Goal: Task Accomplishment & Management: Manage account settings

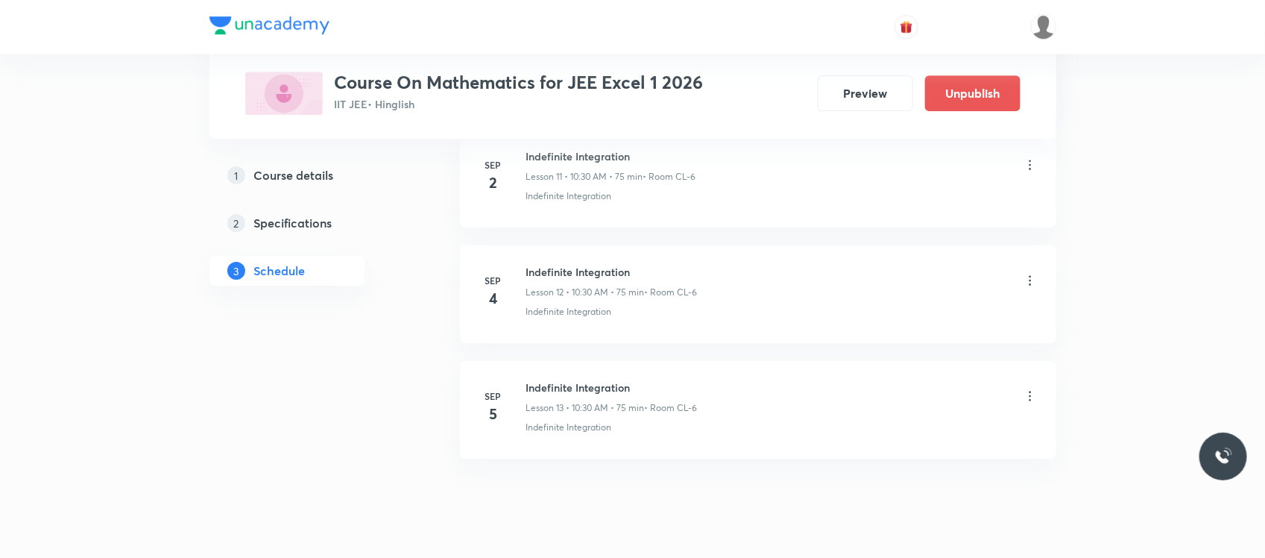
scroll to position [2096, 0]
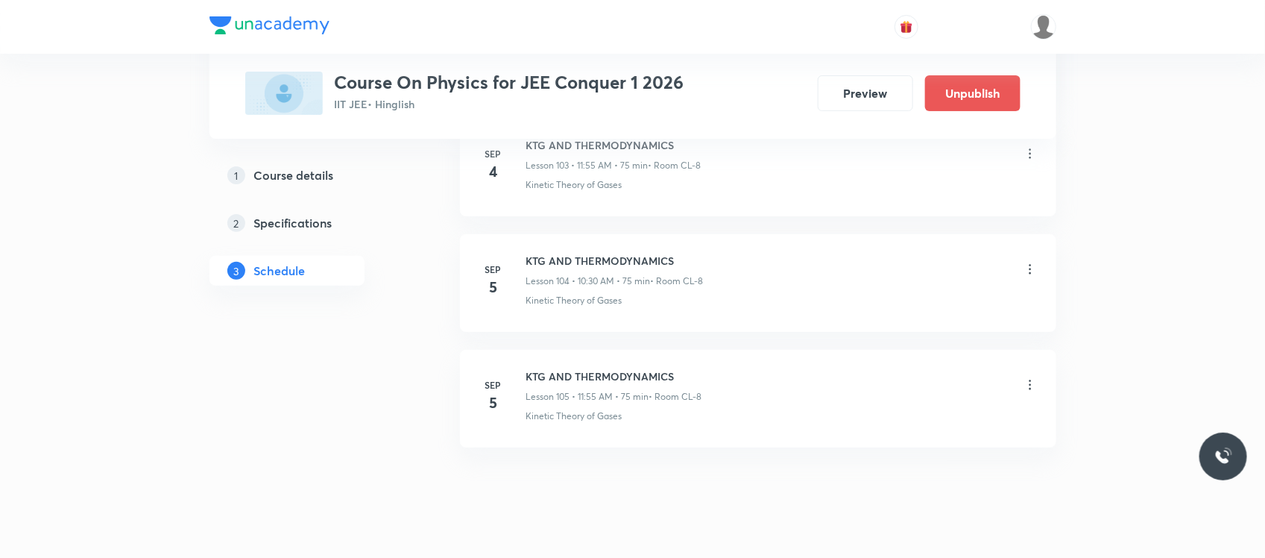
scroll to position [12740, 0]
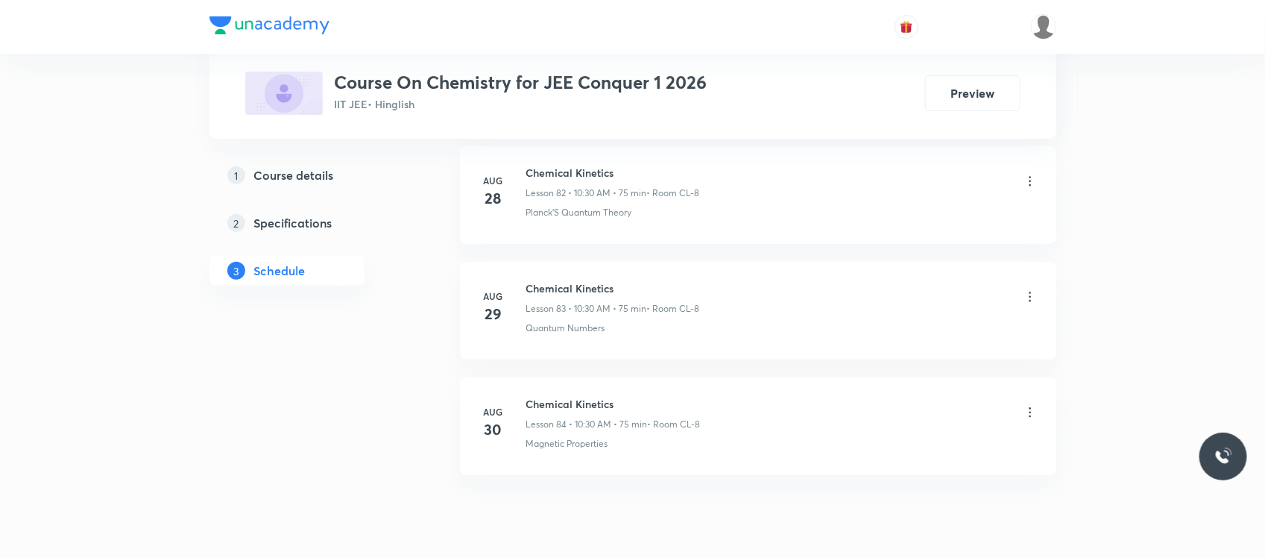
scroll to position [10375, 0]
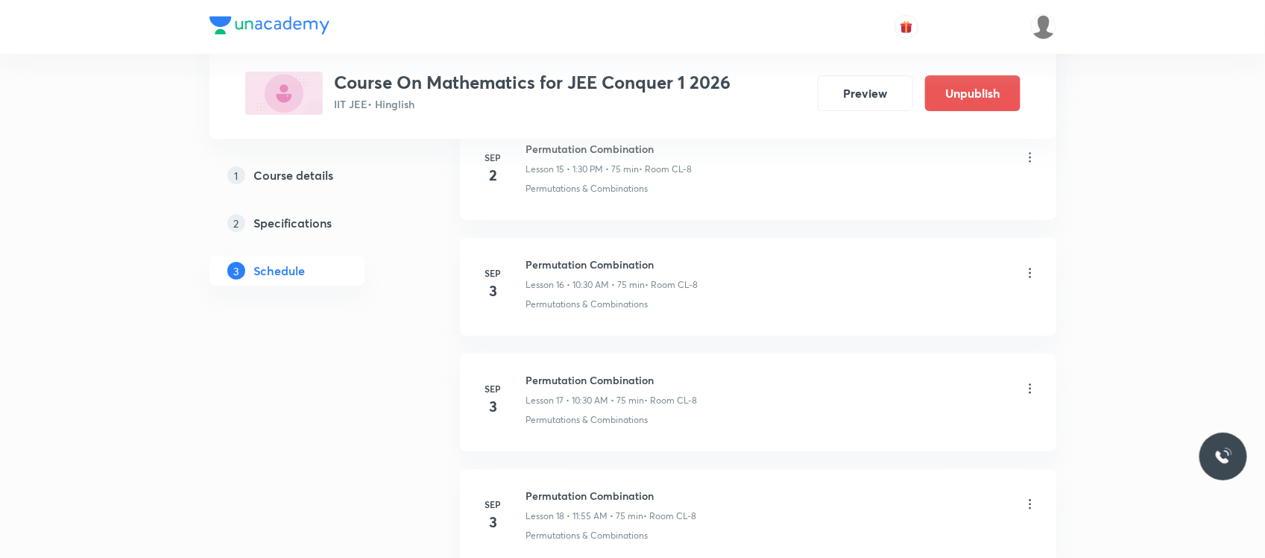
scroll to position [2571, 0]
click at [1027, 265] on div "Permutation Combination Lesson 16 • 10:30 AM • 75 min • Room CL-8" at bounding box center [781, 271] width 511 height 35
click at [1030, 270] on icon at bounding box center [1030, 270] width 15 height 15
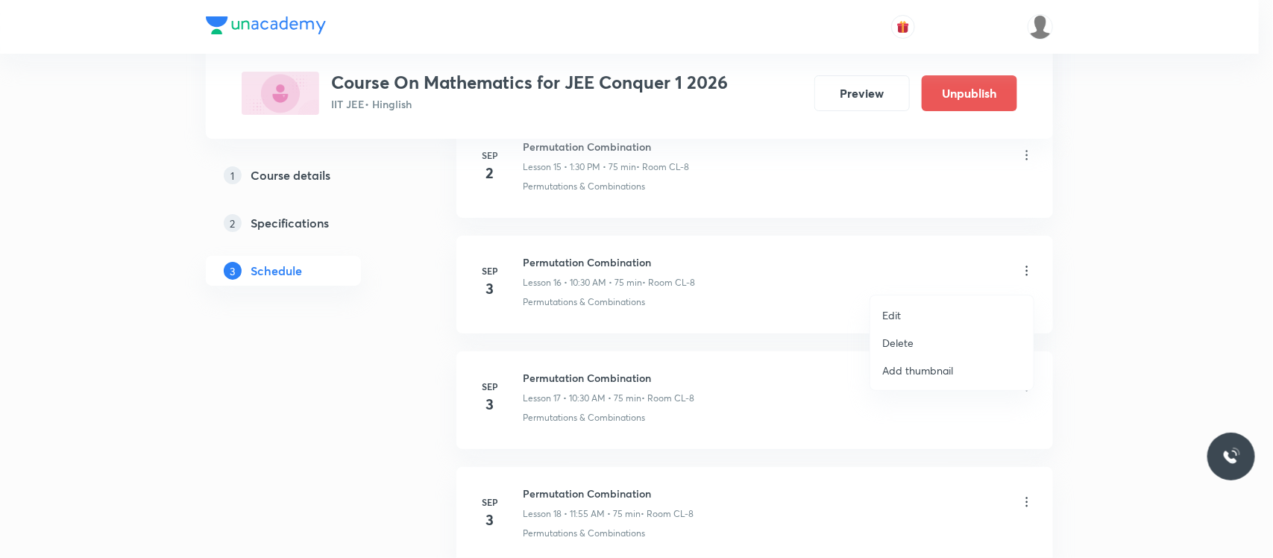
click at [927, 348] on li "Delete" at bounding box center [951, 343] width 163 height 28
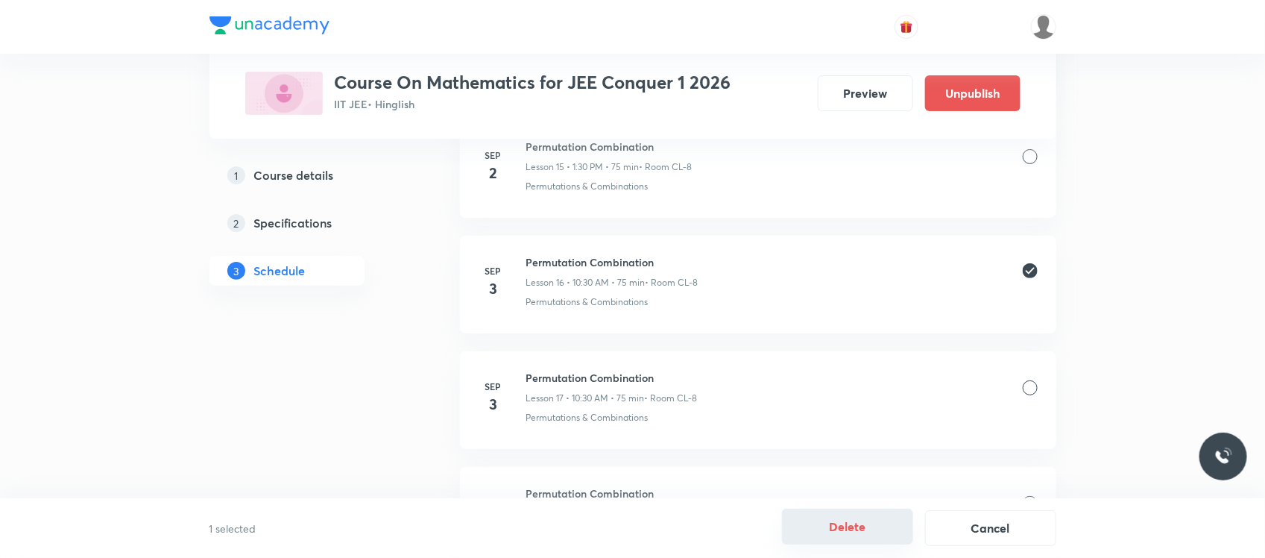
click at [824, 534] on button "Delete" at bounding box center [847, 526] width 131 height 36
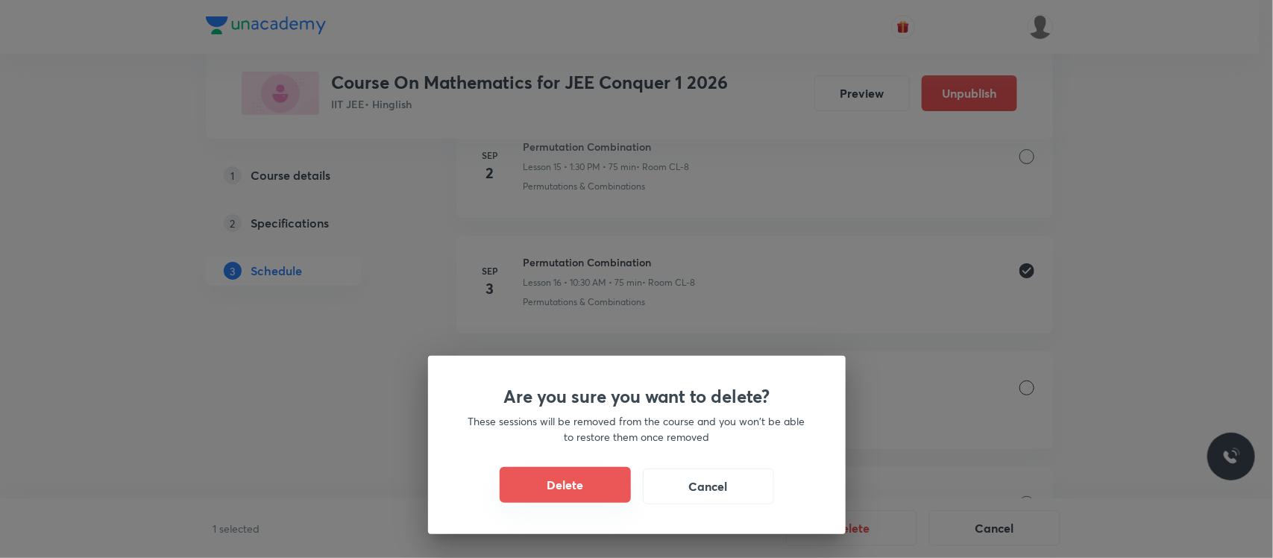
click at [602, 475] on button "Delete" at bounding box center [565, 485] width 131 height 36
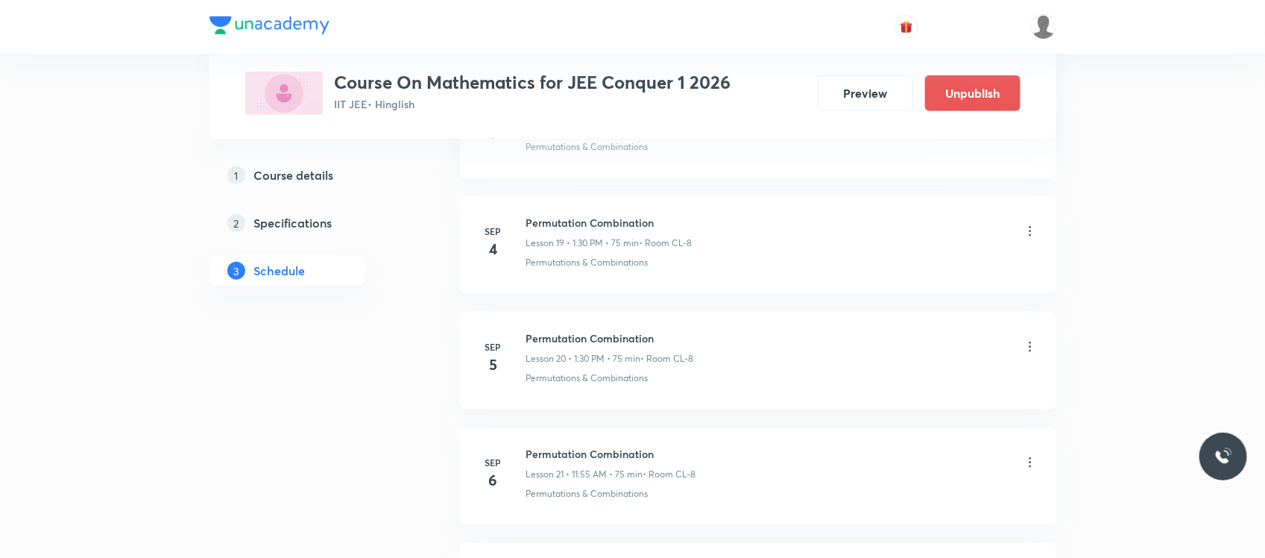
scroll to position [2958, 0]
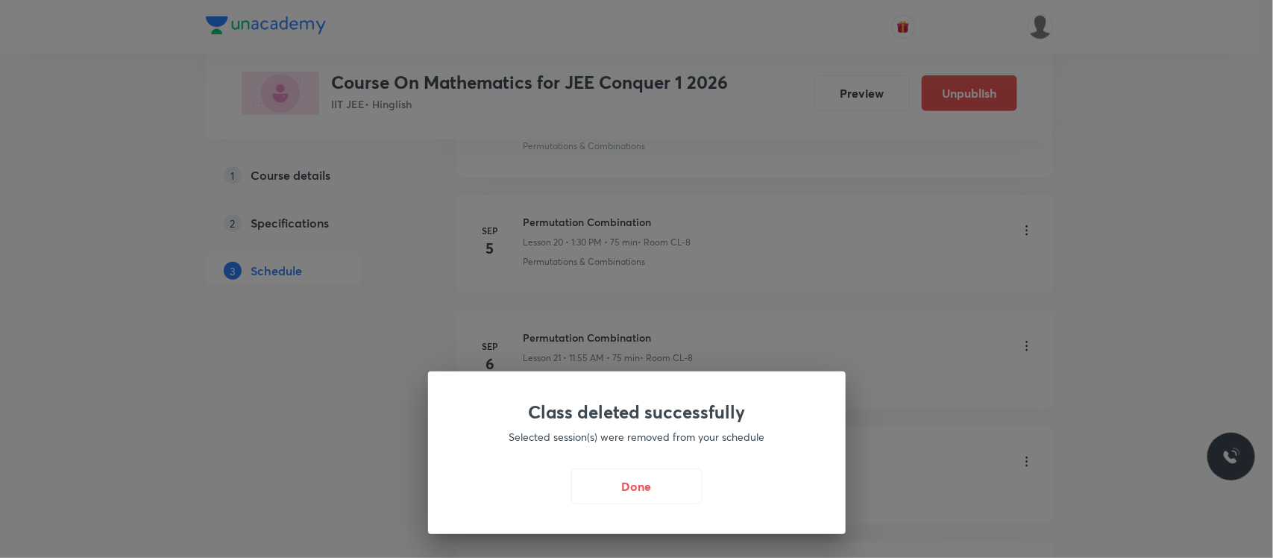
click at [602, 475] on button "Done" at bounding box center [636, 486] width 131 height 36
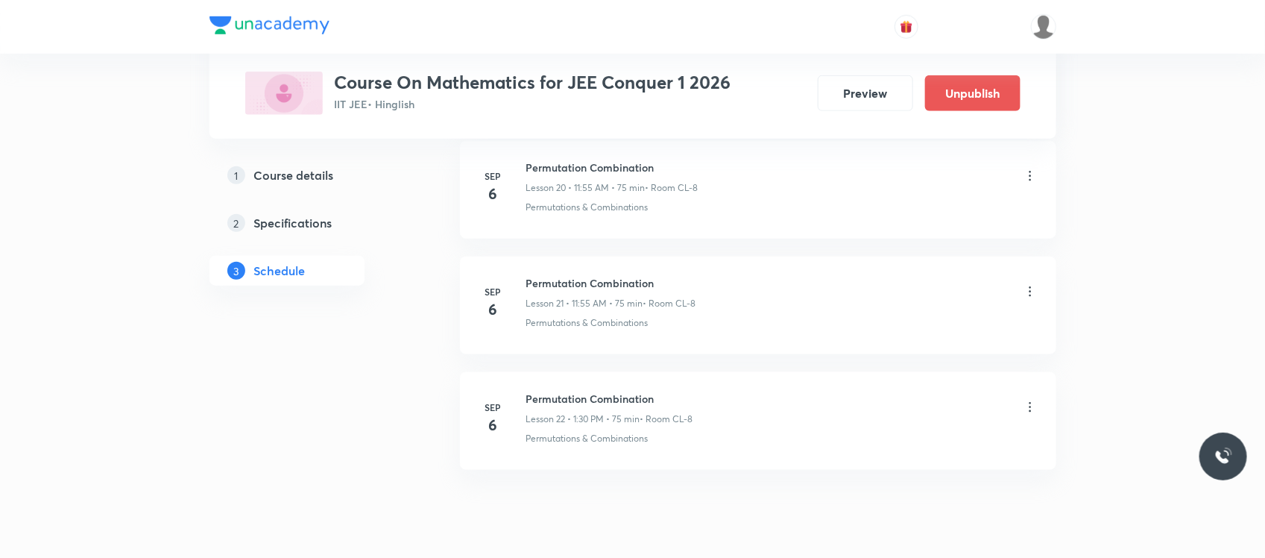
scroll to position [3121, 0]
click at [1027, 297] on icon at bounding box center [1030, 298] width 15 height 15
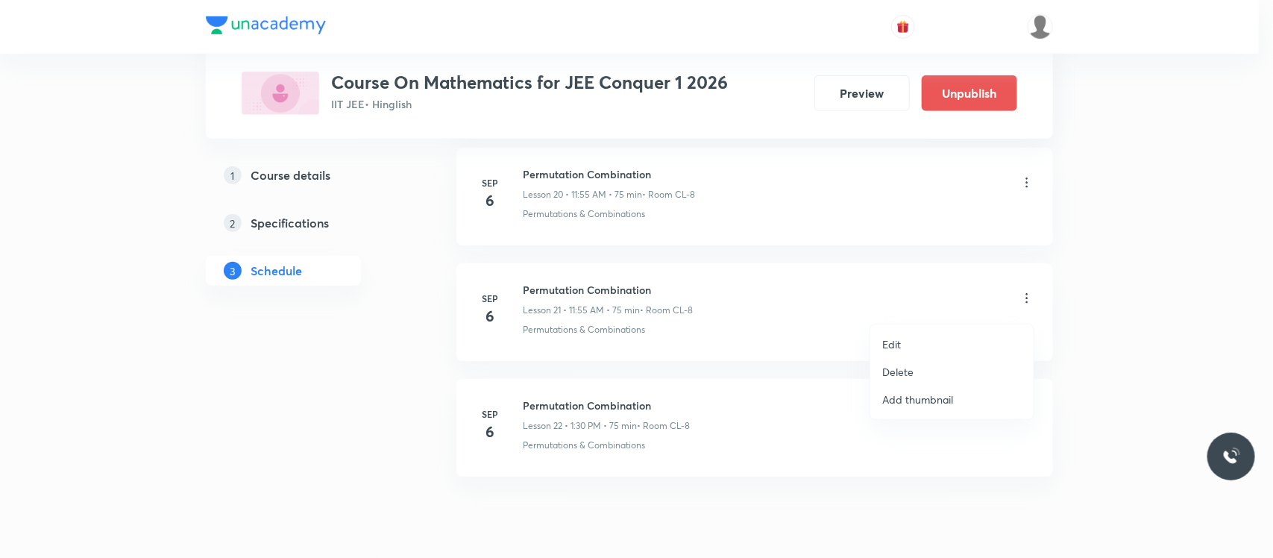
click at [898, 371] on p "Delete" at bounding box center [897, 372] width 31 height 16
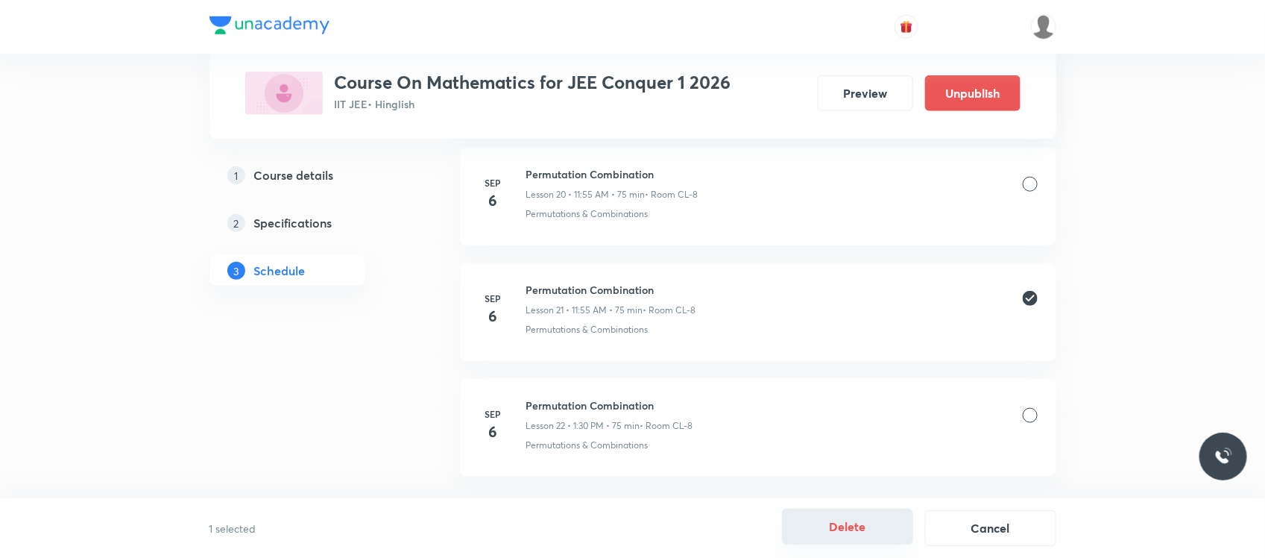
click at [807, 515] on button "Delete" at bounding box center [847, 526] width 131 height 36
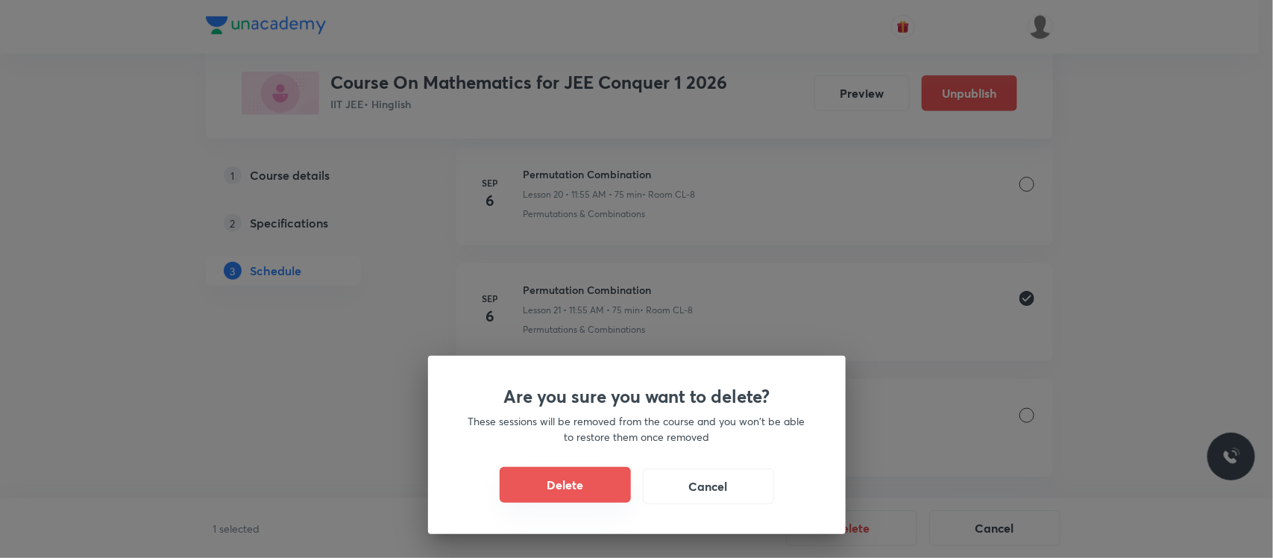
click at [602, 478] on button "Delete" at bounding box center [565, 485] width 131 height 36
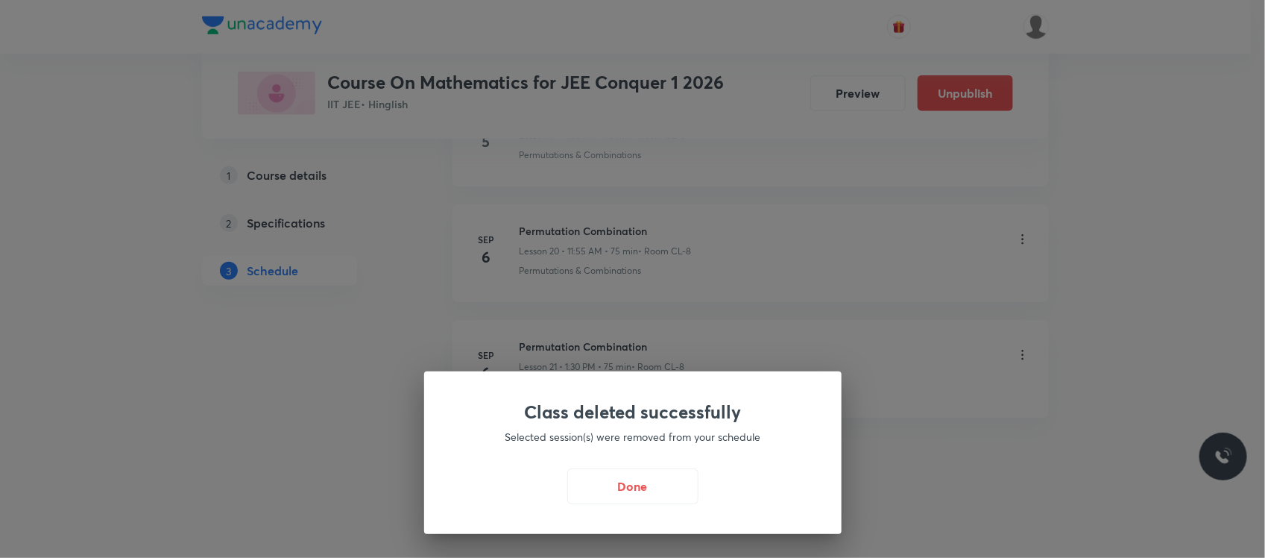
scroll to position [3072, 0]
click at [559, 274] on div "Class deleted successfully Selected session(s) were removed from your schedule …" at bounding box center [636, 279] width 1273 height 558
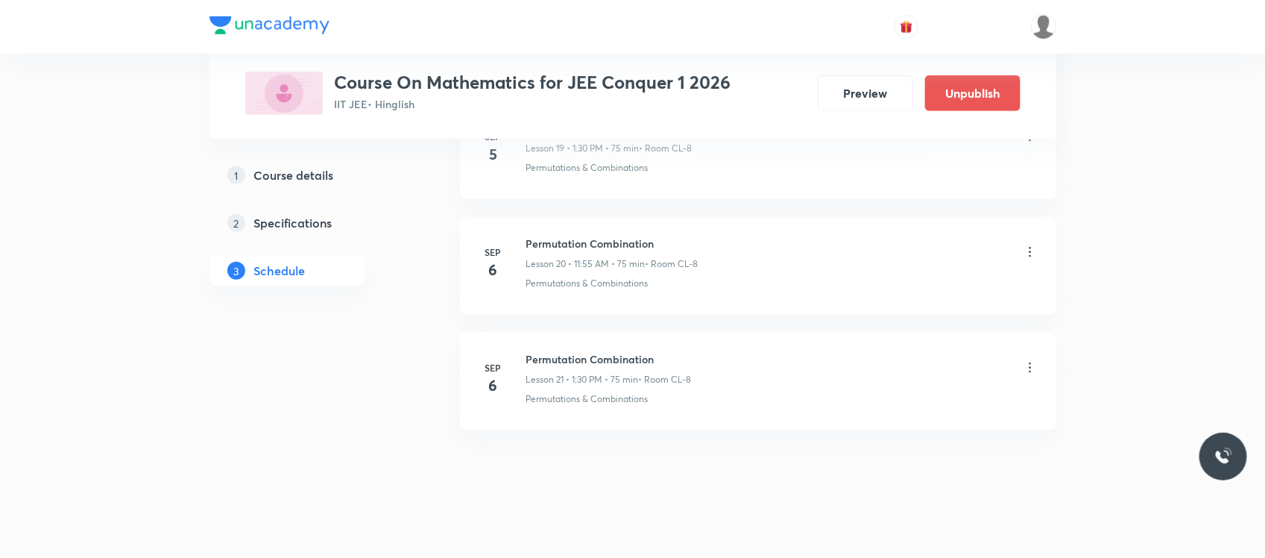
scroll to position [3040, 0]
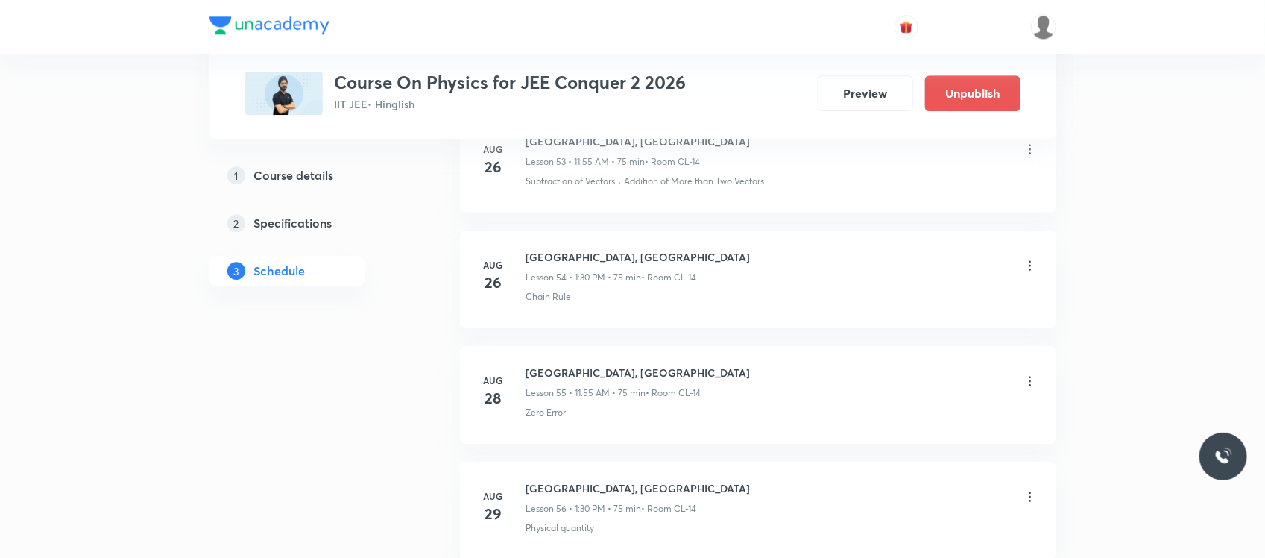
scroll to position [7360, 0]
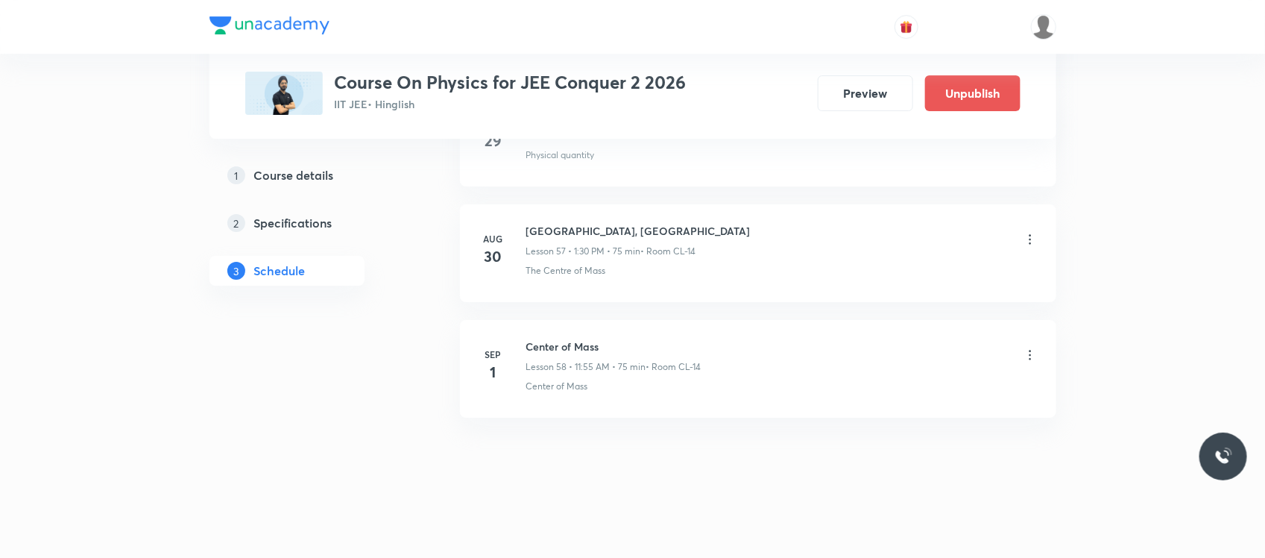
click at [598, 229] on h6 "Center of Mass, Coliisions" at bounding box center [638, 231] width 224 height 16
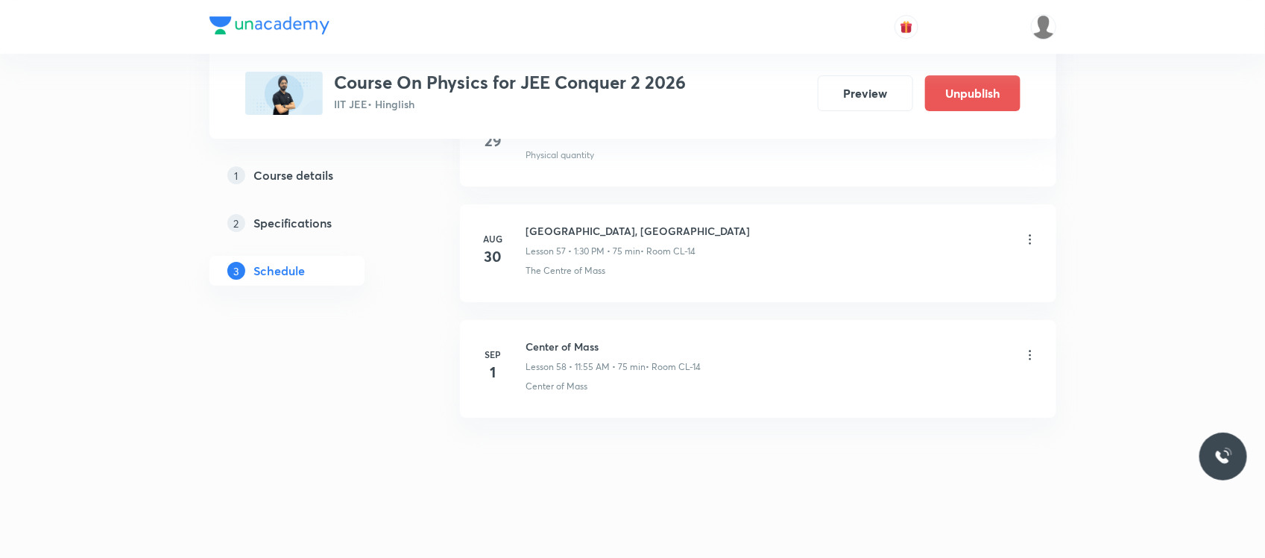
click at [512, 283] on li "Aug 30 Center of Mass, Coliisions Lesson 57 • 1:30 PM • 75 min • Room CL-14 The…" at bounding box center [758, 253] width 596 height 98
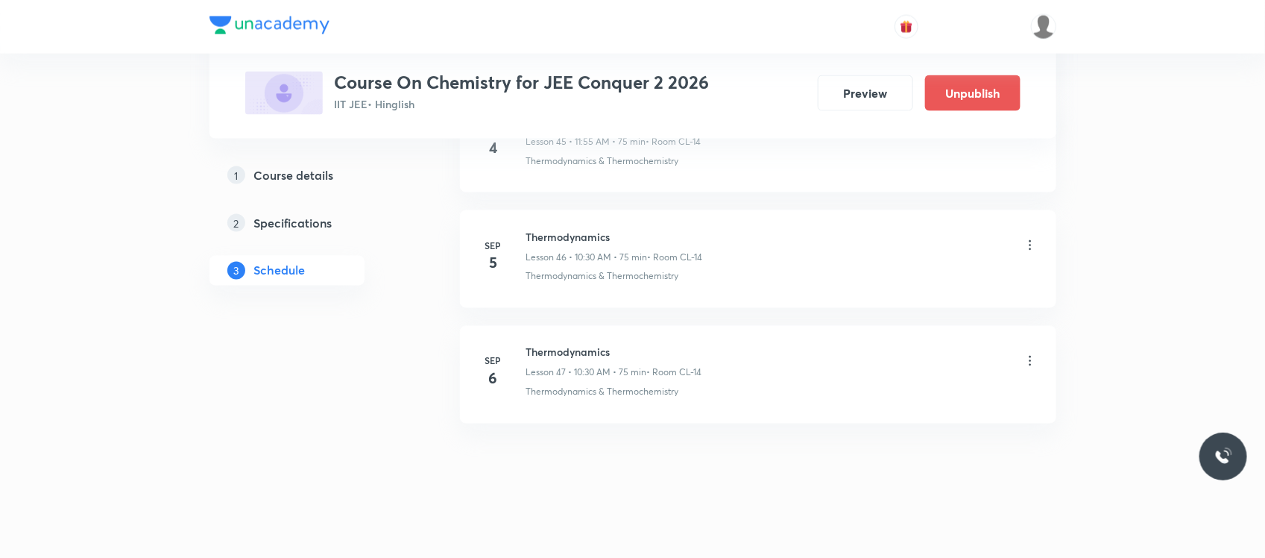
scroll to position [5954, 0]
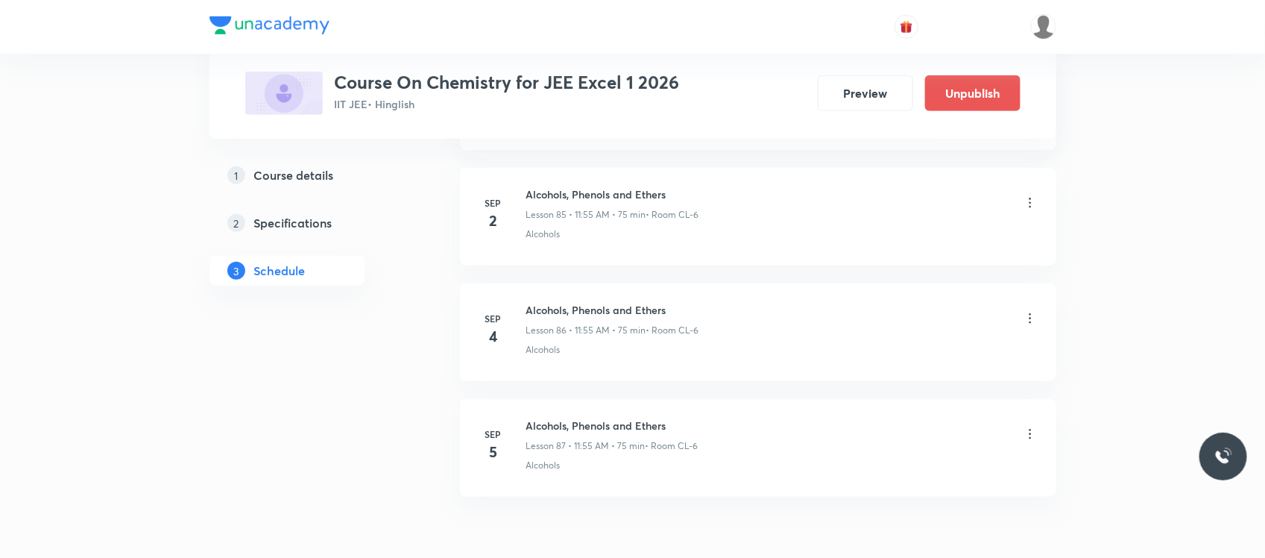
scroll to position [10604, 0]
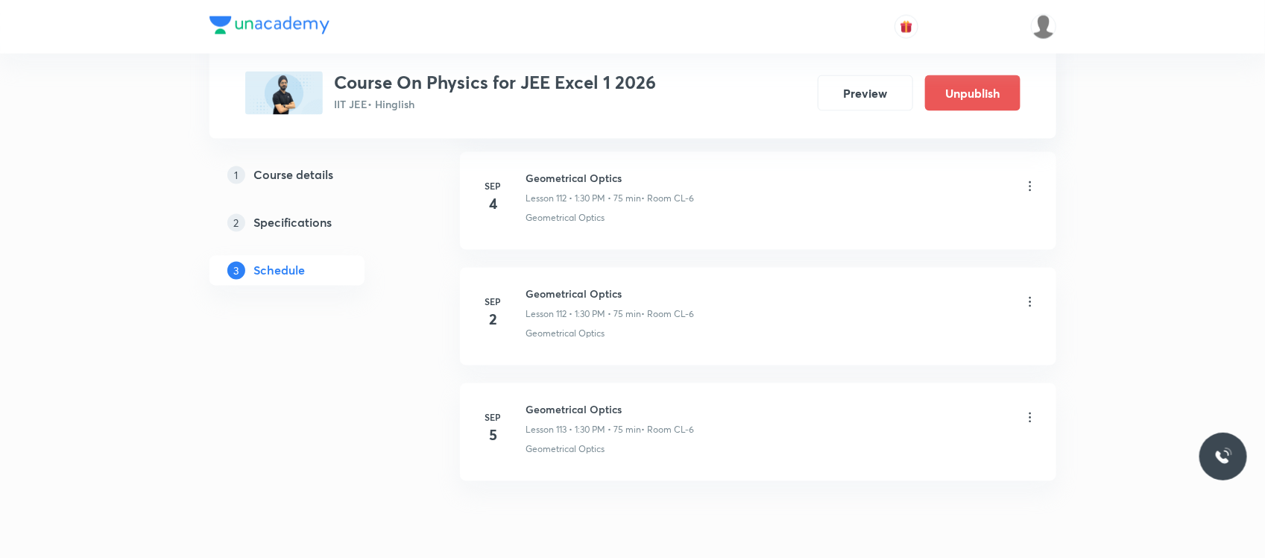
scroll to position [13754, 0]
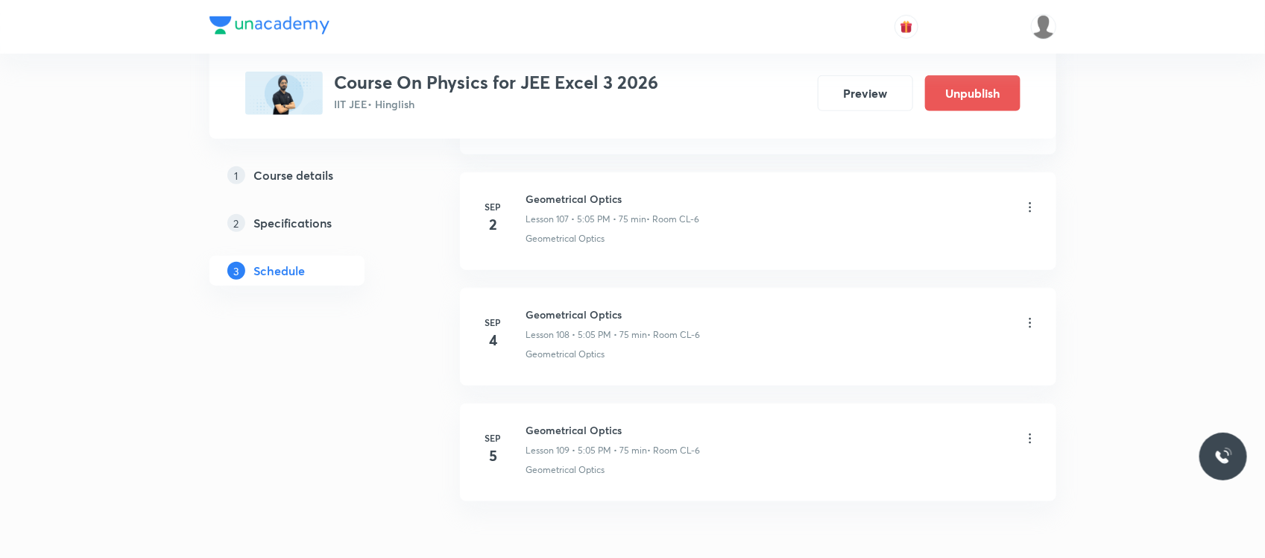
scroll to position [13272, 0]
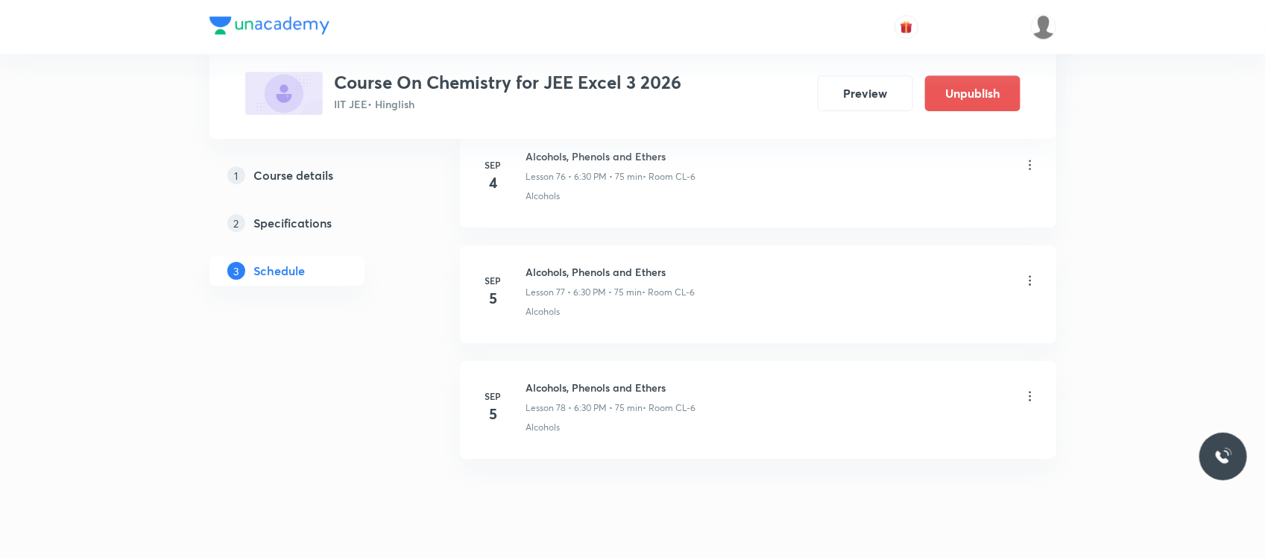
scroll to position [9612, 0]
click at [1030, 287] on icon at bounding box center [1030, 279] width 15 height 15
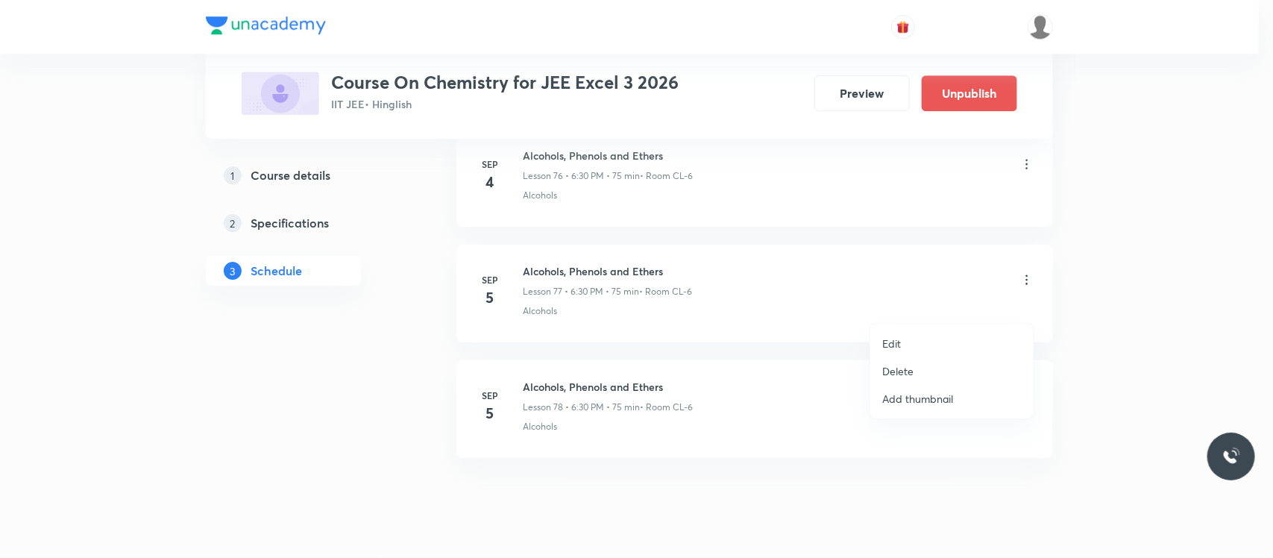
click at [907, 367] on p "Delete" at bounding box center [897, 371] width 31 height 16
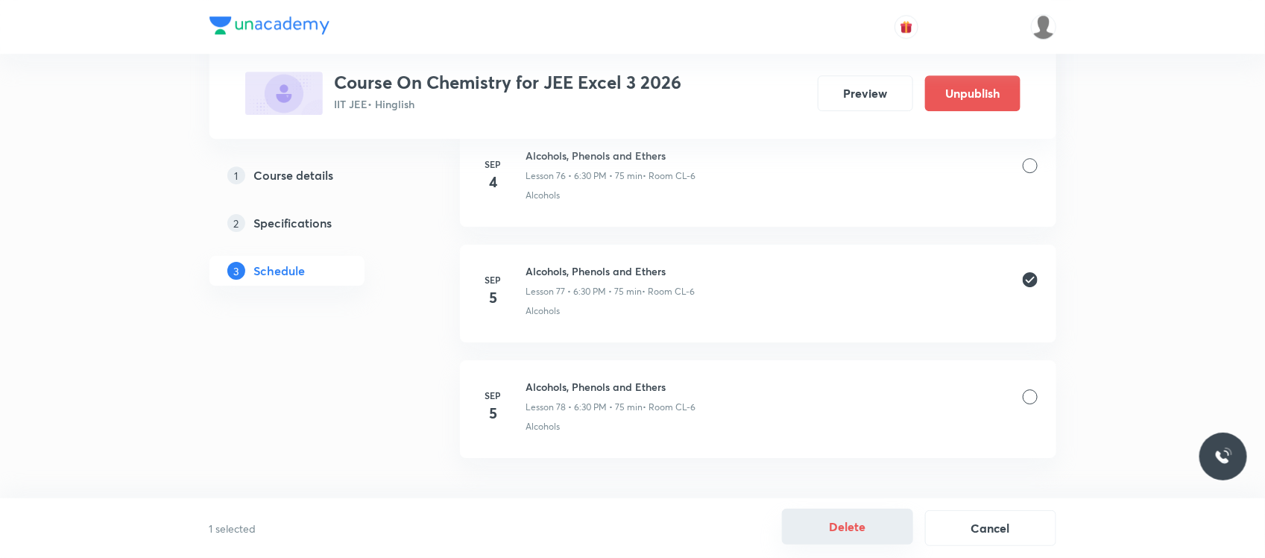
click at [817, 532] on button "Delete" at bounding box center [847, 526] width 131 height 36
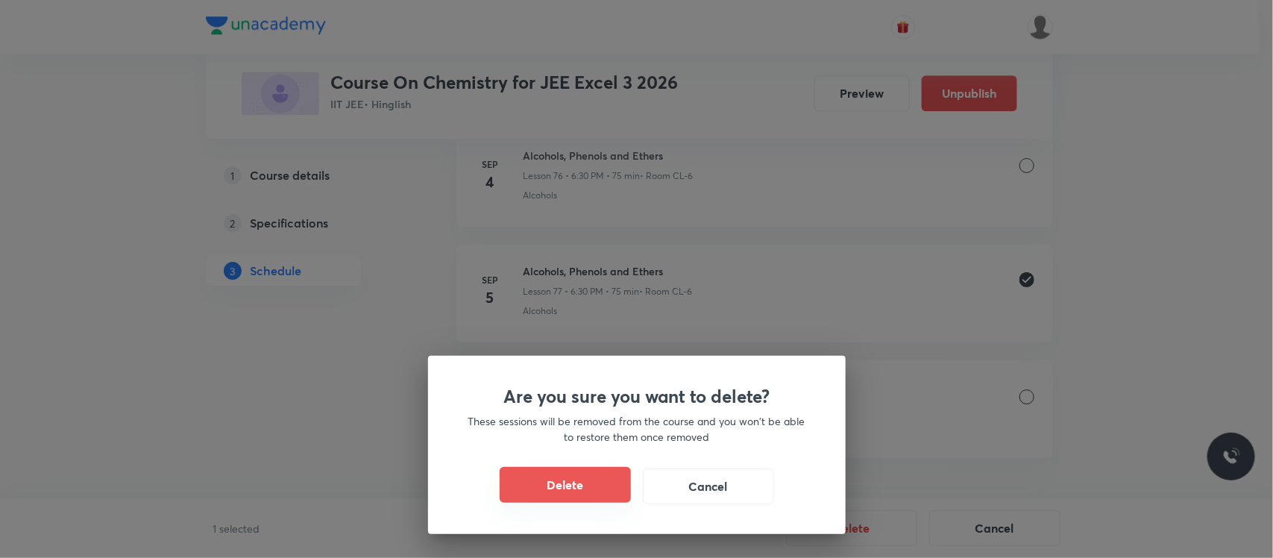
click at [587, 478] on button "Delete" at bounding box center [565, 485] width 131 height 36
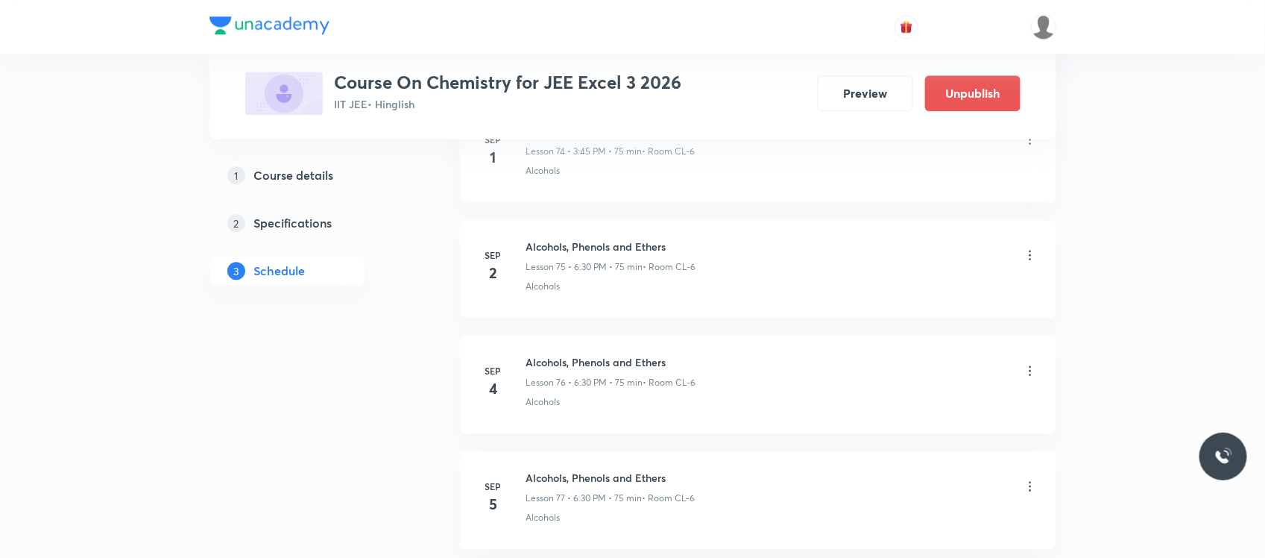
scroll to position [9404, 0]
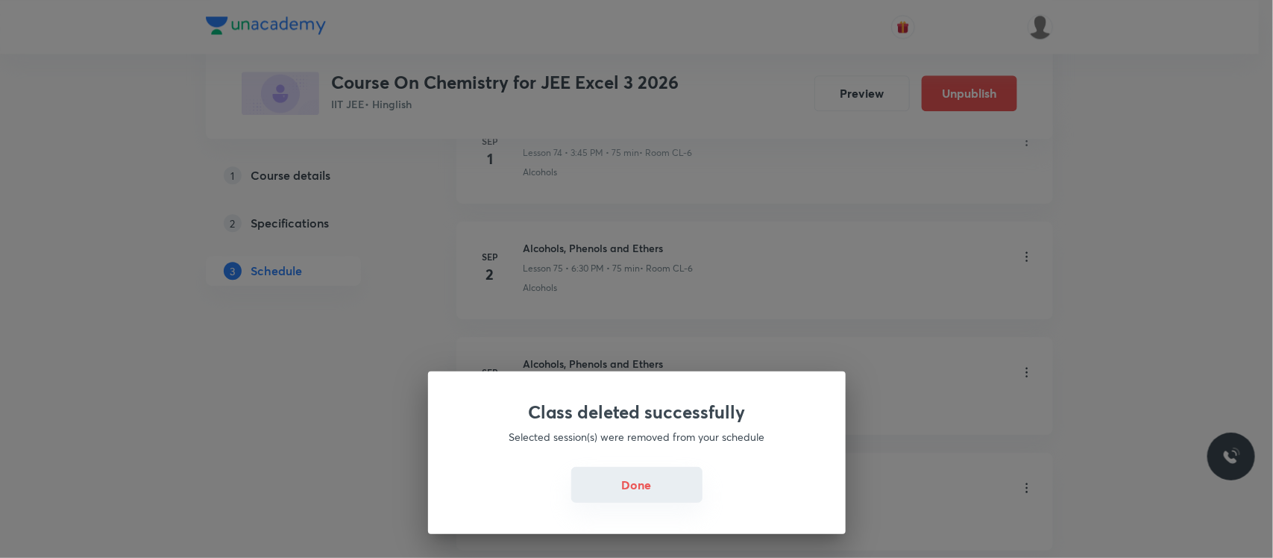
click at [598, 481] on button "Done" at bounding box center [636, 485] width 131 height 36
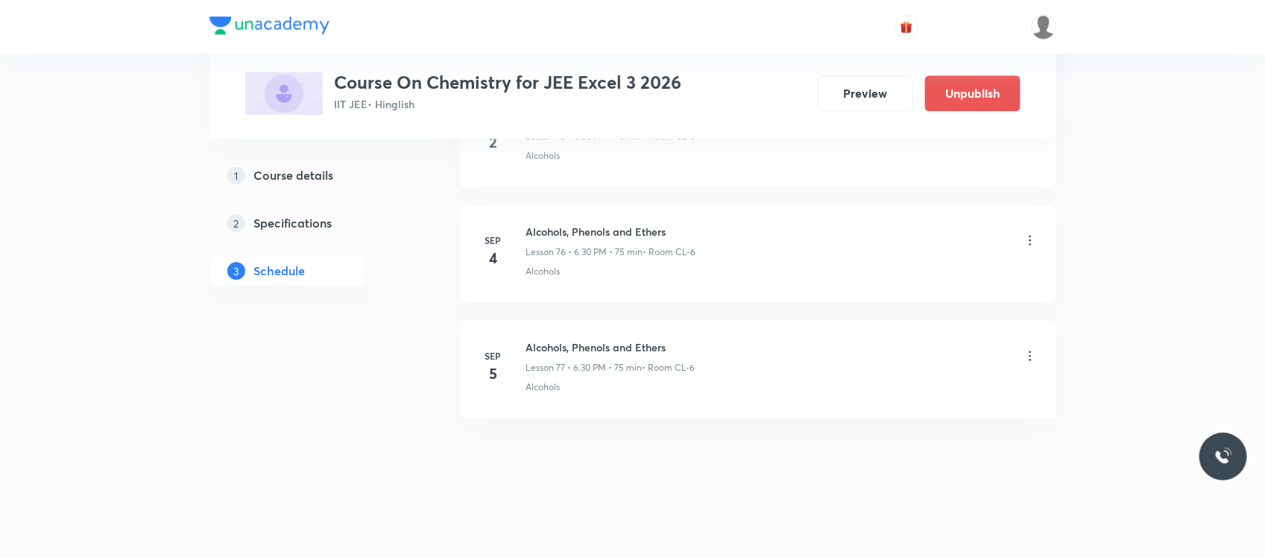
scroll to position [9530, 0]
click at [552, 222] on li "Sep 4 Definite Integration Lesson 122 • 3:45 PM • 75 min • Room CL-6 Binomial T…" at bounding box center [758, 253] width 596 height 98
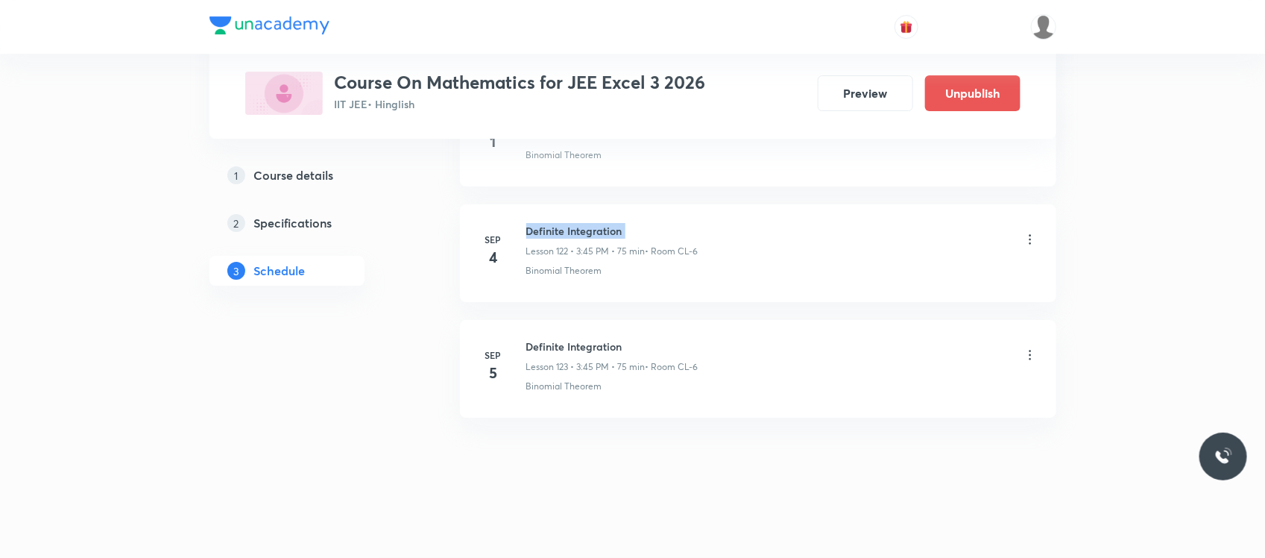
click at [552, 222] on li "Sep 4 Definite Integration Lesson 122 • 3:45 PM • 75 min • Room CL-6 Binomial T…" at bounding box center [758, 253] width 596 height 98
copy h6 "Definite Integration"
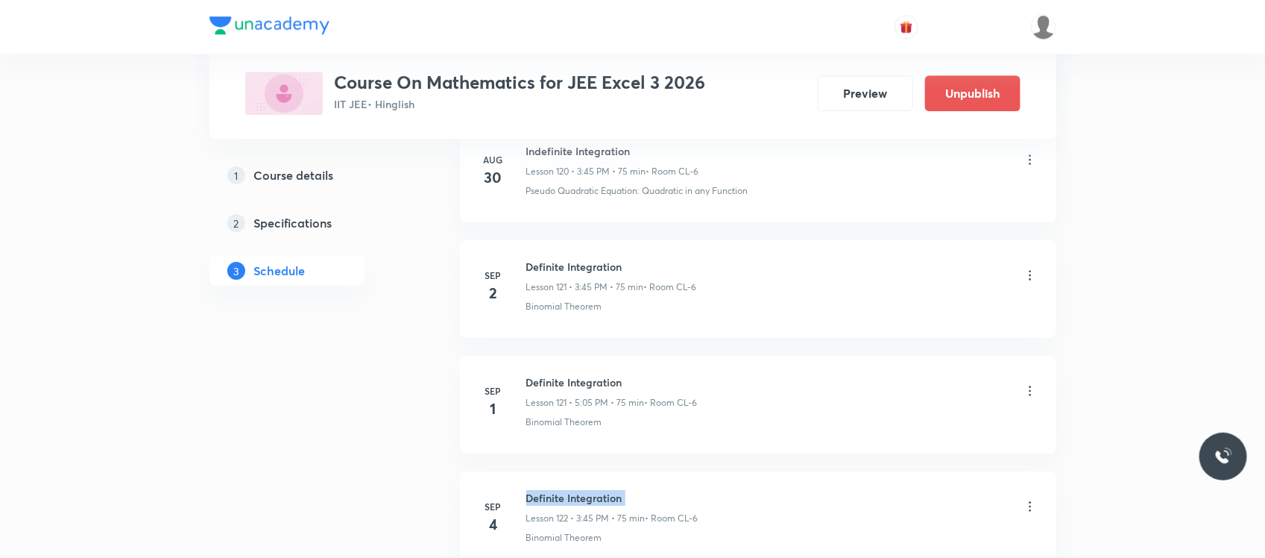
scroll to position [14706, 0]
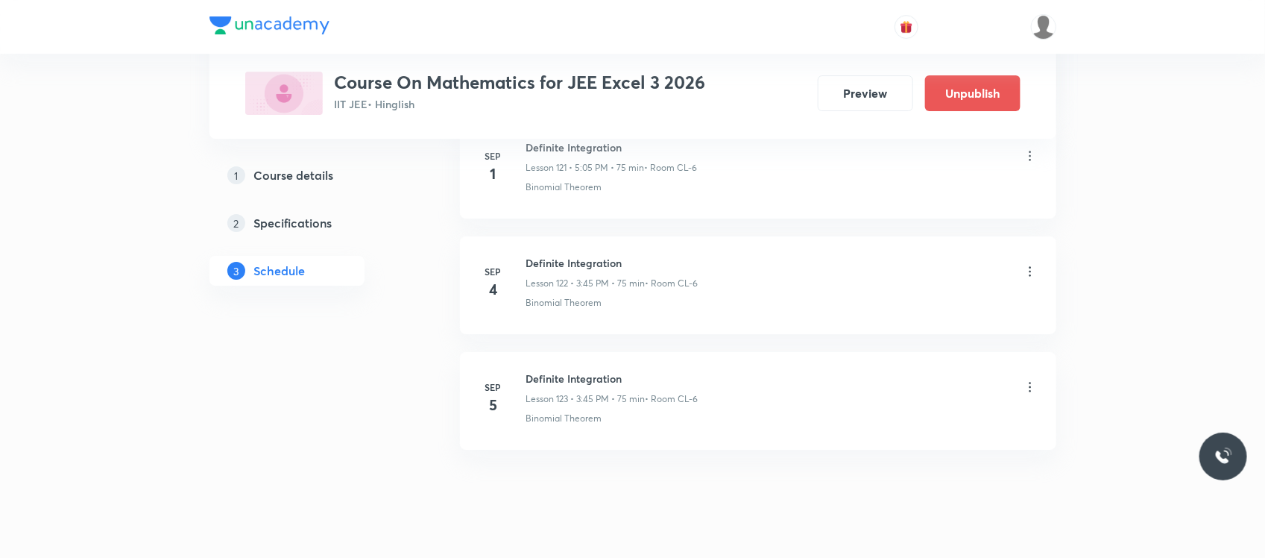
scroll to position [14932, 0]
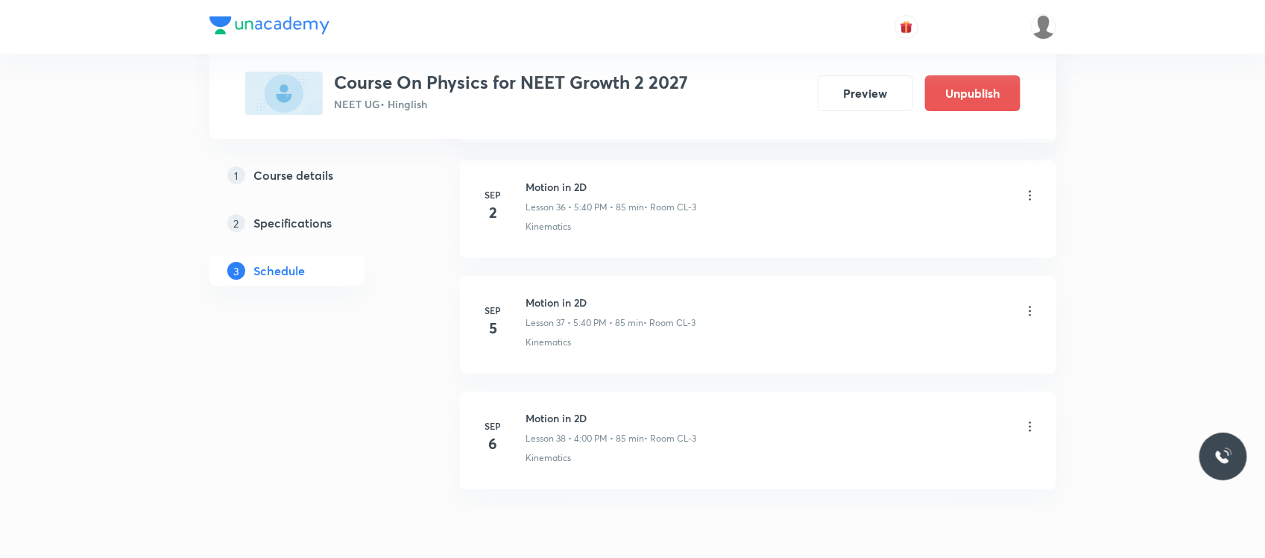
scroll to position [5042, 0]
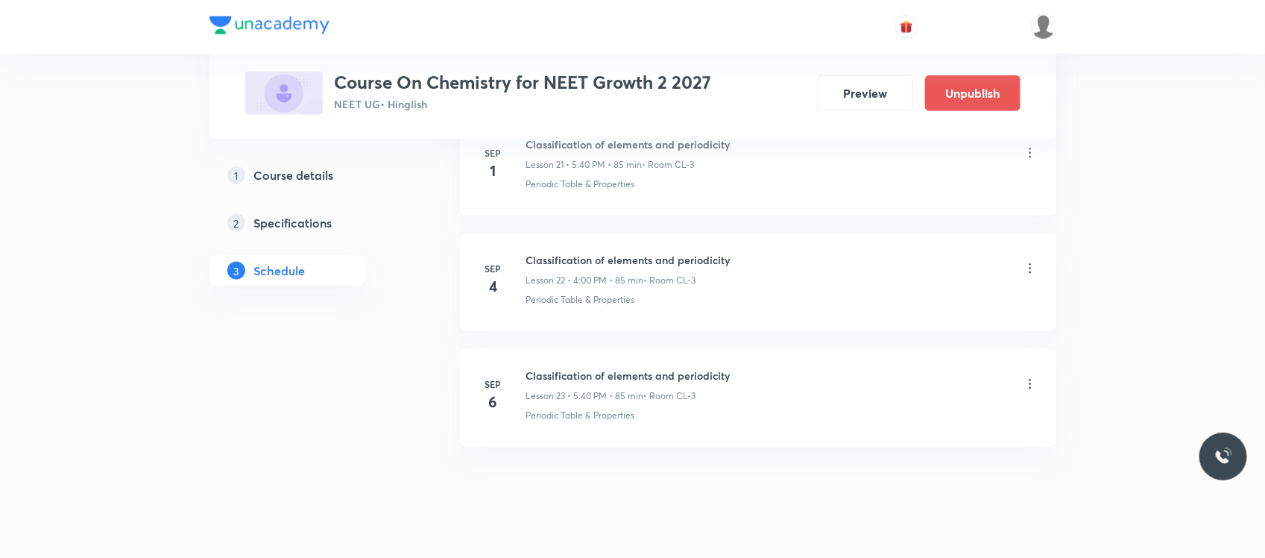
scroll to position [3268, 0]
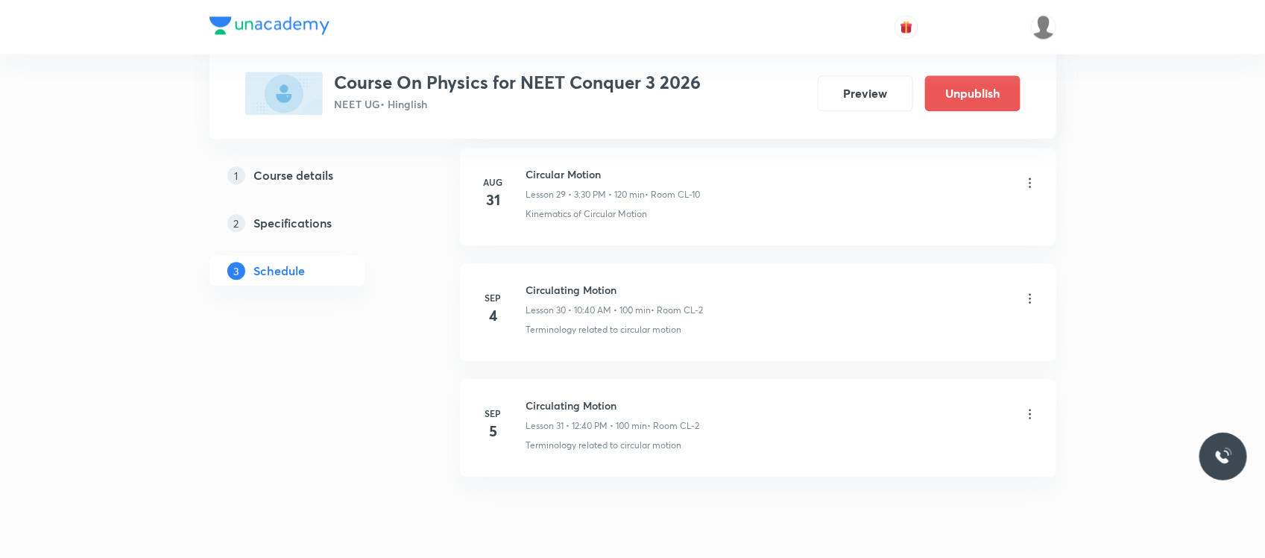
scroll to position [4170, 0]
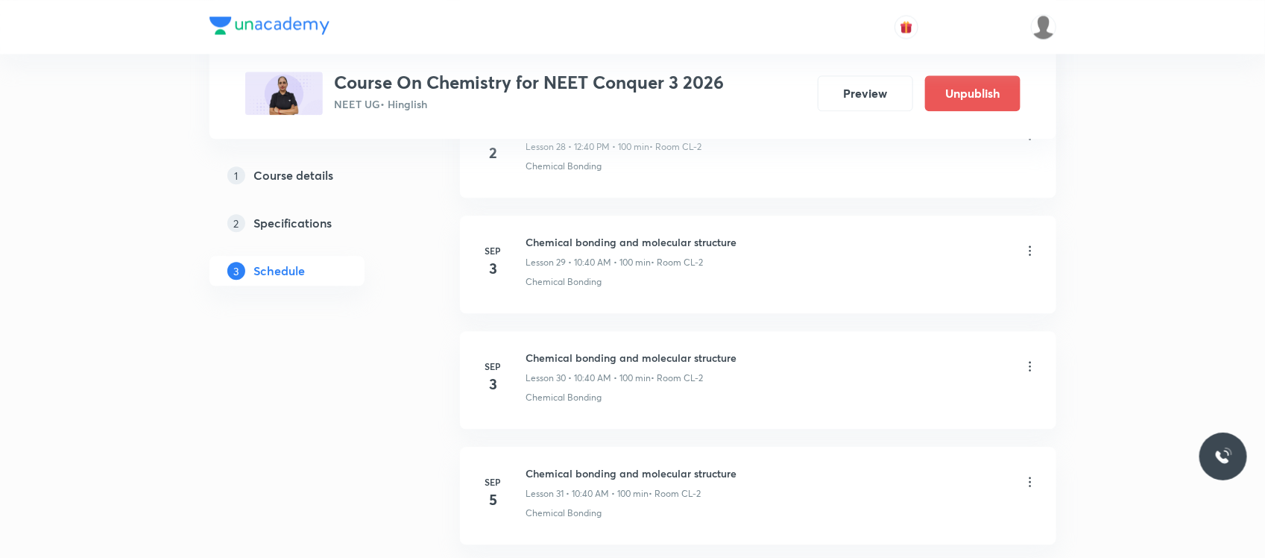
scroll to position [4095, 0]
click at [1033, 372] on icon at bounding box center [1030, 364] width 15 height 15
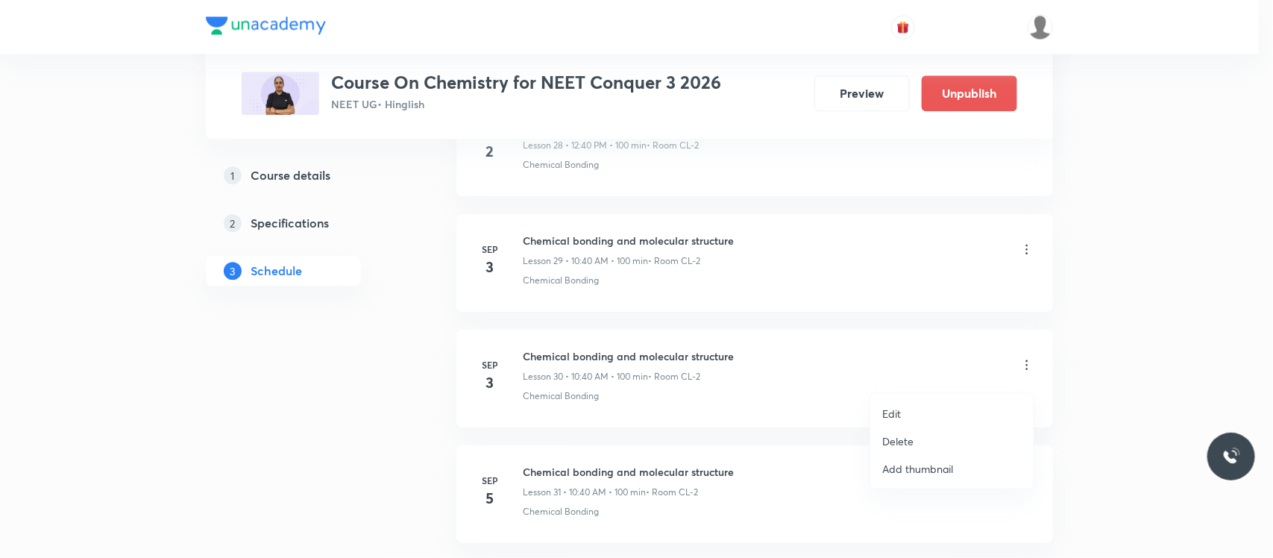
click at [896, 449] on li "Delete" at bounding box center [951, 441] width 163 height 28
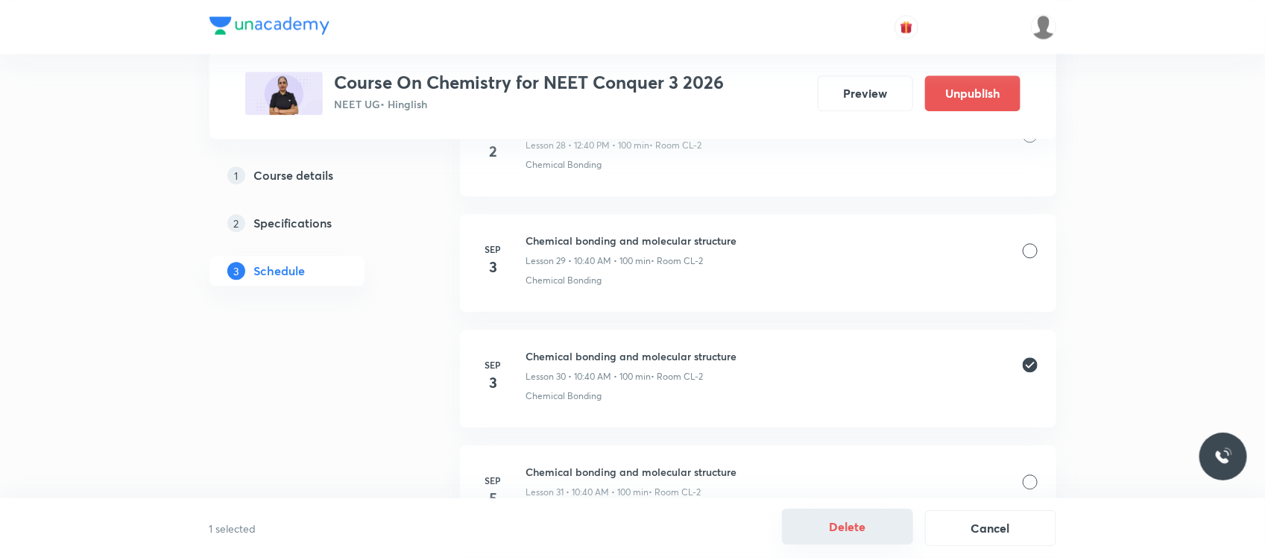
click at [809, 519] on button "Delete" at bounding box center [847, 526] width 131 height 36
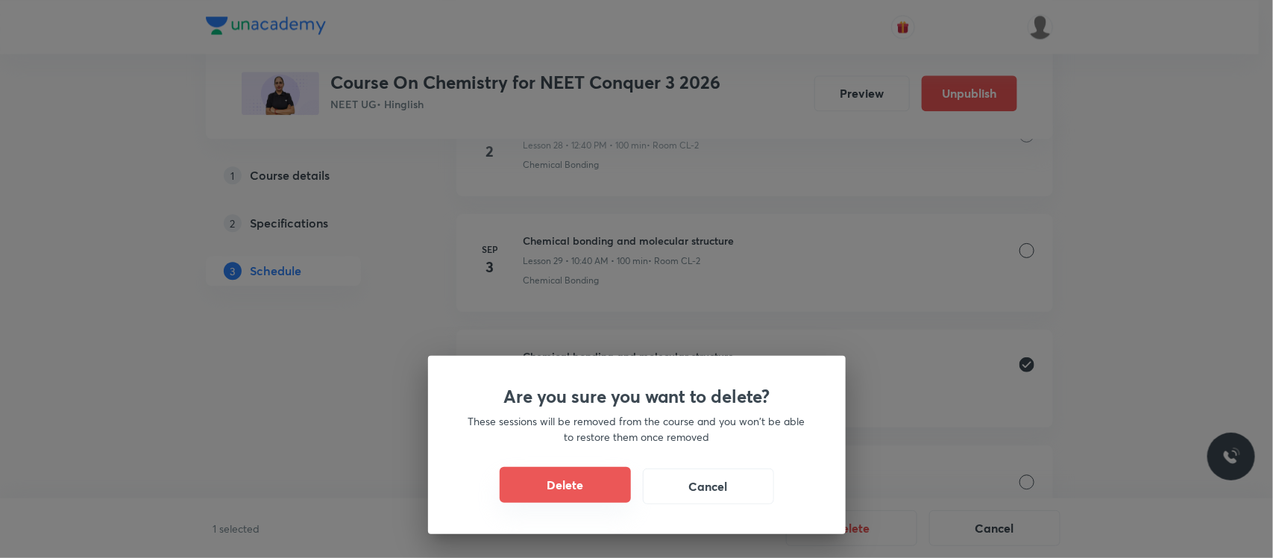
click at [584, 478] on button "Delete" at bounding box center [565, 485] width 131 height 36
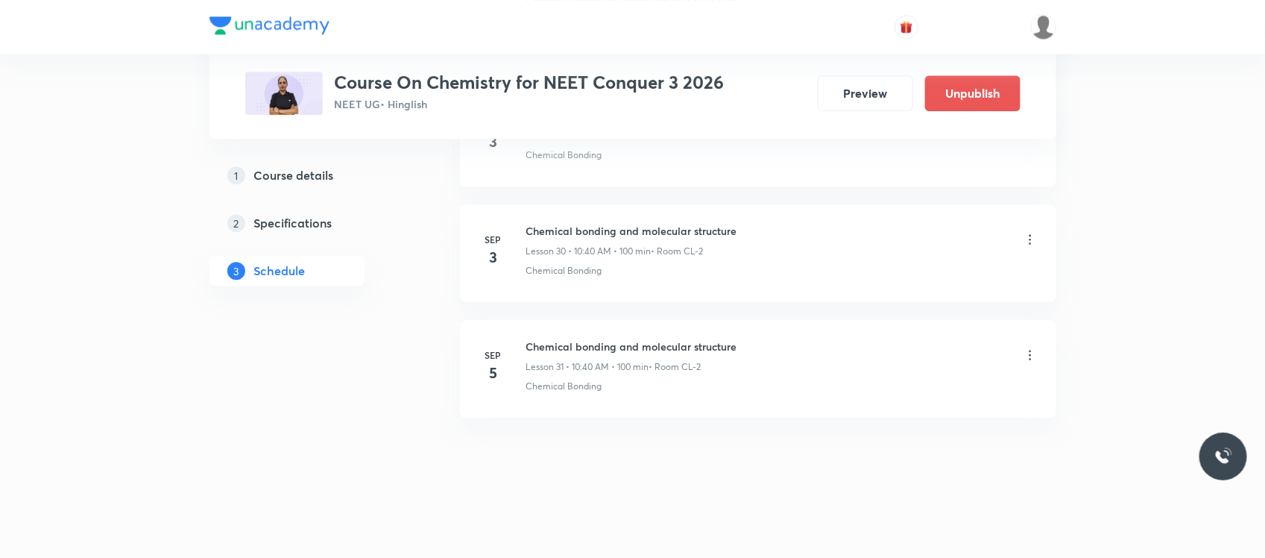
scroll to position [4114, 0]
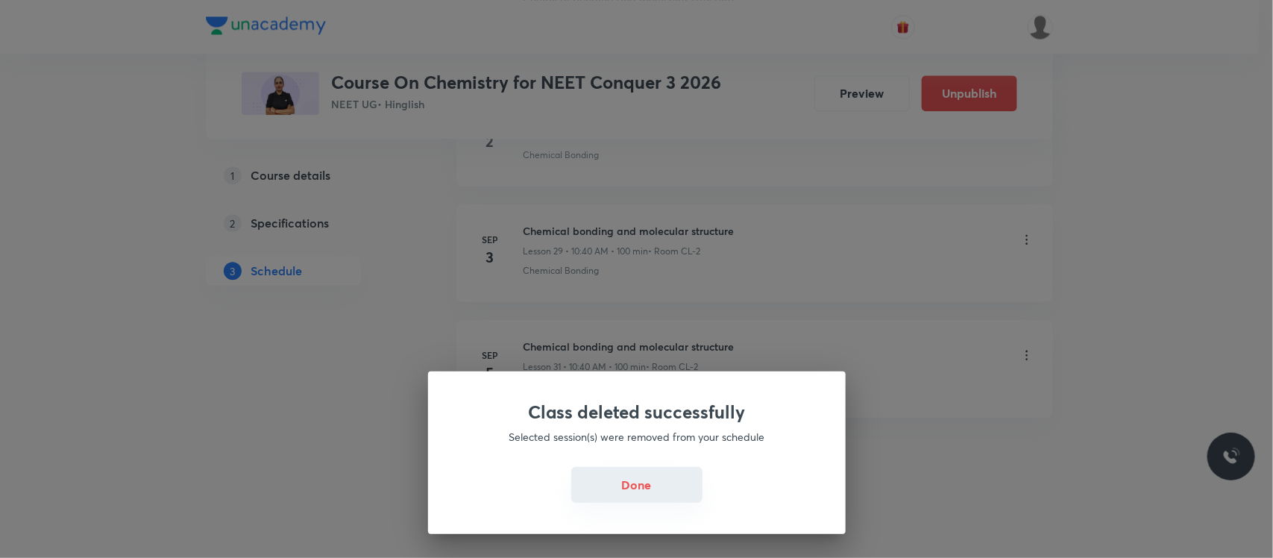
click at [617, 479] on button "Done" at bounding box center [636, 485] width 131 height 36
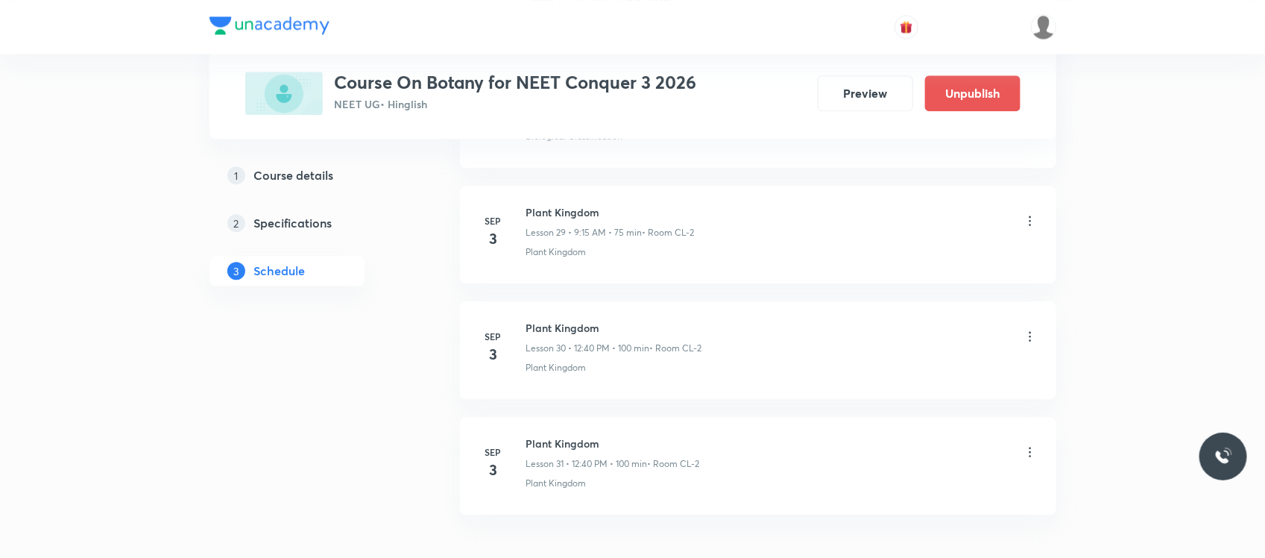
scroll to position [4124, 0]
click at [1020, 343] on div "Plant Kingdom Lesson 30 • 12:40 PM • 100 min • Room CL-2" at bounding box center [781, 336] width 511 height 35
click at [1030, 341] on icon at bounding box center [1030, 336] width 2 height 10
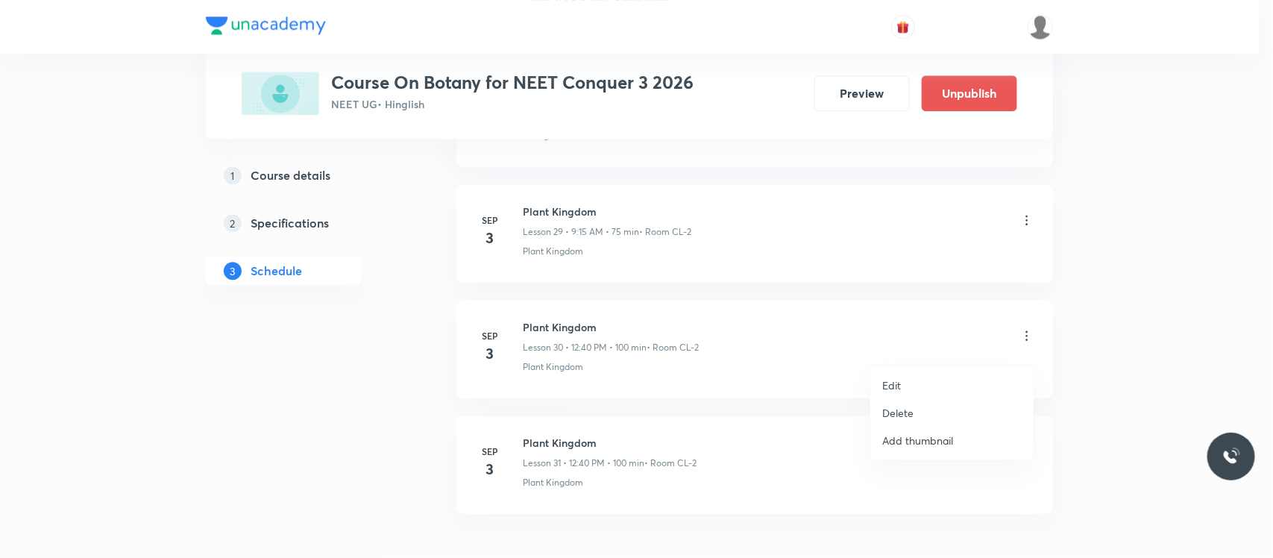
click at [902, 405] on p "Delete" at bounding box center [897, 413] width 31 height 16
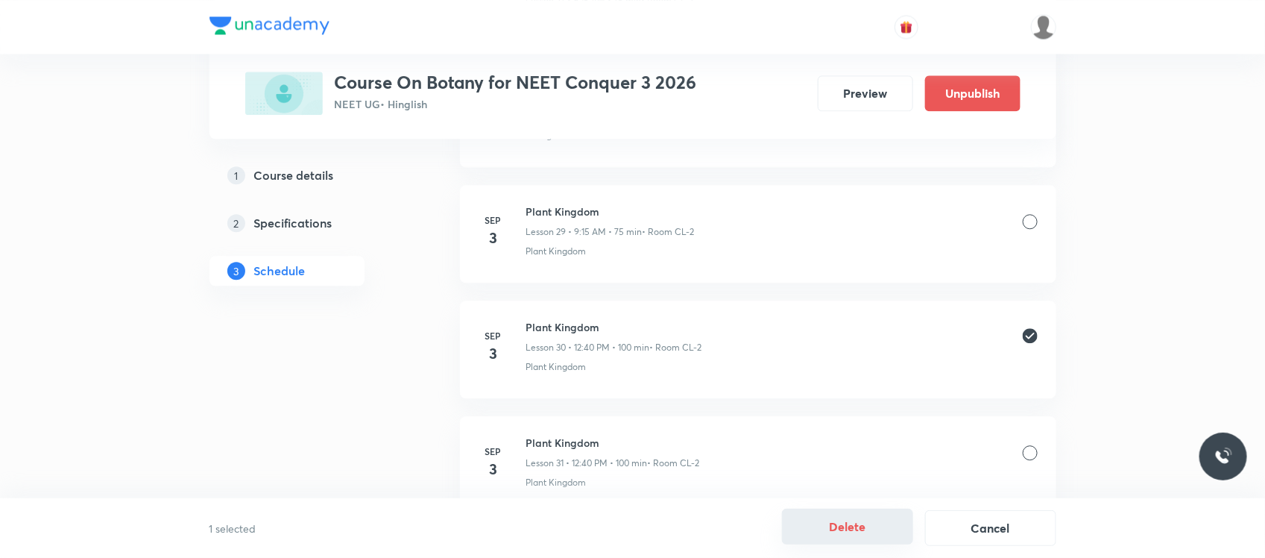
click at [837, 523] on button "Delete" at bounding box center [847, 526] width 131 height 36
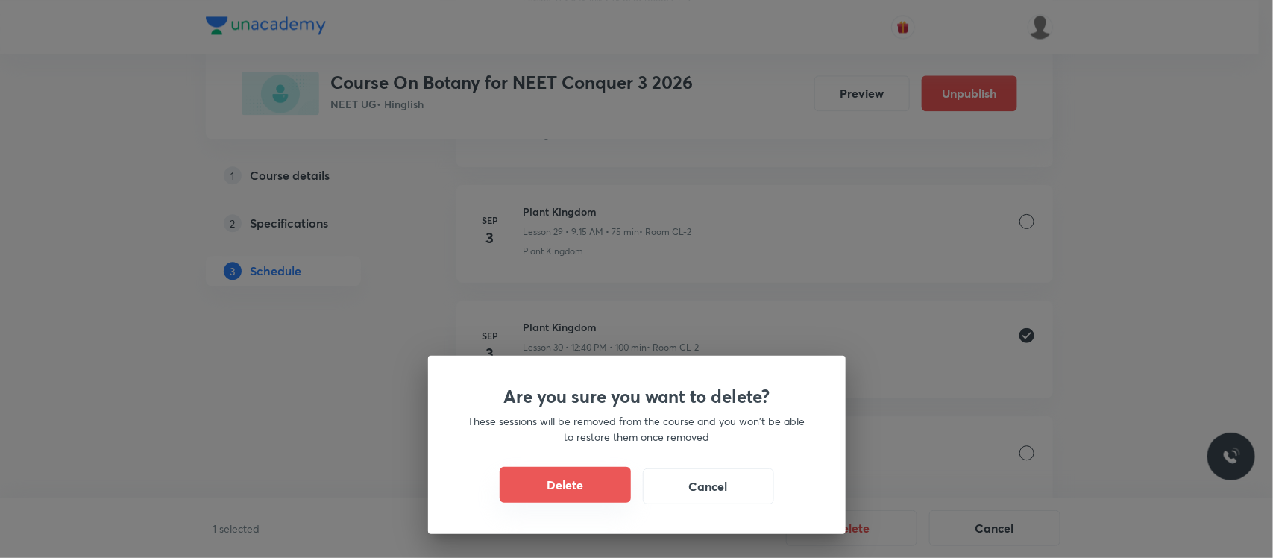
click at [602, 467] on button "Delete" at bounding box center [565, 485] width 131 height 36
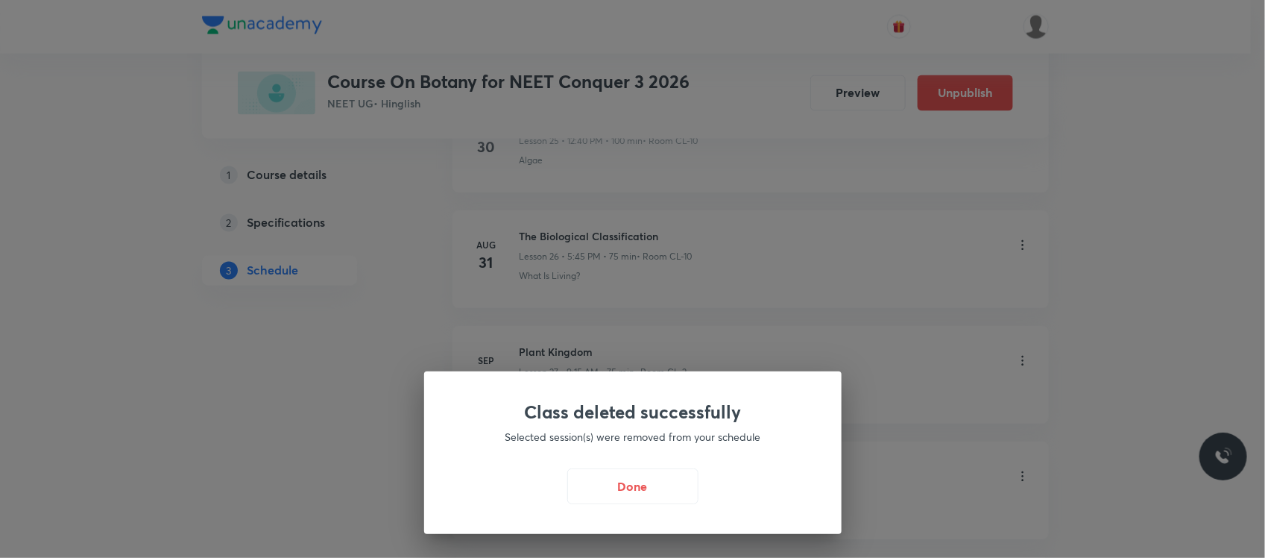
scroll to position [3661, 0]
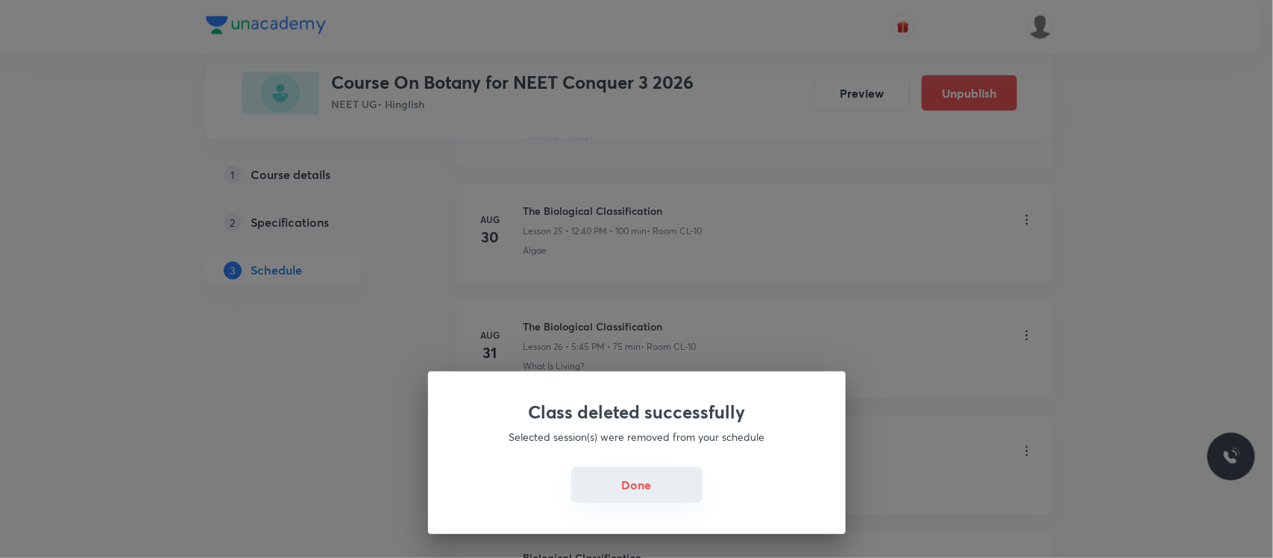
click at [599, 485] on button "Done" at bounding box center [636, 485] width 131 height 36
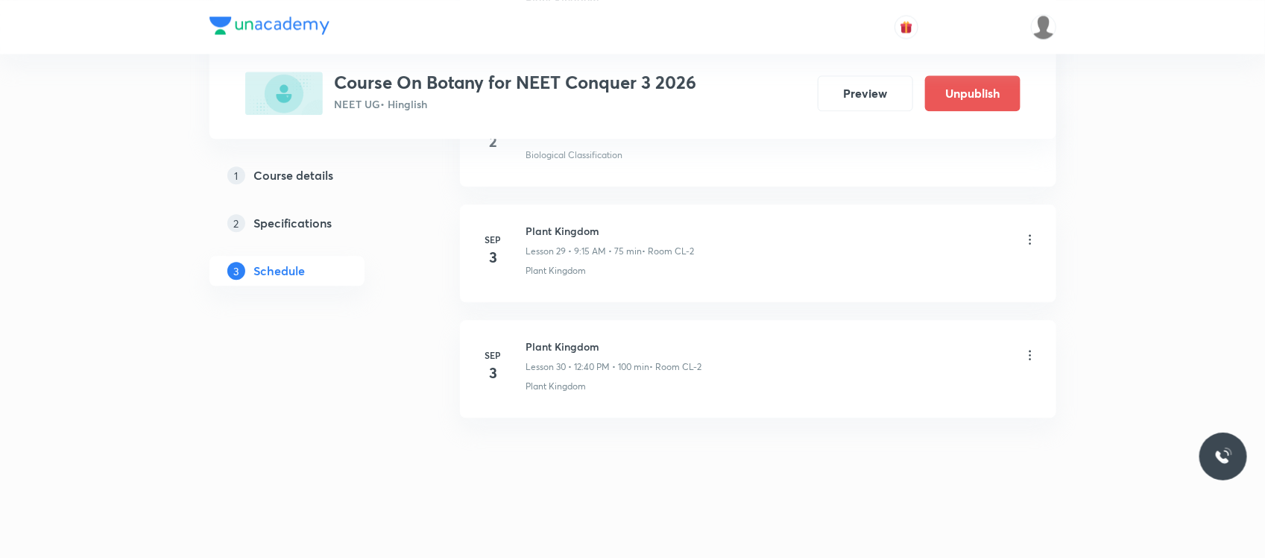
scroll to position [4115, 0]
drag, startPoint x: 0, startPoint y: 0, endPoint x: 582, endPoint y: 250, distance: 632.9
click at [582, 250] on div "Biomolecules Lesson 29 • 3:00 PM • 75 min • Room CL-2" at bounding box center [610, 240] width 169 height 35
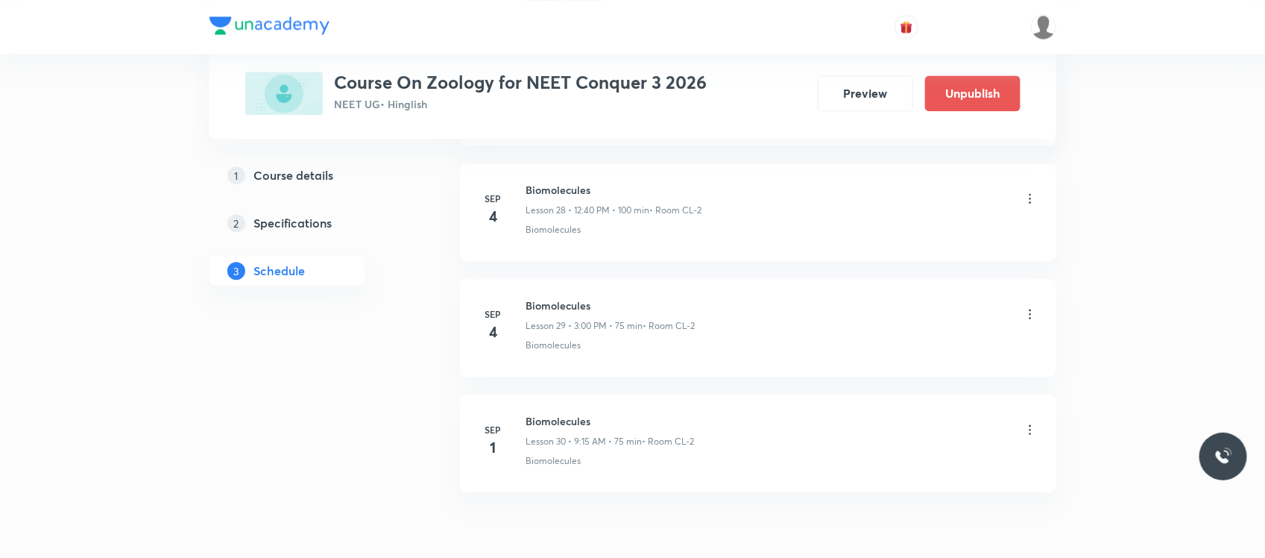
scroll to position [4021, 0]
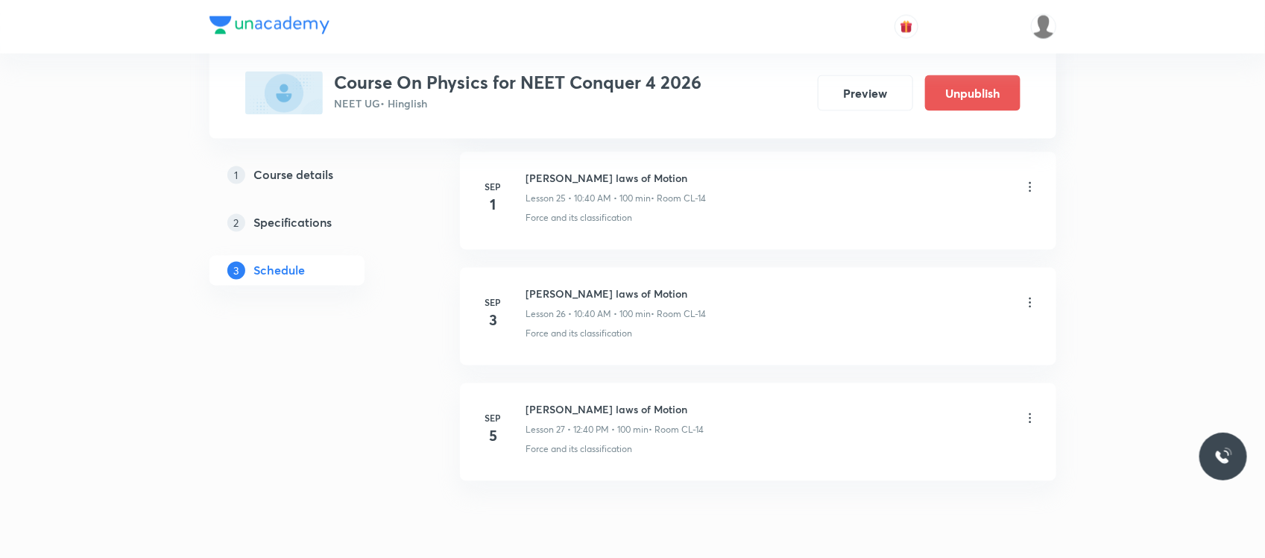
scroll to position [3695, 0]
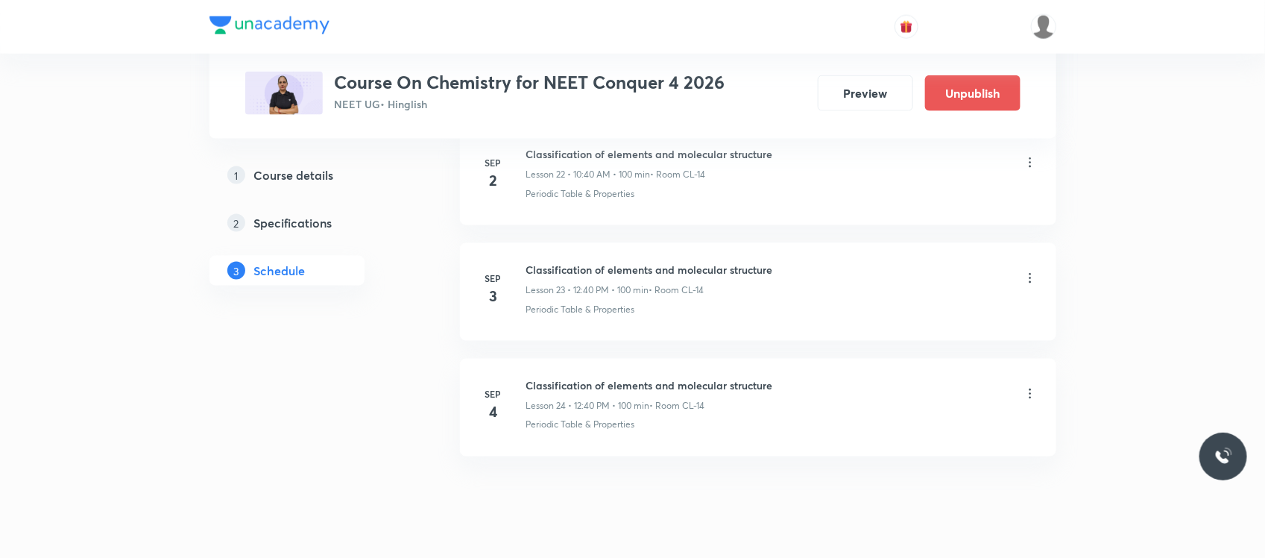
scroll to position [3374, 0]
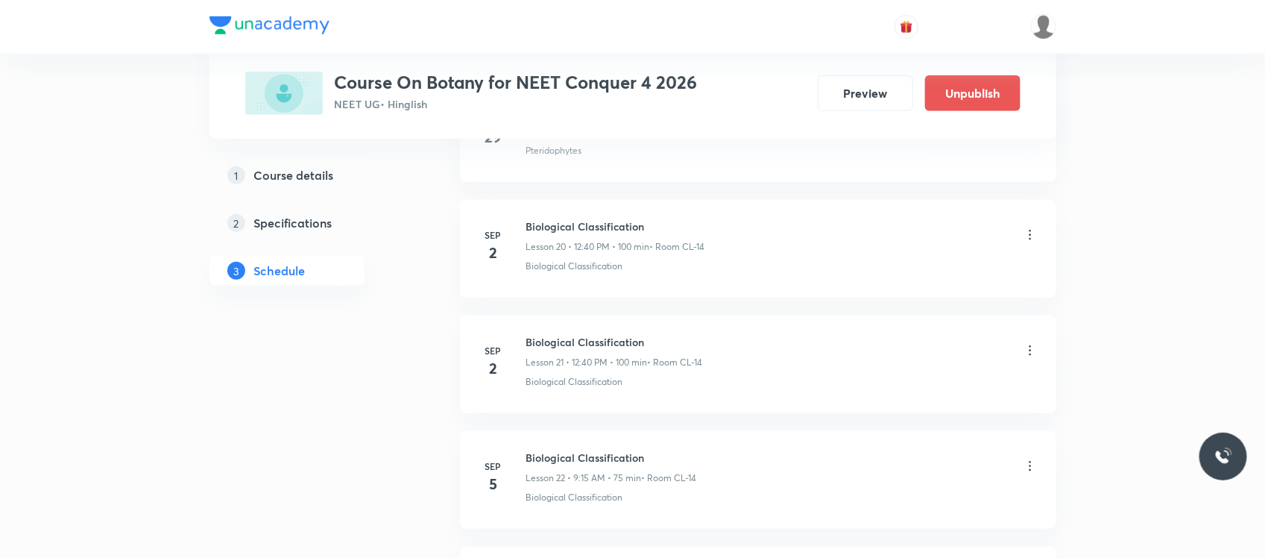
scroll to position [3065, 0]
click at [1027, 246] on icon at bounding box center [1030, 238] width 15 height 15
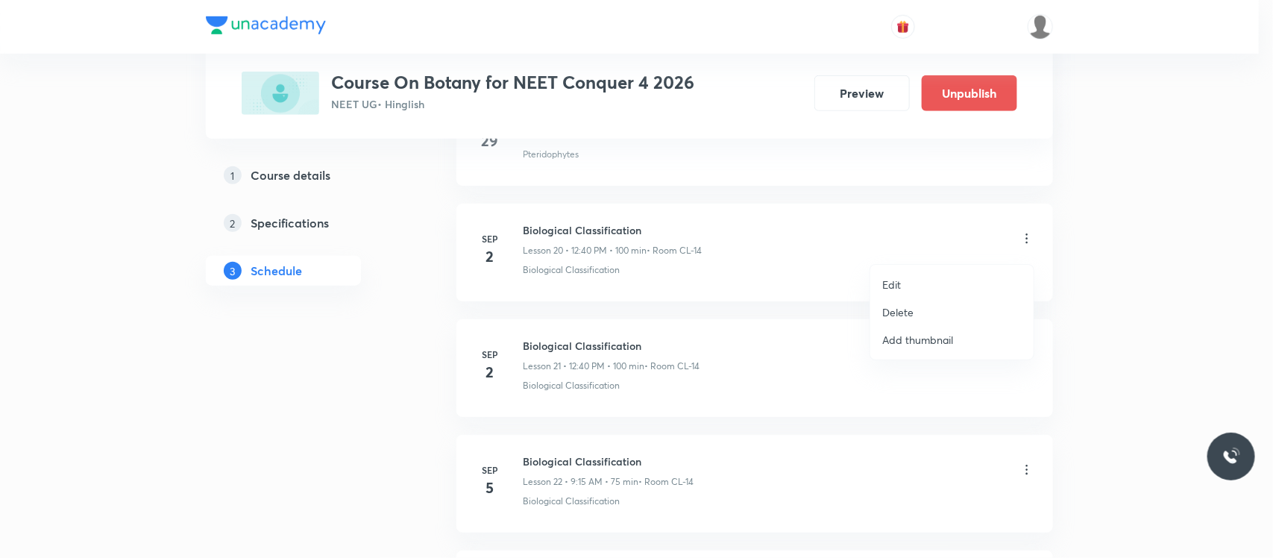
click at [924, 319] on li "Delete" at bounding box center [951, 312] width 163 height 28
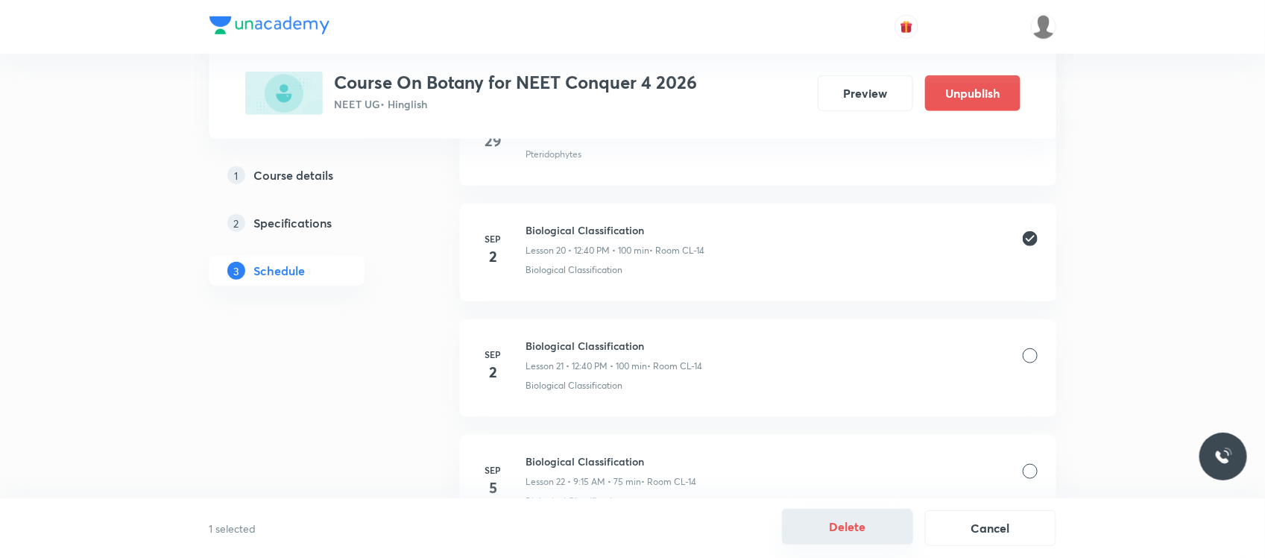
click at [885, 526] on button "Delete" at bounding box center [847, 526] width 131 height 36
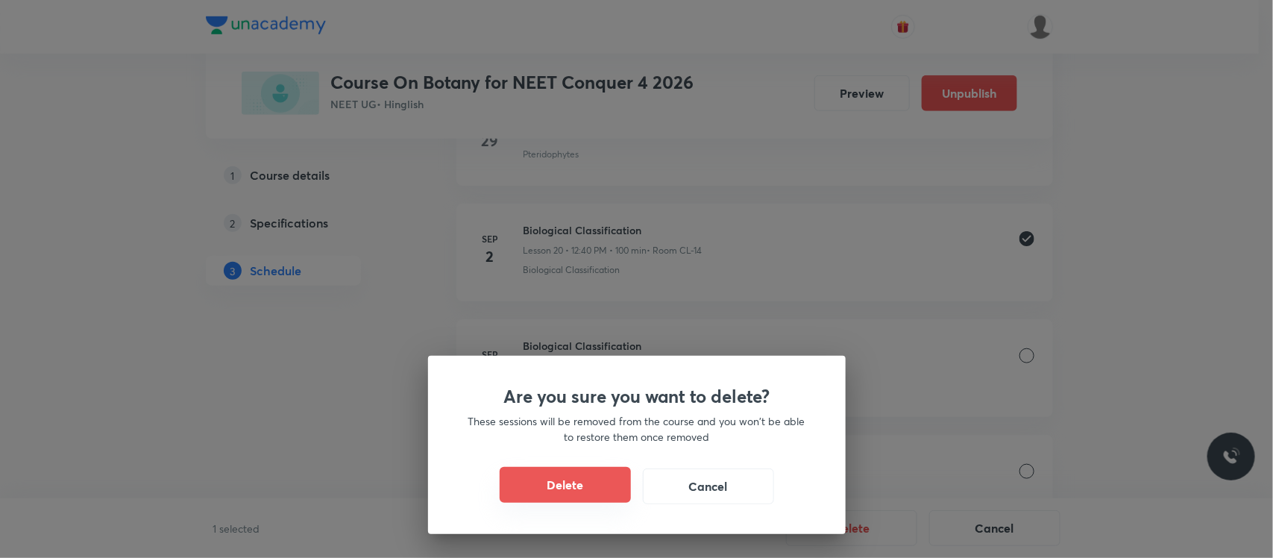
click at [612, 482] on button "Delete" at bounding box center [565, 485] width 131 height 36
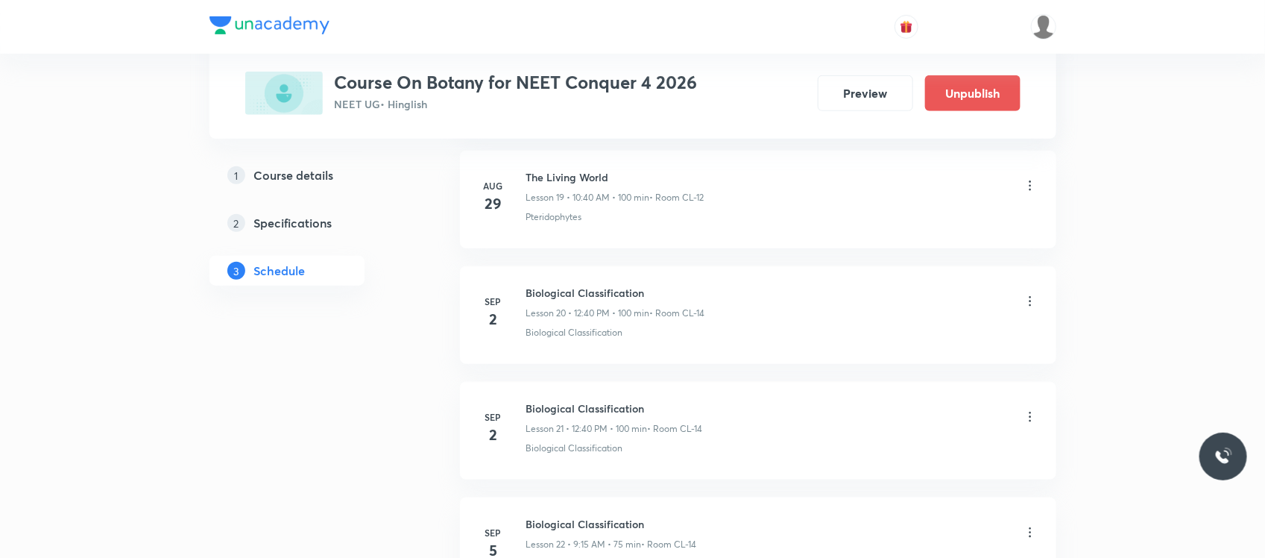
scroll to position [3012, 0]
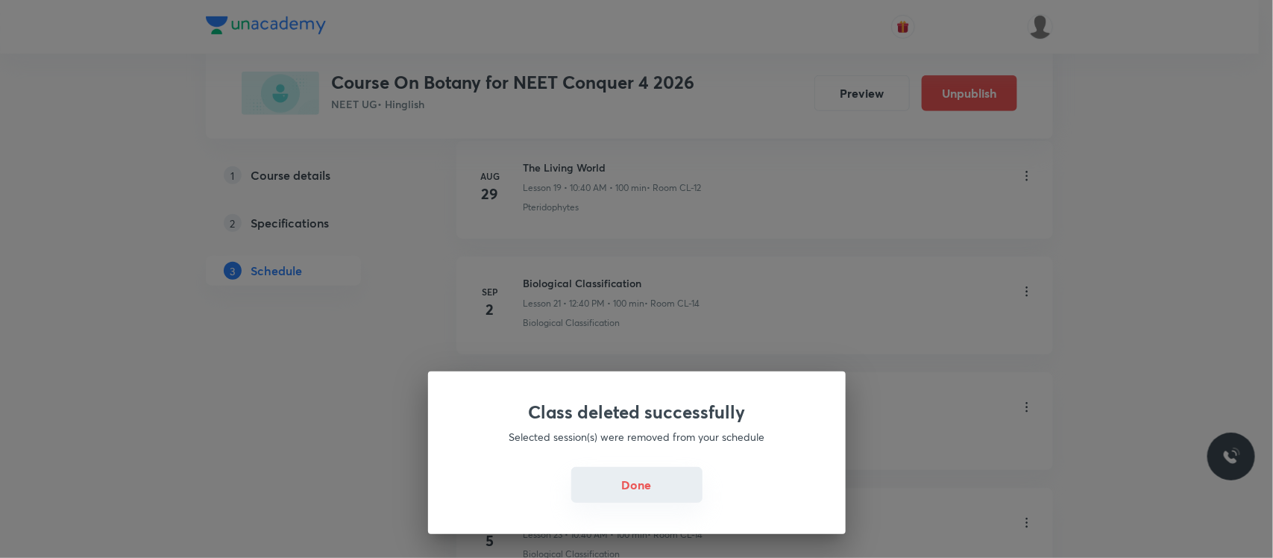
click at [628, 482] on button "Done" at bounding box center [636, 485] width 131 height 36
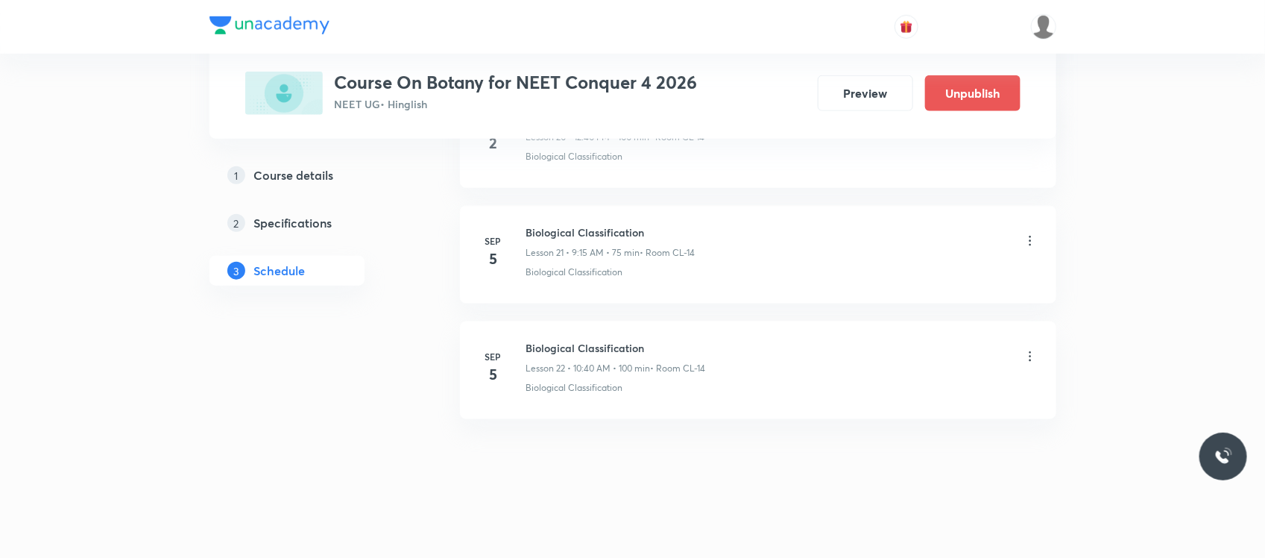
scroll to position [3188, 0]
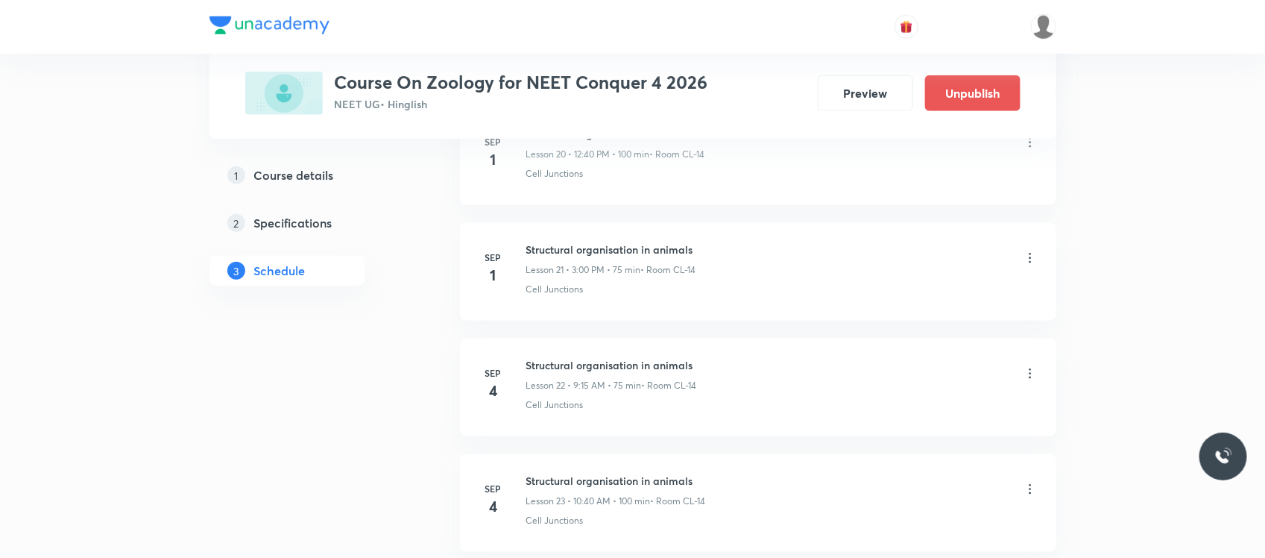
scroll to position [3158, 0]
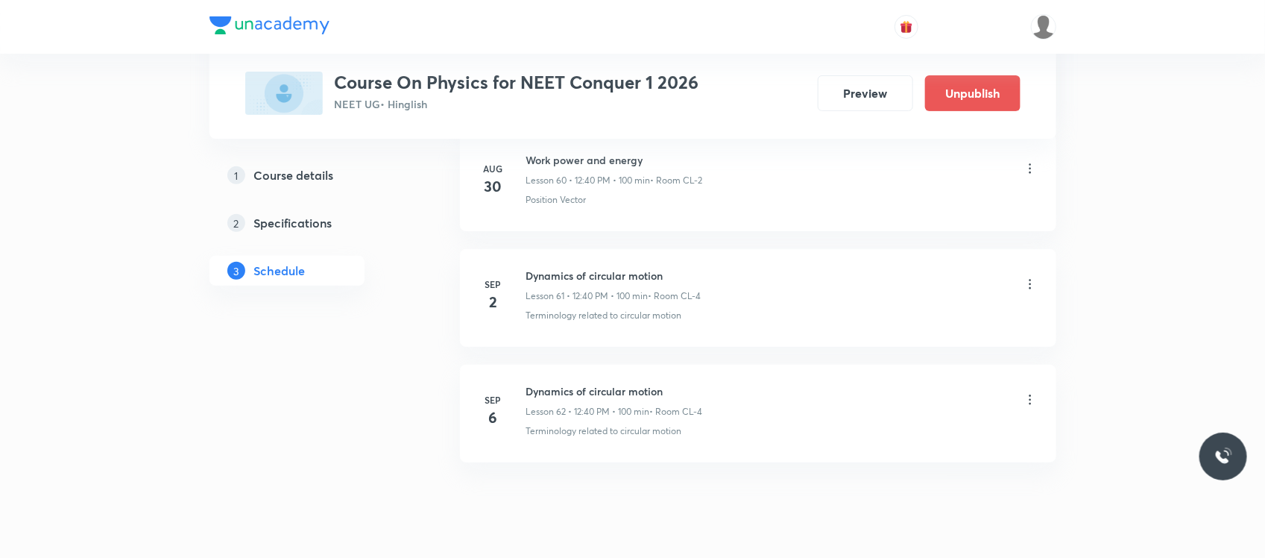
scroll to position [7758, 0]
click at [578, 283] on h6 "Dynamics of circular motion" at bounding box center [613, 275] width 175 height 16
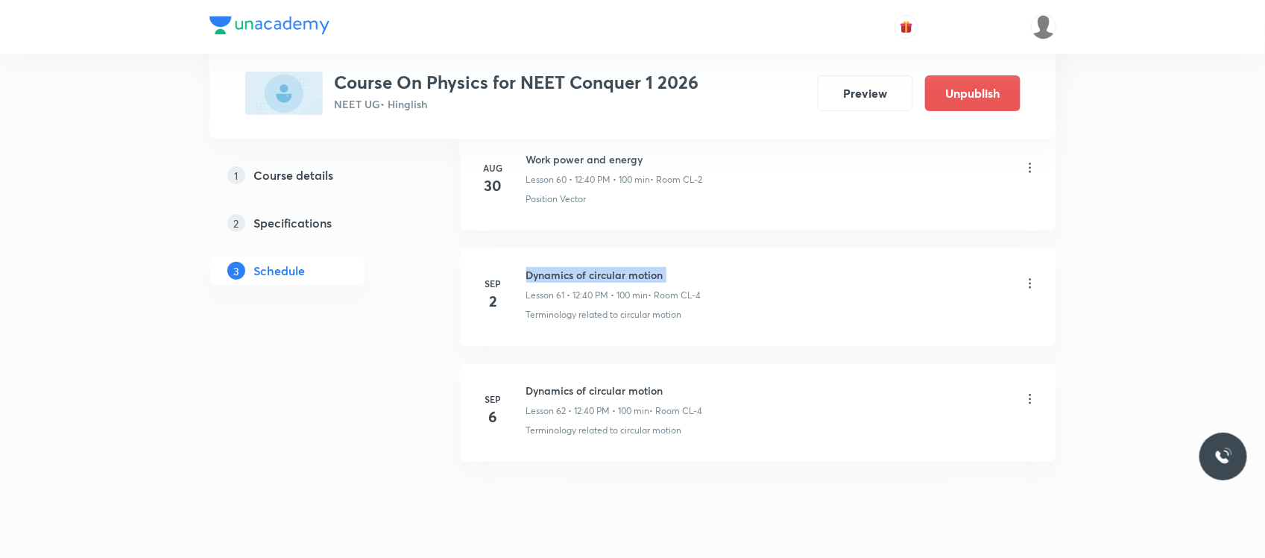
click at [578, 283] on h6 "Dynamics of circular motion" at bounding box center [613, 275] width 175 height 16
copy h6 "Dynamics of circular motion"
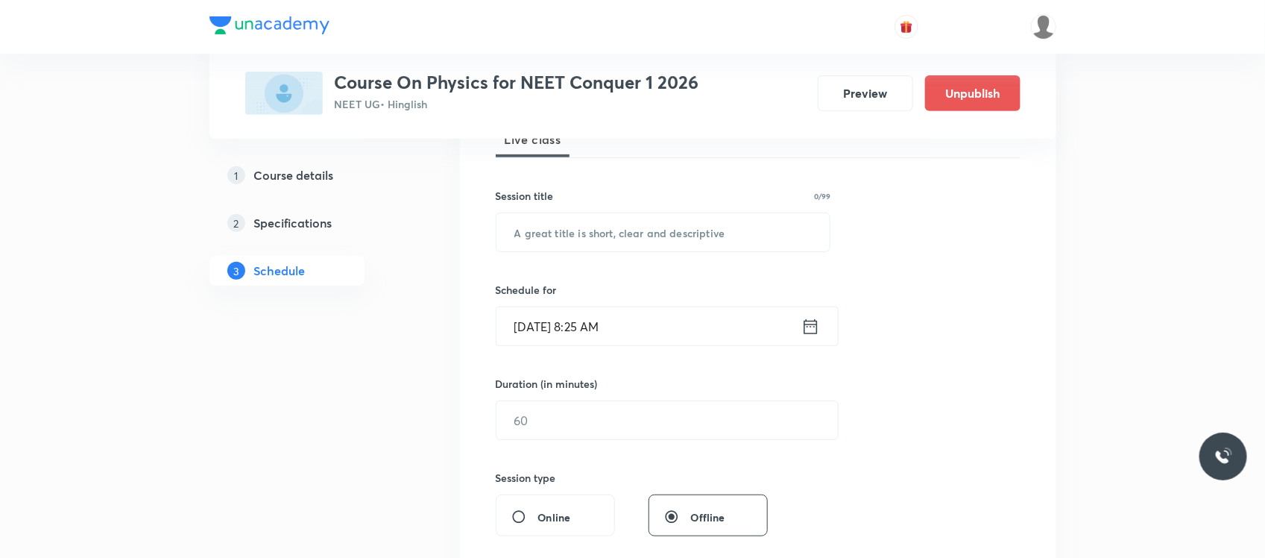
scroll to position [262, 0]
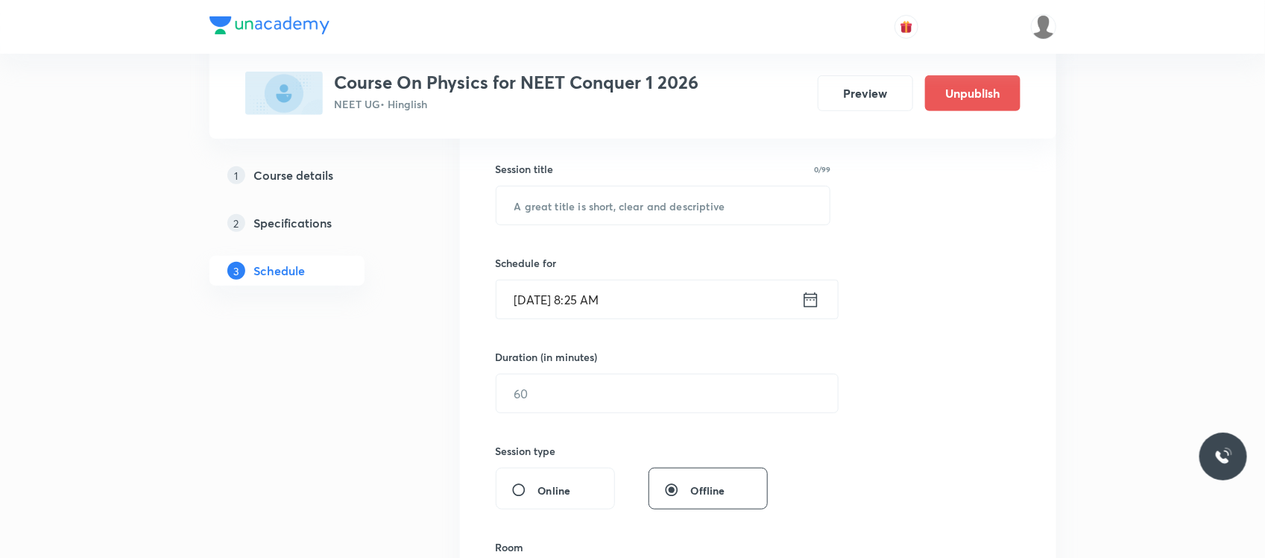
click at [585, 181] on div "Session title 0/99 ​" at bounding box center [663, 193] width 335 height 64
click at [582, 194] on input "text" at bounding box center [664, 205] width 334 height 38
paste input "Dynamics of circular motion"
type input "Dynamics of circular motion"
drag, startPoint x: 619, startPoint y: 324, endPoint x: 621, endPoint y: 282, distance: 42.6
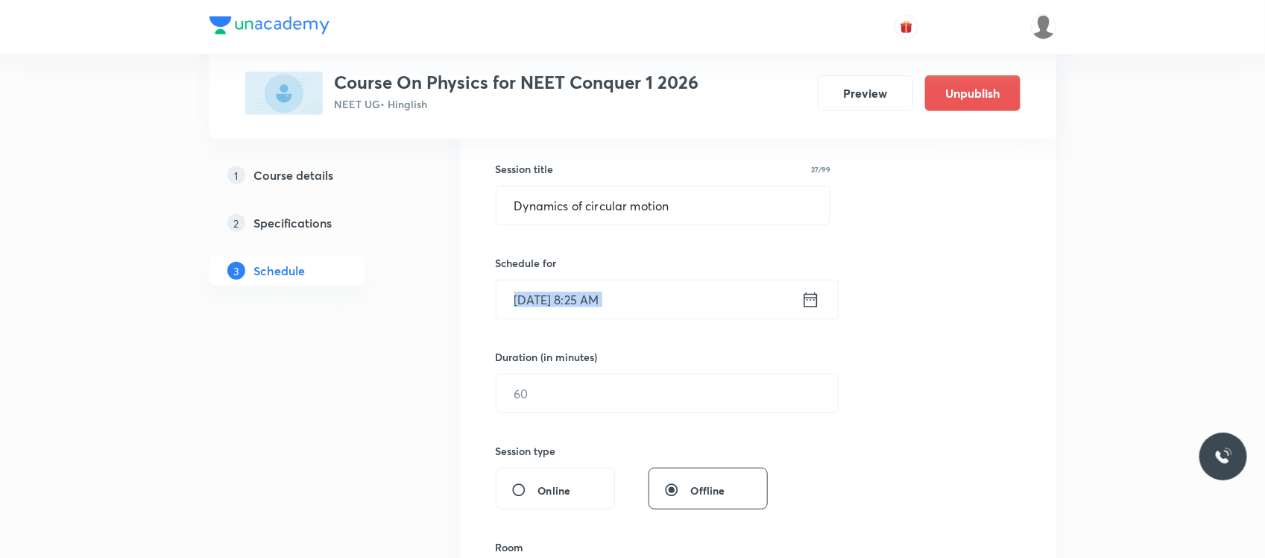
click at [621, 282] on div "Session 63 Live class Session title 27/99 Dynamics of circular motion ​ Schedul…" at bounding box center [758, 410] width 525 height 700
click at [621, 282] on input "Sep 1, 2025, 8:25 AM" at bounding box center [649, 299] width 305 height 38
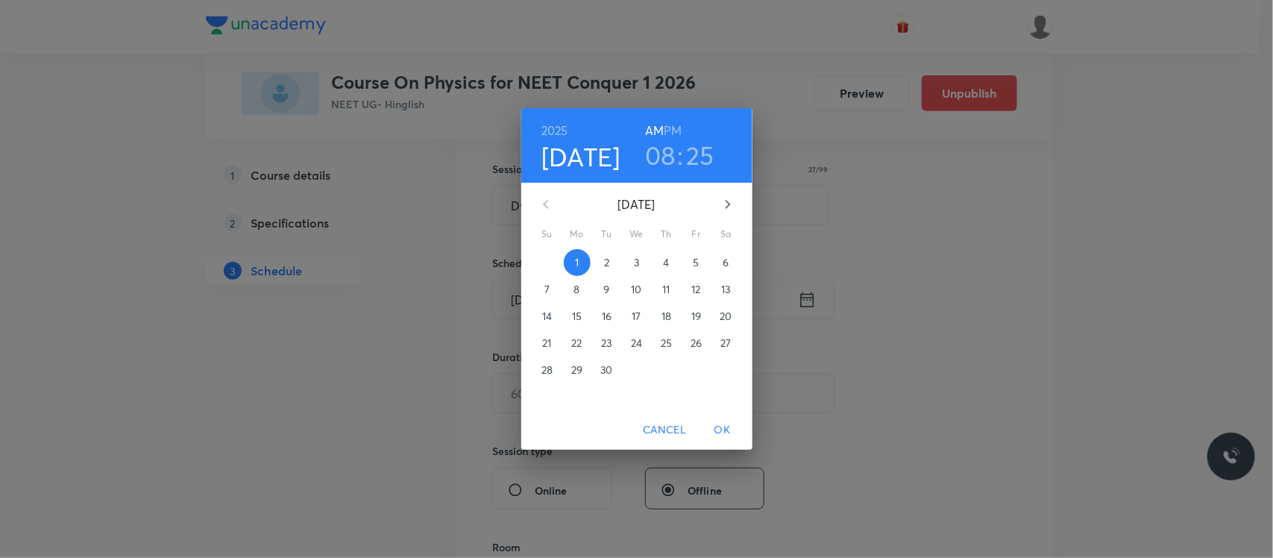
click at [643, 267] on span "3" at bounding box center [636, 262] width 27 height 15
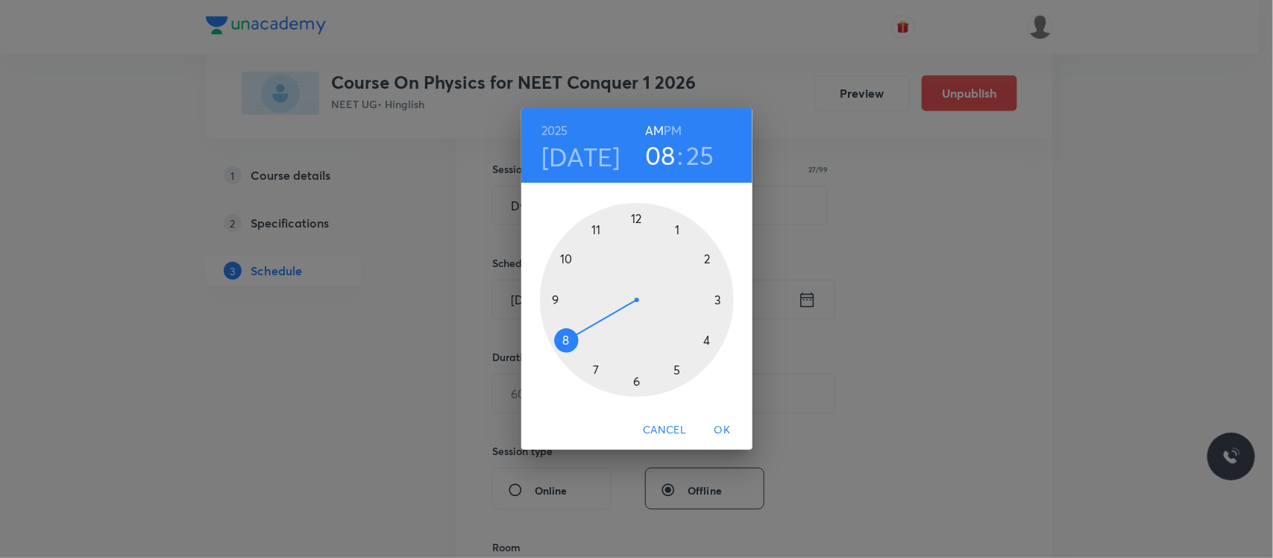
click at [570, 258] on div at bounding box center [637, 300] width 194 height 194
click at [565, 343] on div at bounding box center [637, 300] width 194 height 194
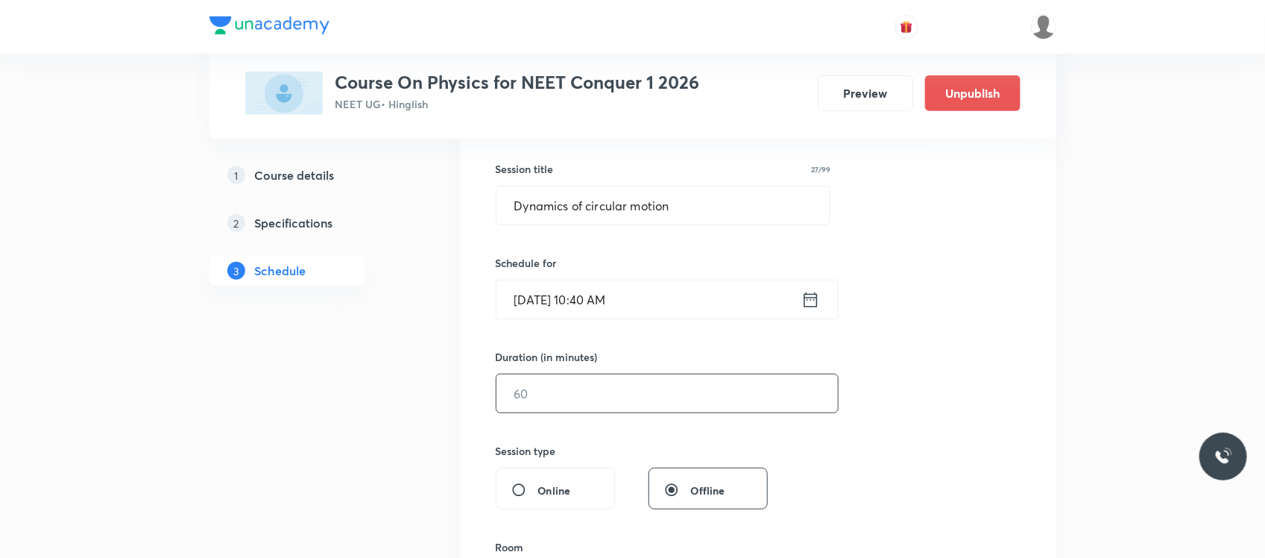
click at [563, 407] on input "text" at bounding box center [667, 393] width 341 height 38
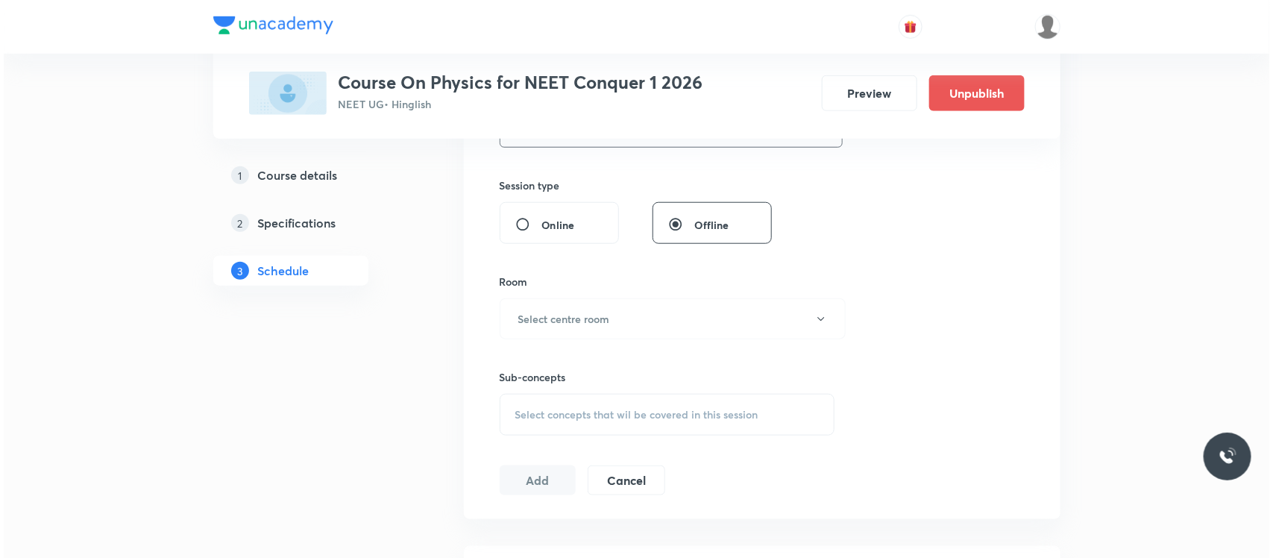
scroll to position [639, 0]
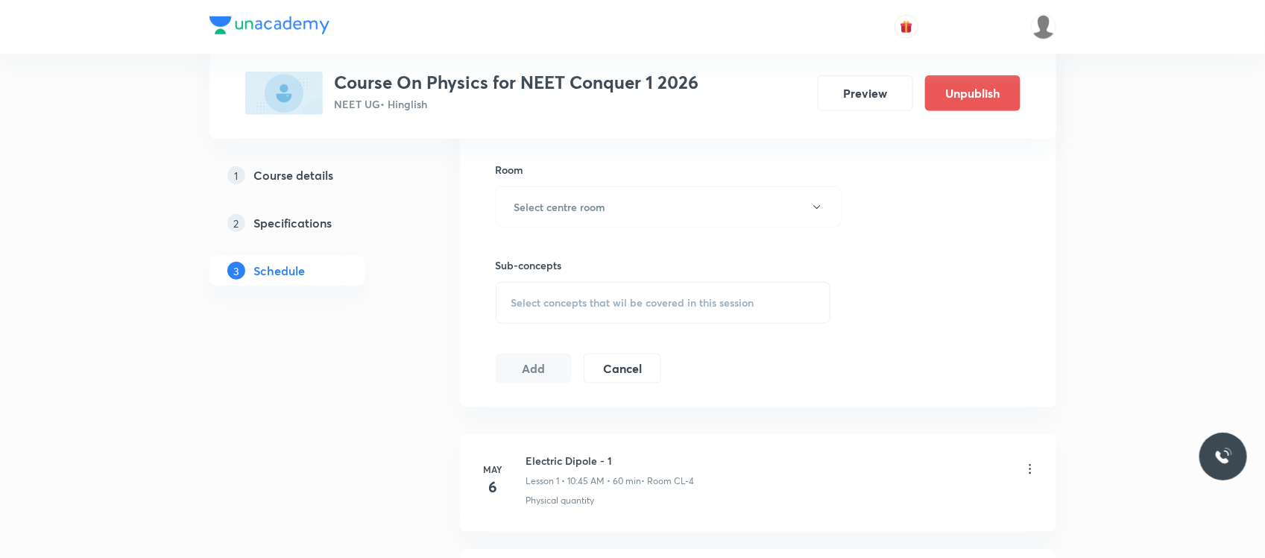
type input "100"
click at [599, 229] on div "Sub-concepts Select concepts that wil be covered in this session" at bounding box center [663, 275] width 335 height 96
click at [599, 221] on button "Select centre room" at bounding box center [669, 206] width 346 height 41
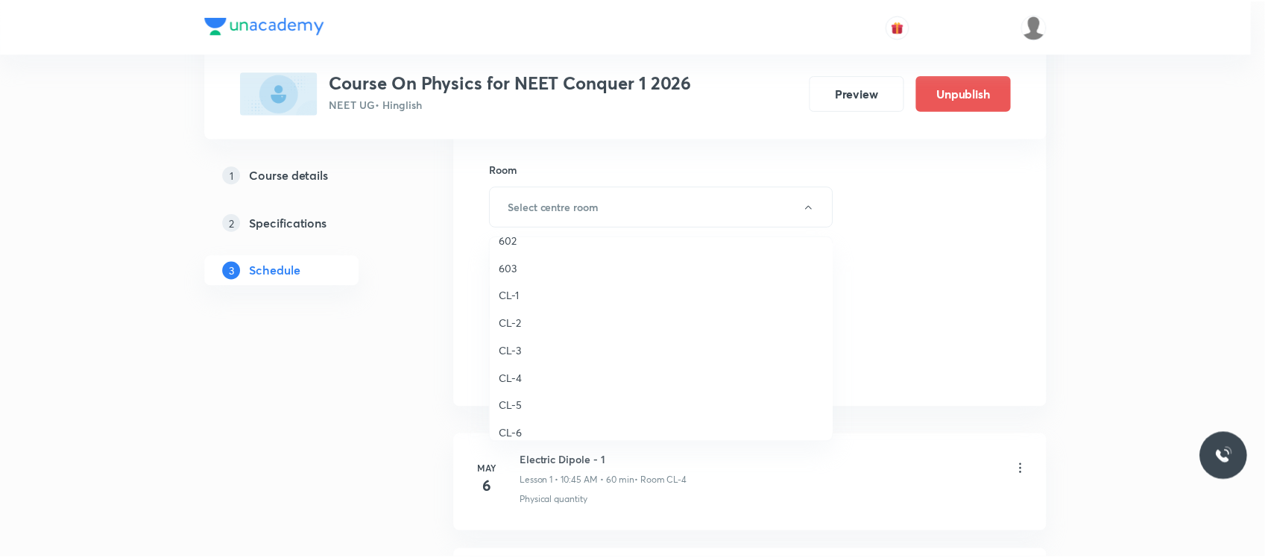
scroll to position [374, 0]
click at [511, 322] on span "CL-2" at bounding box center [665, 324] width 327 height 16
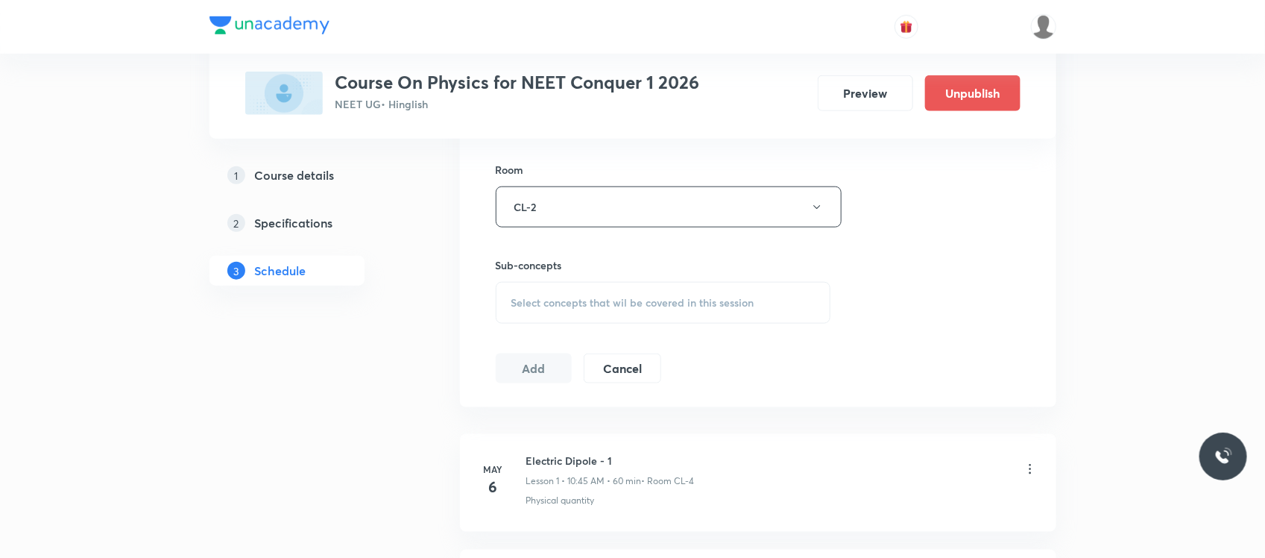
click at [556, 306] on span "Select concepts that wil be covered in this session" at bounding box center [632, 303] width 243 height 12
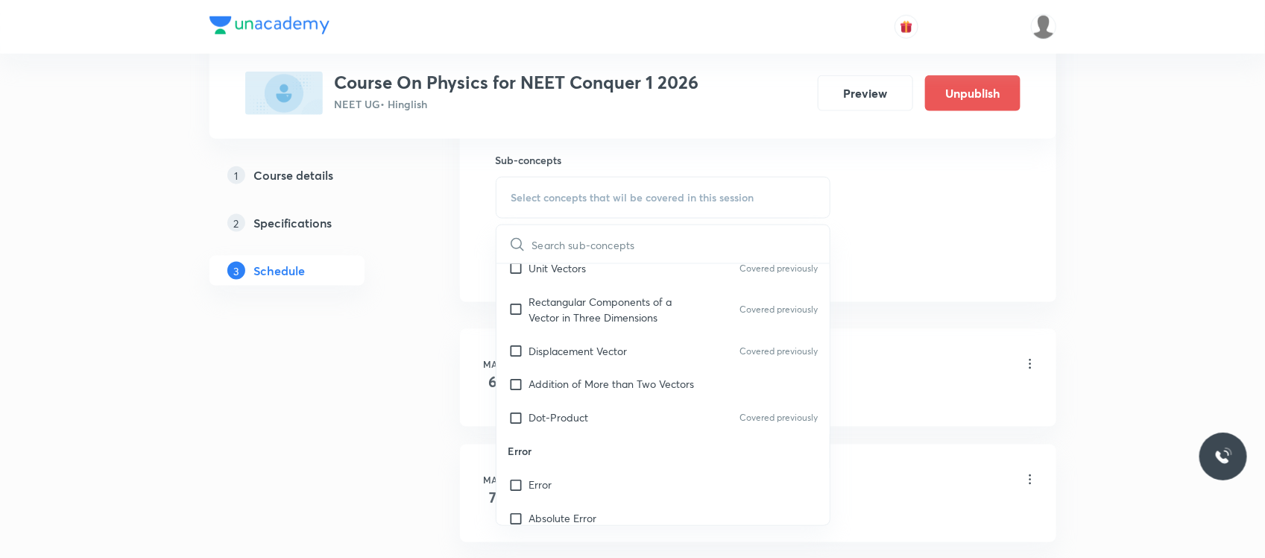
scroll to position [1206, 0]
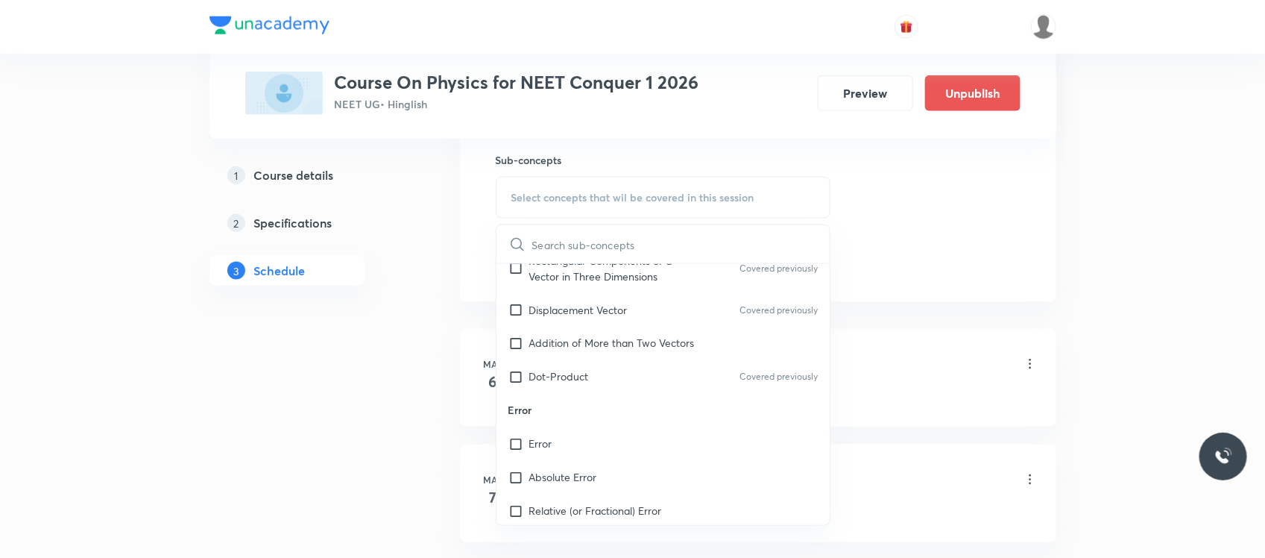
click at [598, 415] on p "Error" at bounding box center [664, 411] width 334 height 34
click at [574, 446] on div "Error" at bounding box center [664, 444] width 334 height 34
checkbox input "true"
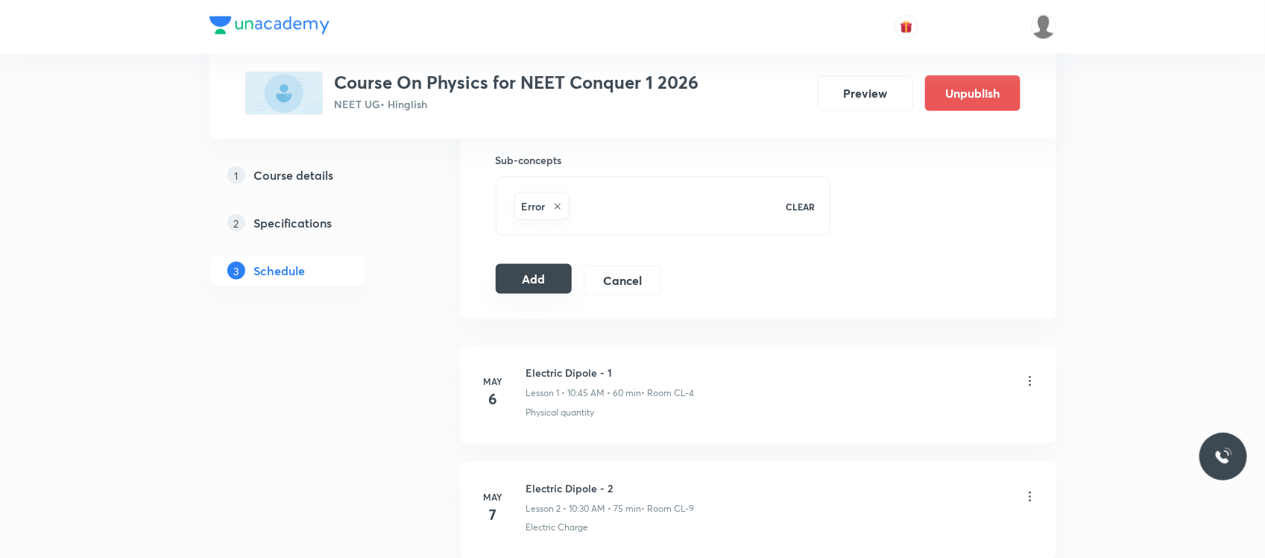
click at [527, 280] on button "Add" at bounding box center [534, 279] width 77 height 30
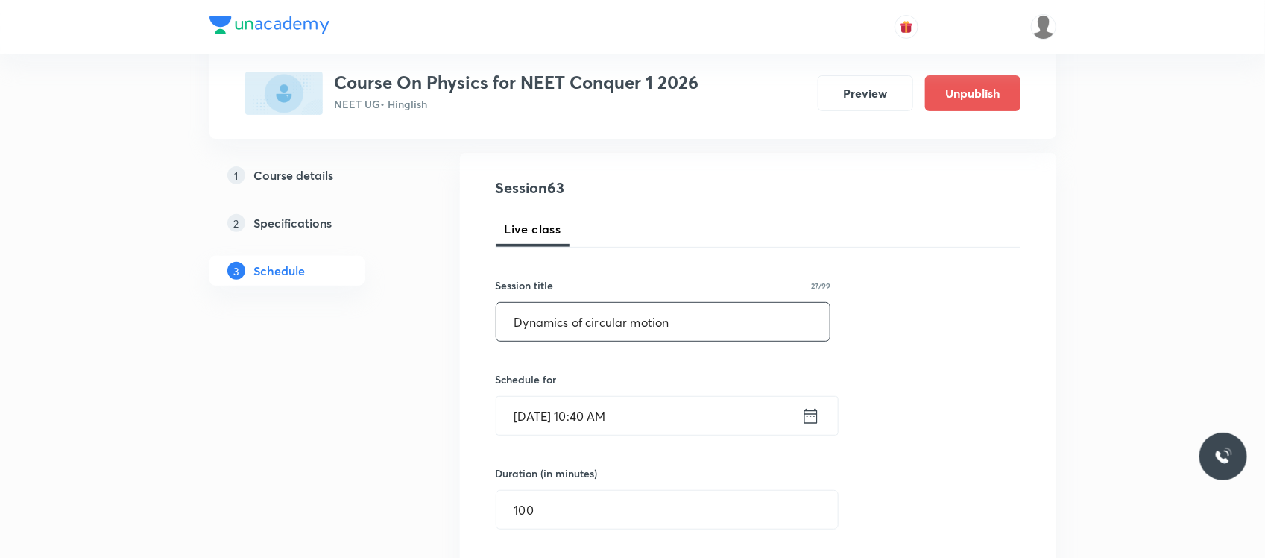
scroll to position [148, 0]
click at [615, 412] on input "Sep 3, 2025, 10:40 AM" at bounding box center [649, 413] width 305 height 38
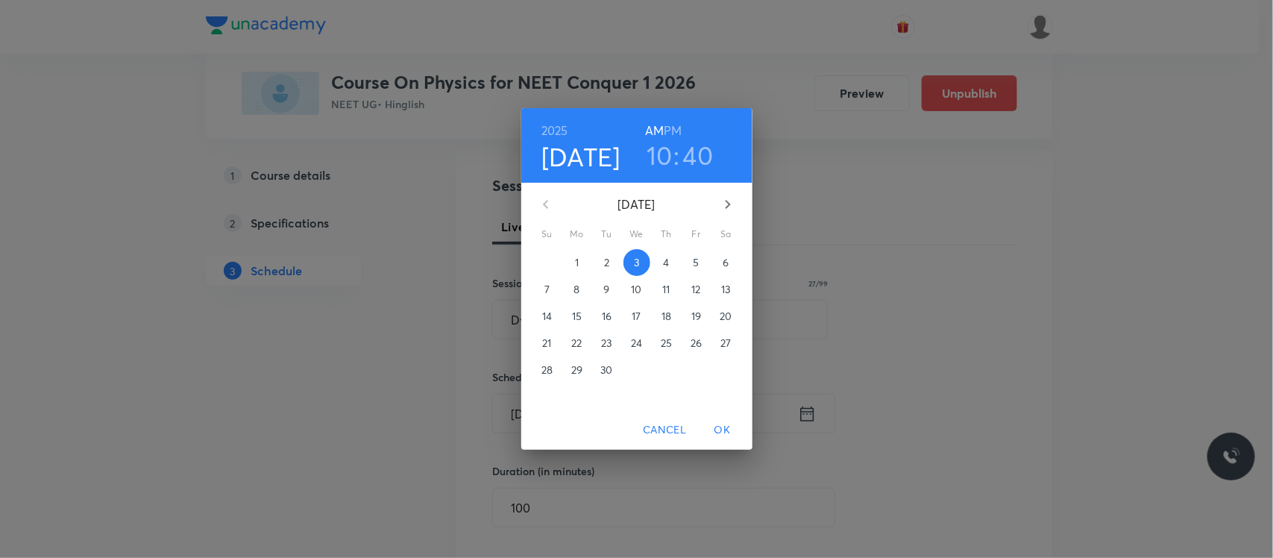
click at [678, 139] on h6 "PM" at bounding box center [673, 130] width 18 height 21
click at [649, 161] on h3 "10" at bounding box center [659, 154] width 26 height 31
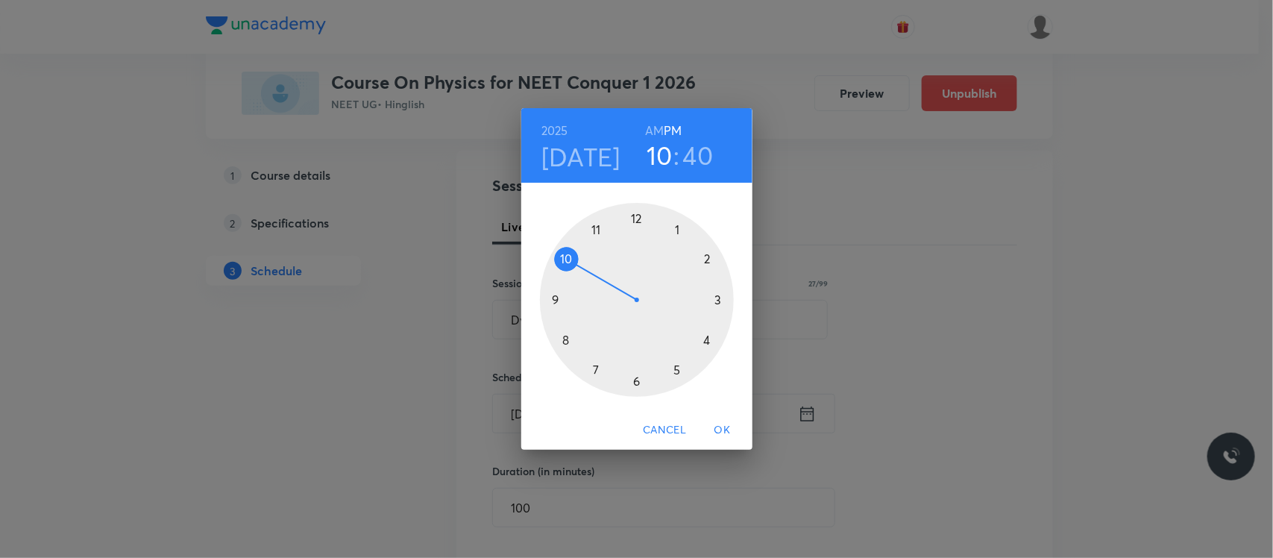
click at [636, 225] on div at bounding box center [637, 300] width 194 height 194
click at [723, 429] on span "OK" at bounding box center [723, 429] width 36 height 19
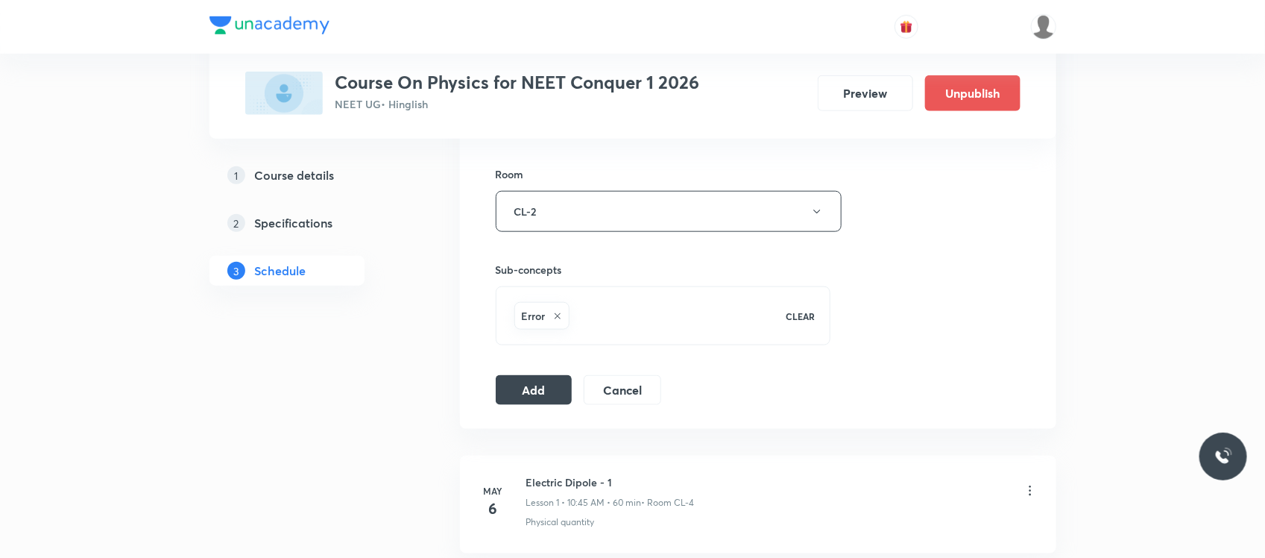
scroll to position [752, 0]
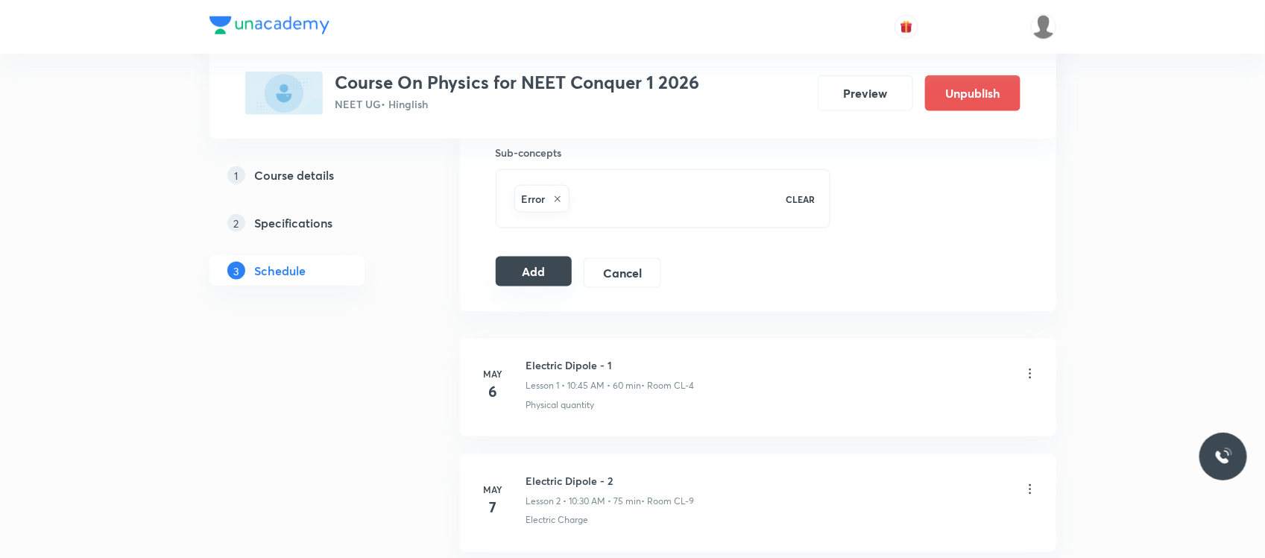
click at [523, 288] on div "Add Cancel" at bounding box center [584, 273] width 177 height 30
click at [528, 265] on button "Add" at bounding box center [534, 271] width 77 height 30
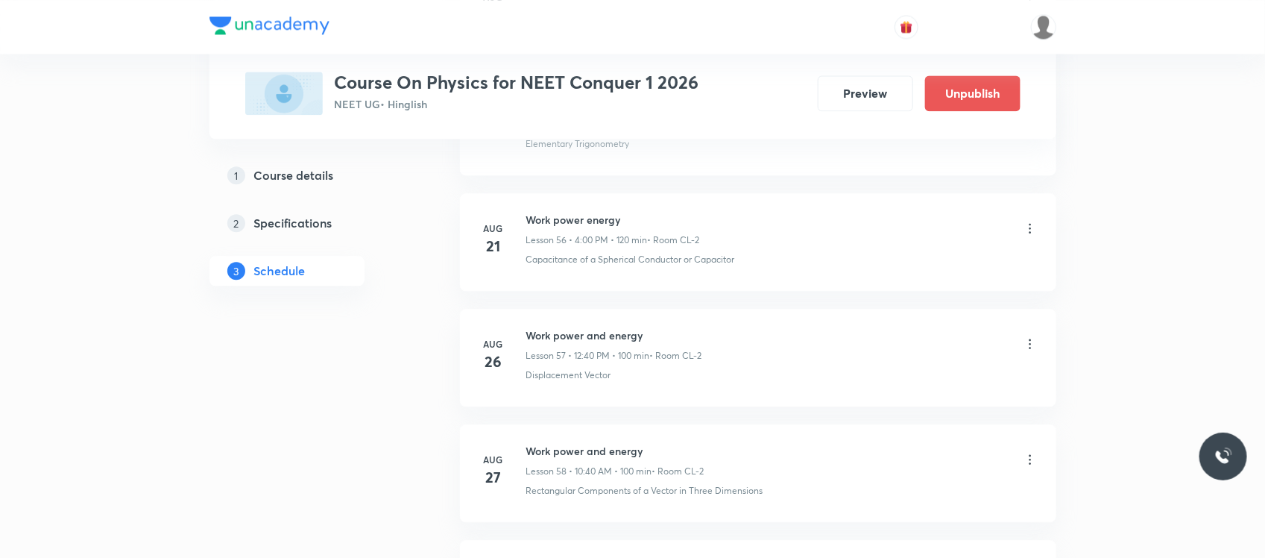
scroll to position [7252, 0]
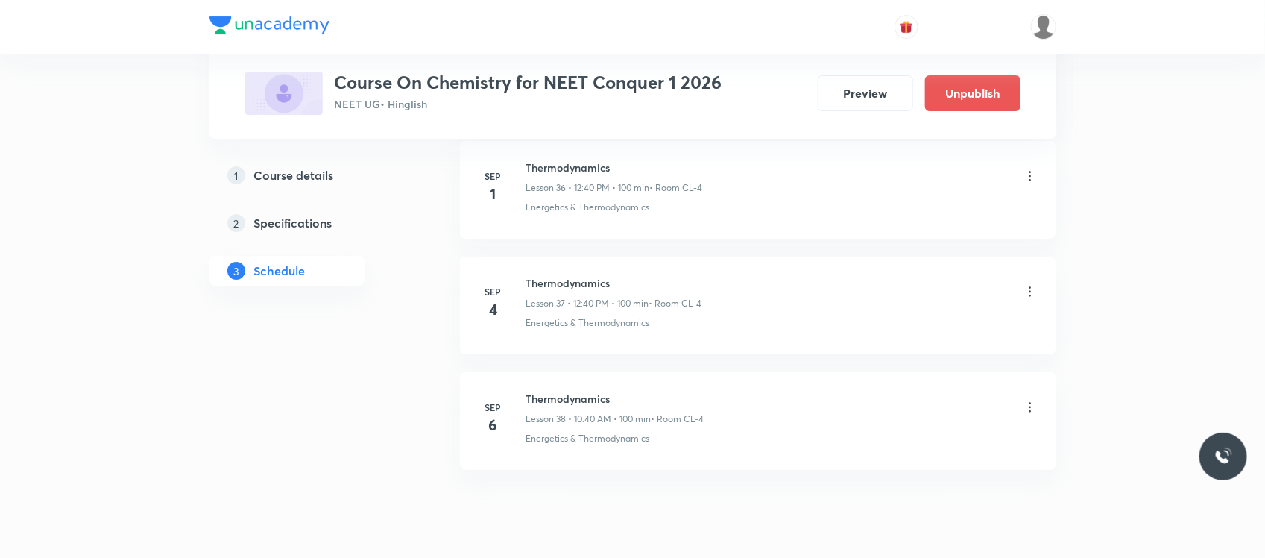
scroll to position [4970, 0]
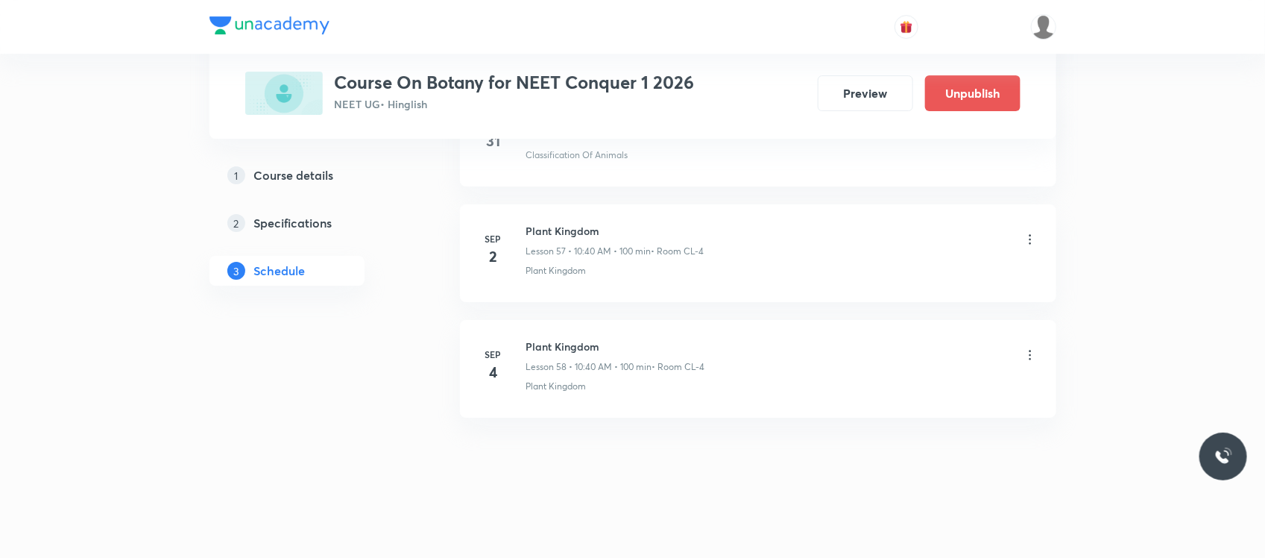
scroll to position [7340, 0]
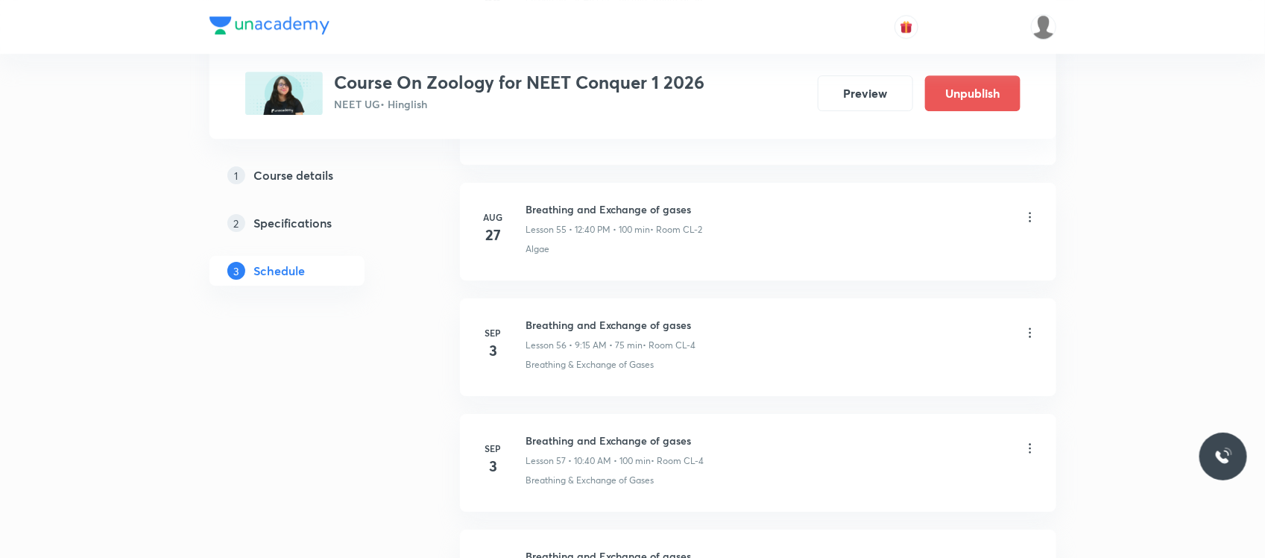
scroll to position [7174, 0]
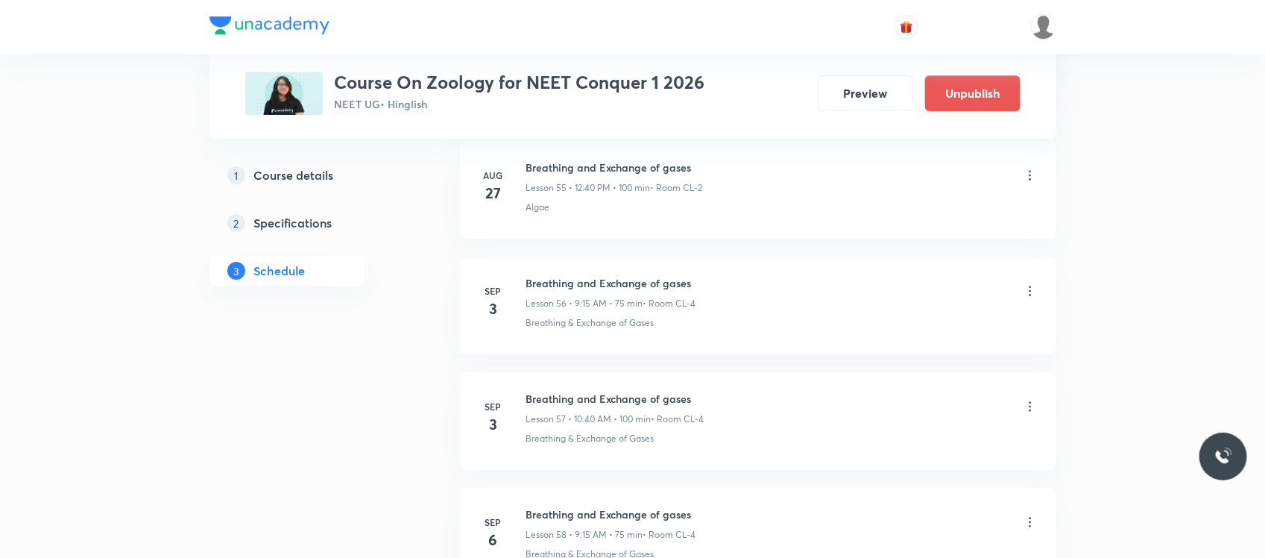
click at [576, 291] on h6 "Breathing and Exchange of gases" at bounding box center [611, 283] width 170 height 16
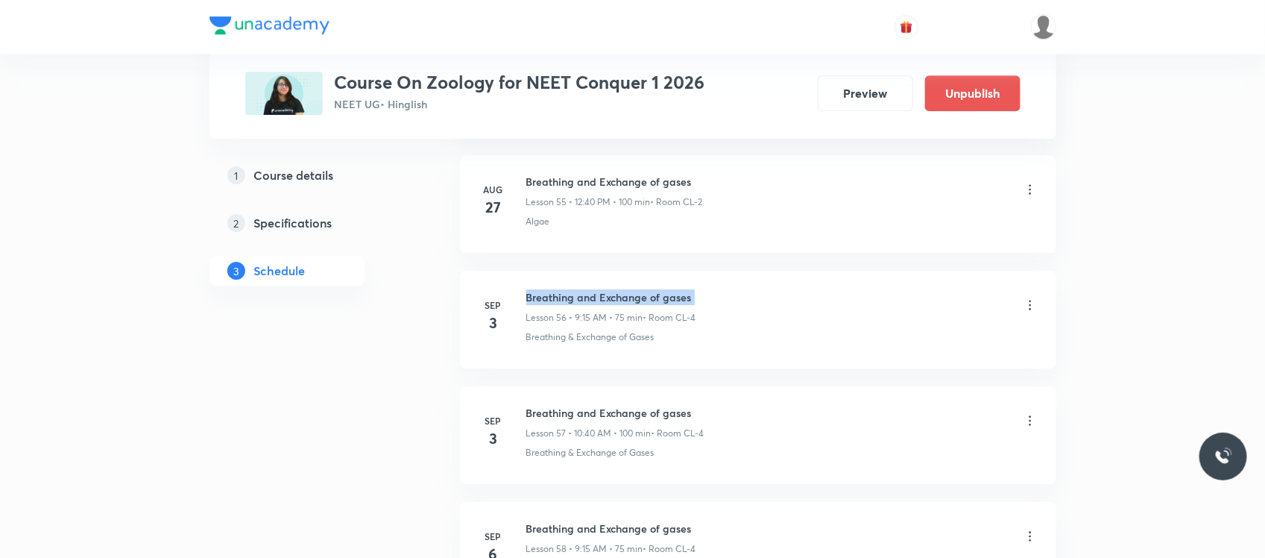
copy h6 "Breathing and Exchange of gases"
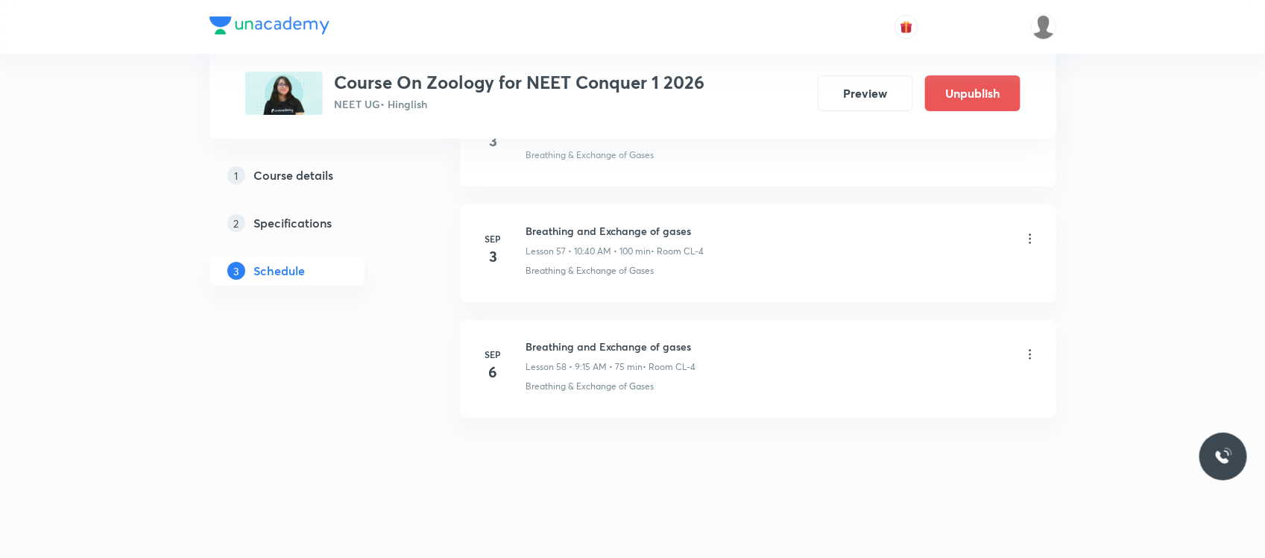
scroll to position [7360, 0]
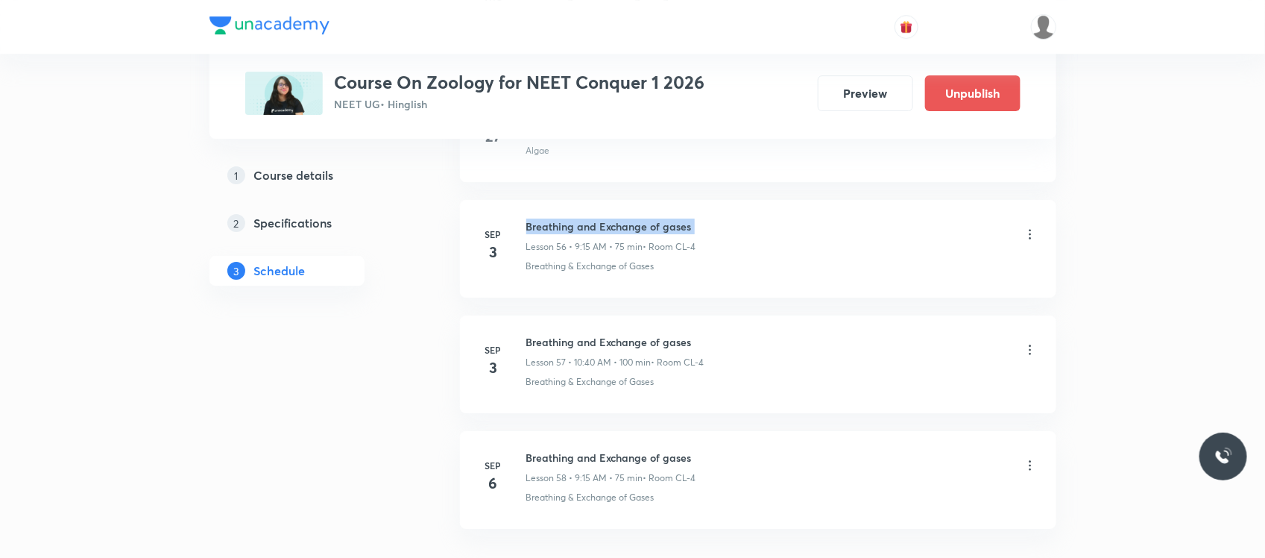
copy h6 "Breathing and Exchange of gases"
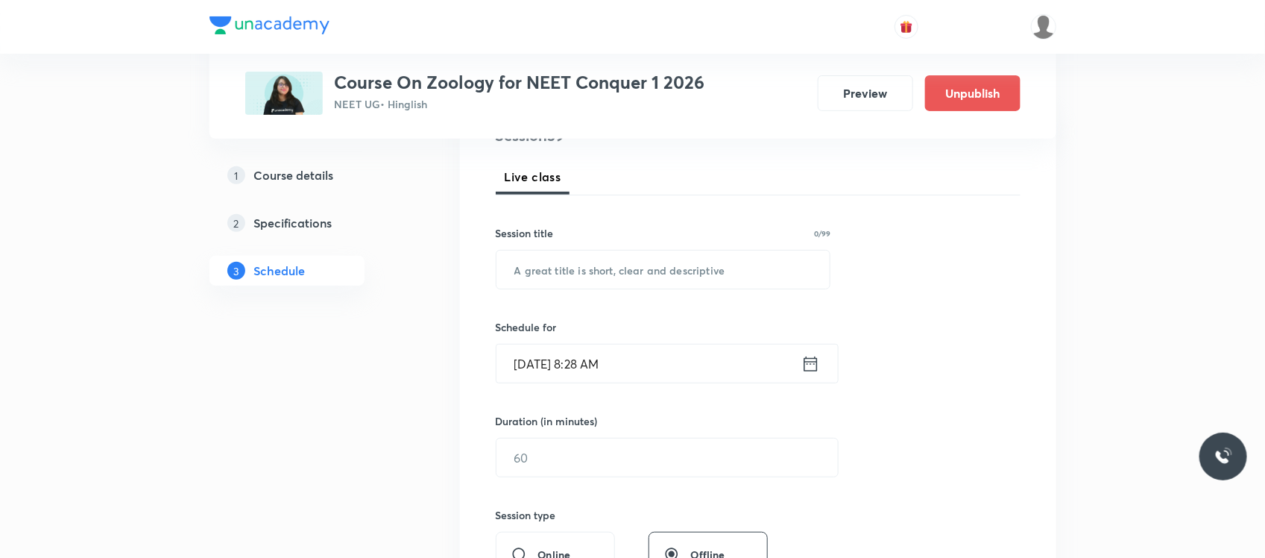
scroll to position [227, 0]
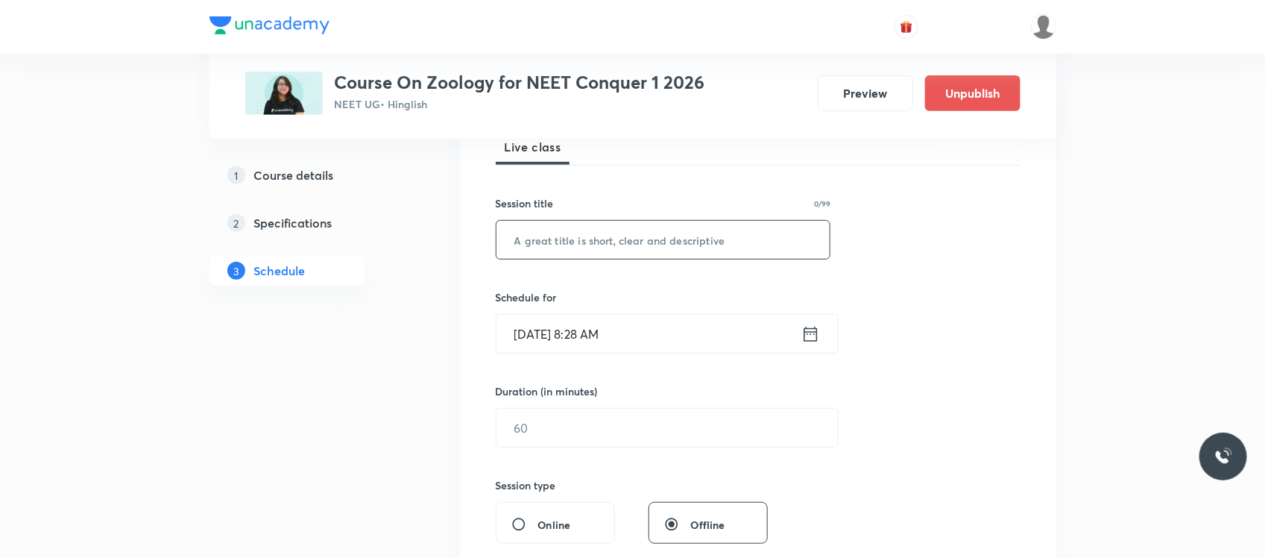
click at [563, 231] on input "text" at bounding box center [664, 240] width 334 height 38
paste input "Breathing and Exchange of gases"
type input "Breathing and Exchange of gases"
click at [610, 323] on input "Sep 1, 2025, 8:28 AM" at bounding box center [649, 334] width 305 height 38
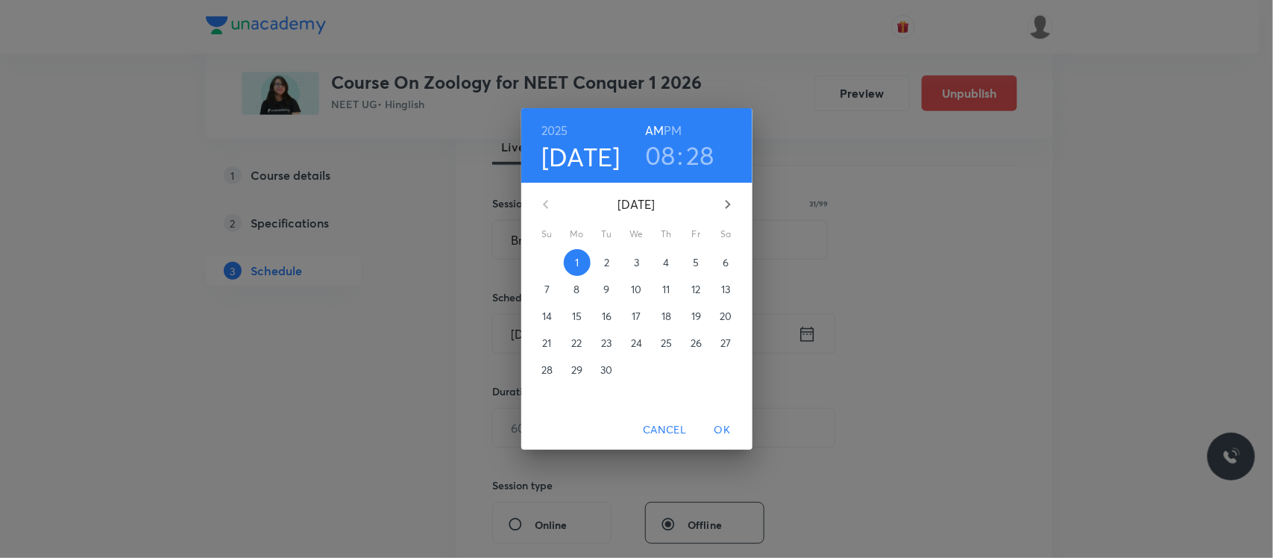
click at [658, 163] on h3 "08" at bounding box center [660, 154] width 31 height 31
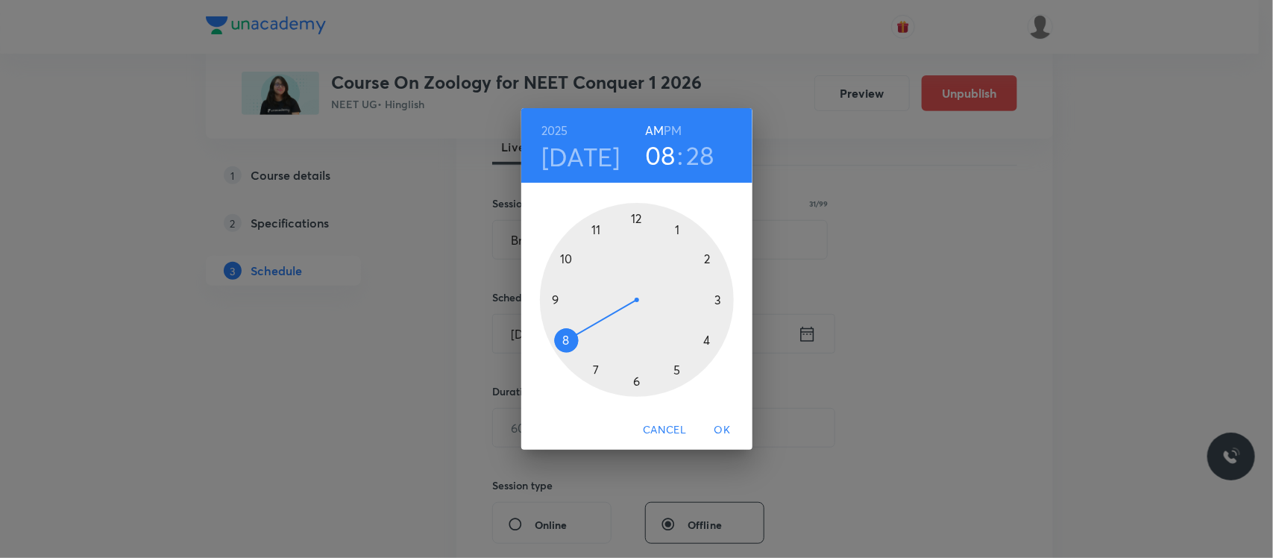
click at [565, 254] on div at bounding box center [637, 300] width 194 height 194
click at [561, 341] on div at bounding box center [637, 300] width 194 height 194
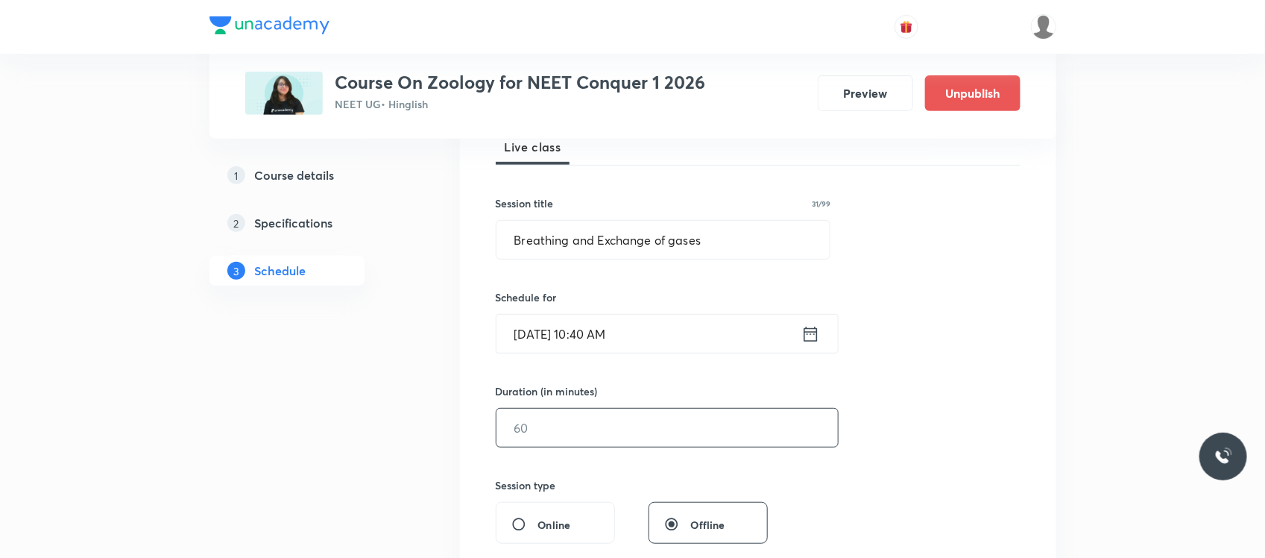
drag, startPoint x: 537, startPoint y: 451, endPoint x: 537, endPoint y: 437, distance: 14.2
click at [537, 437] on div "Session 59 Live class Session title 31/99 Breathing and Exchange of gases ​ Sch…" at bounding box center [758, 445] width 525 height 700
click at [537, 437] on input "text" at bounding box center [667, 428] width 341 height 38
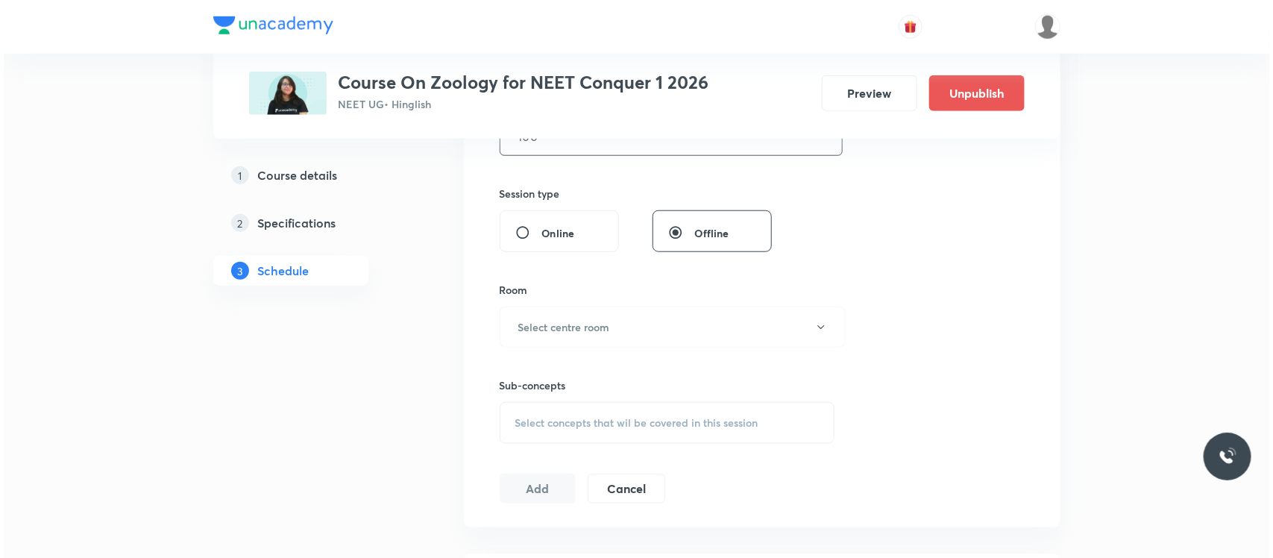
scroll to position [526, 0]
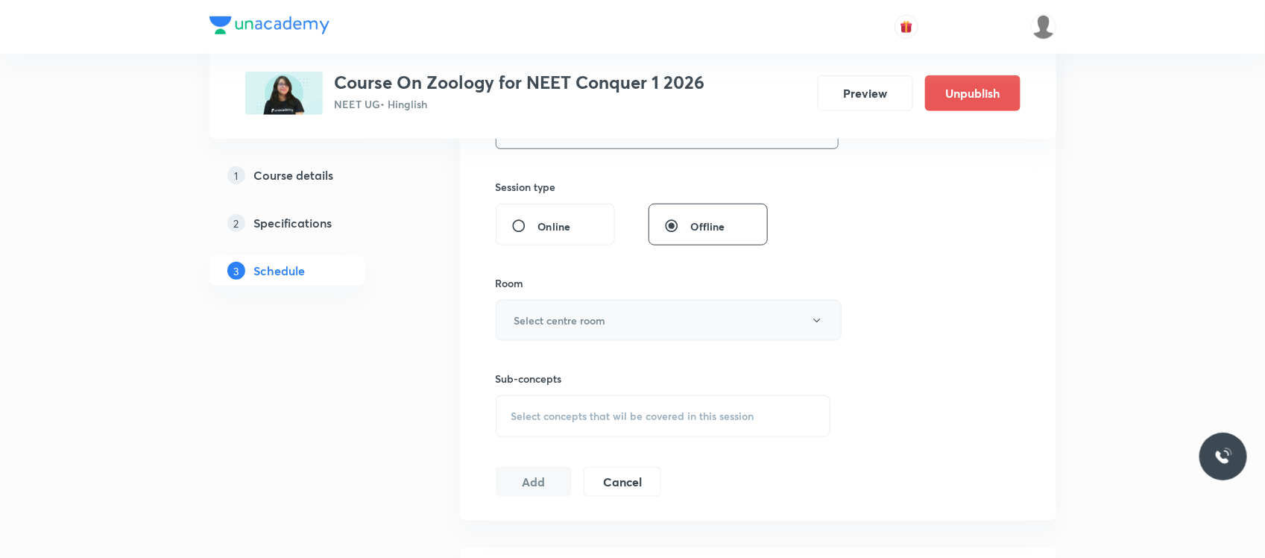
type input "100"
click at [569, 314] on h6 "Select centre room" at bounding box center [560, 320] width 92 height 16
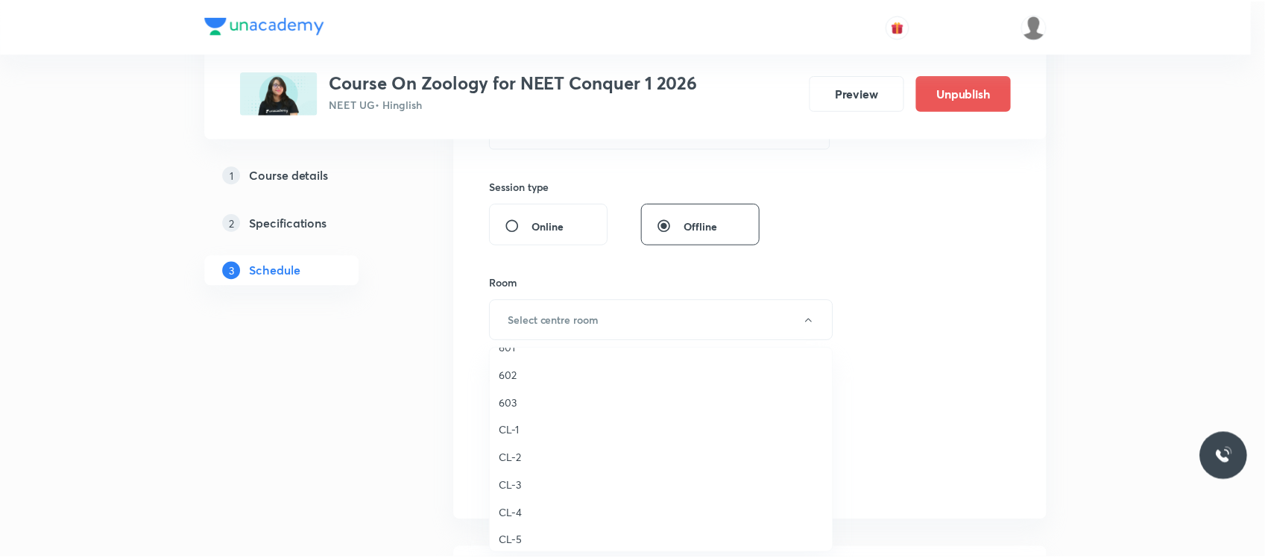
scroll to position [349, 0]
click at [513, 455] on span "CL-2" at bounding box center [665, 461] width 327 height 16
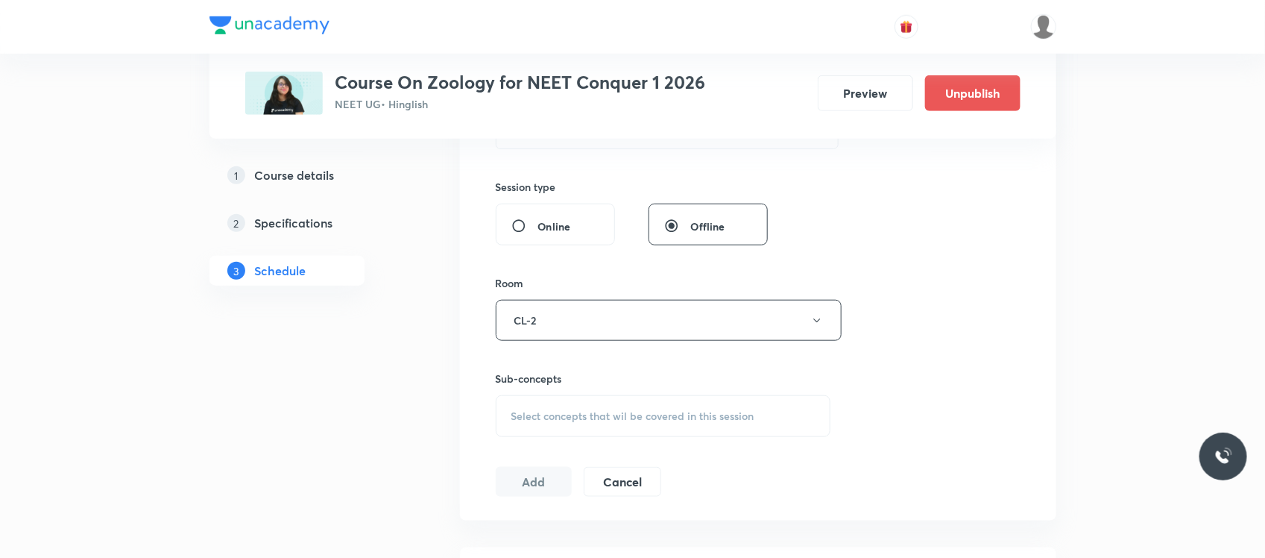
click at [543, 432] on div "Select concepts that wil be covered in this session" at bounding box center [663, 416] width 335 height 42
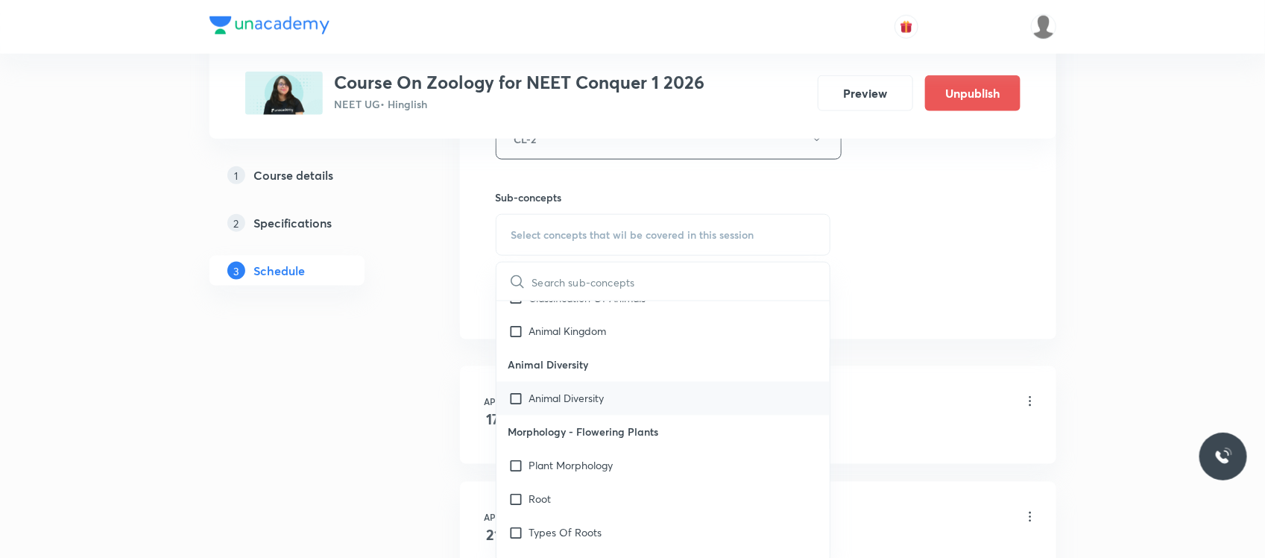
scroll to position [1245, 0]
click at [587, 388] on div "Animal Diversity" at bounding box center [664, 397] width 334 height 34
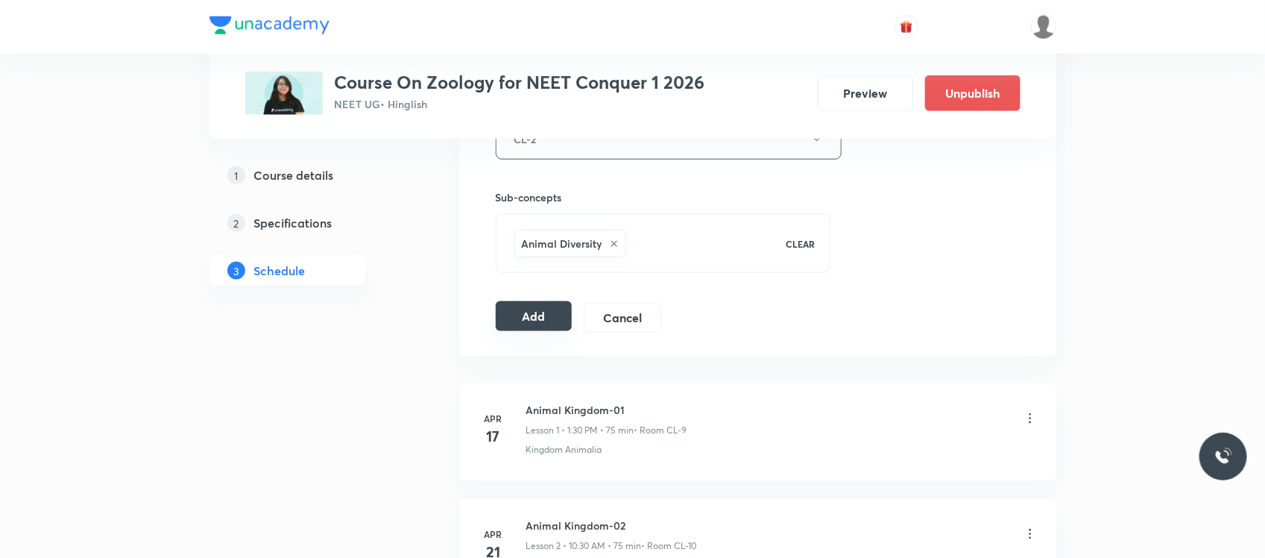
click at [523, 321] on button "Add" at bounding box center [534, 316] width 77 height 30
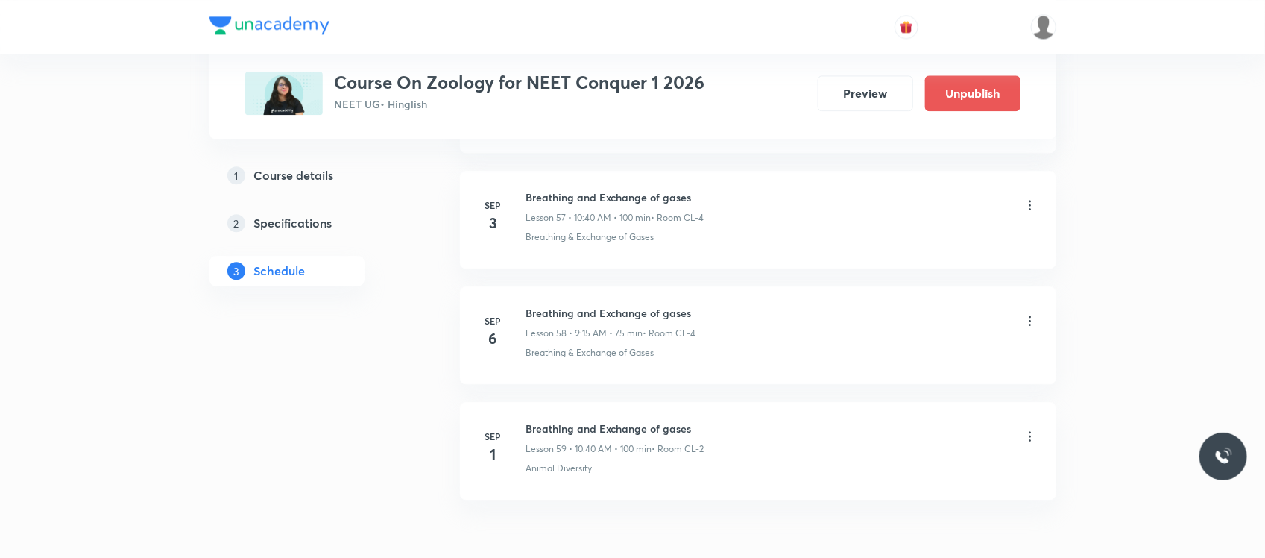
scroll to position [6677, 0]
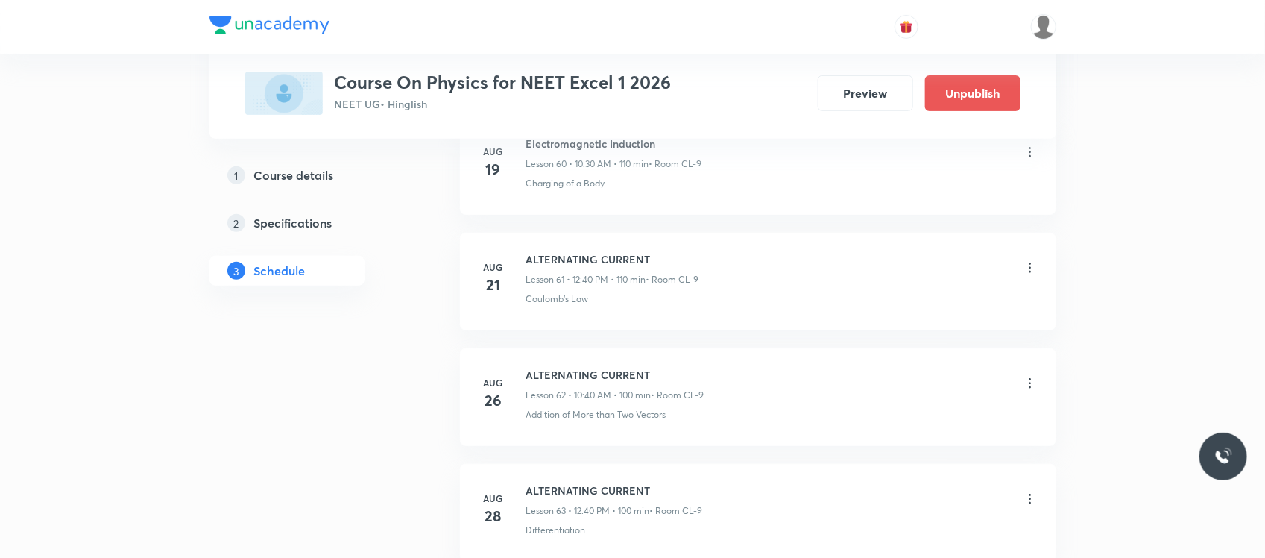
scroll to position [7777, 0]
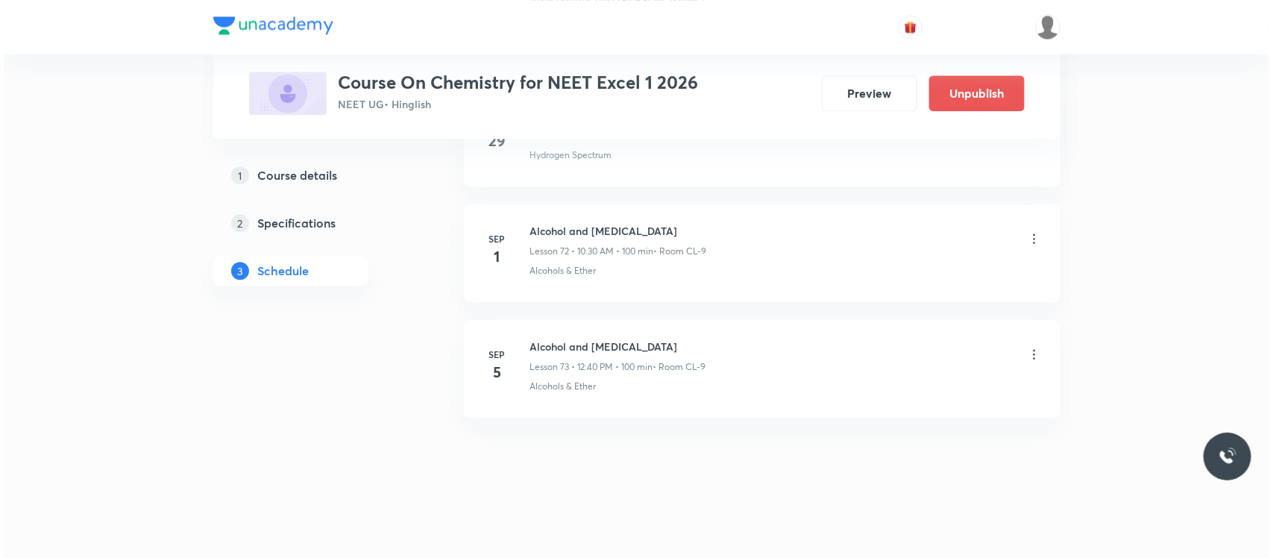
scroll to position [9186, 0]
click at [1024, 246] on icon at bounding box center [1030, 238] width 15 height 15
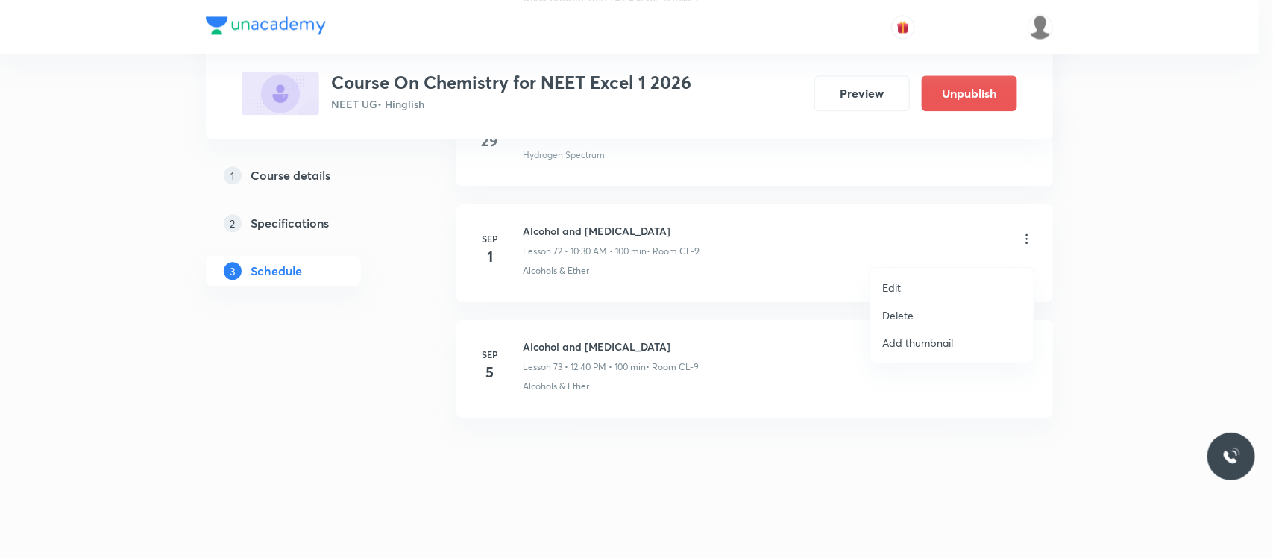
click at [899, 288] on p "Edit" at bounding box center [891, 288] width 19 height 16
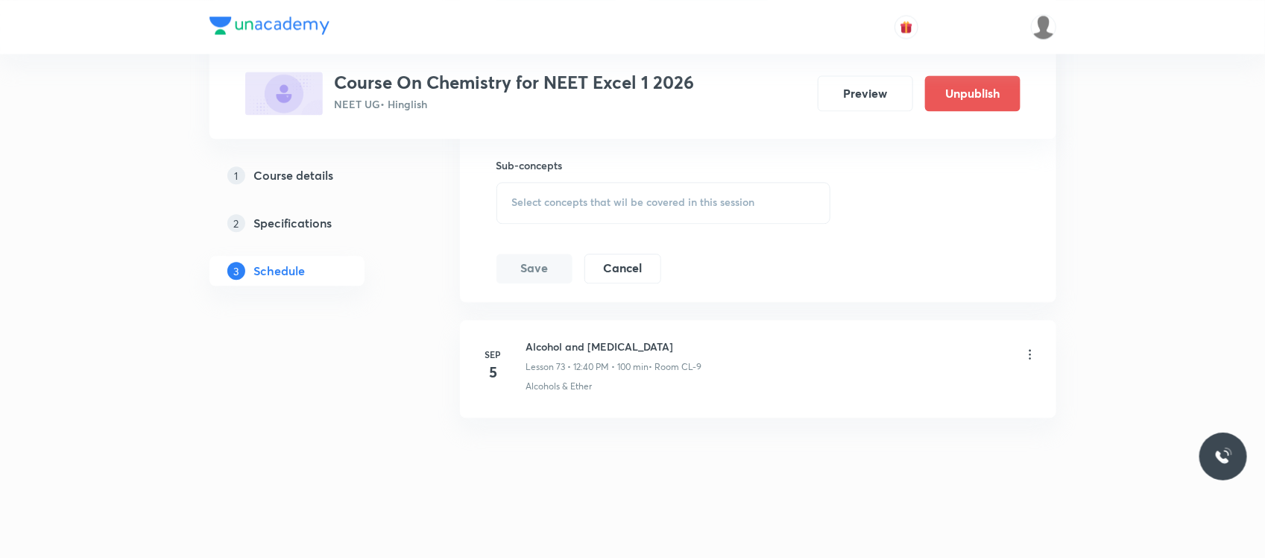
scroll to position [9025, 0]
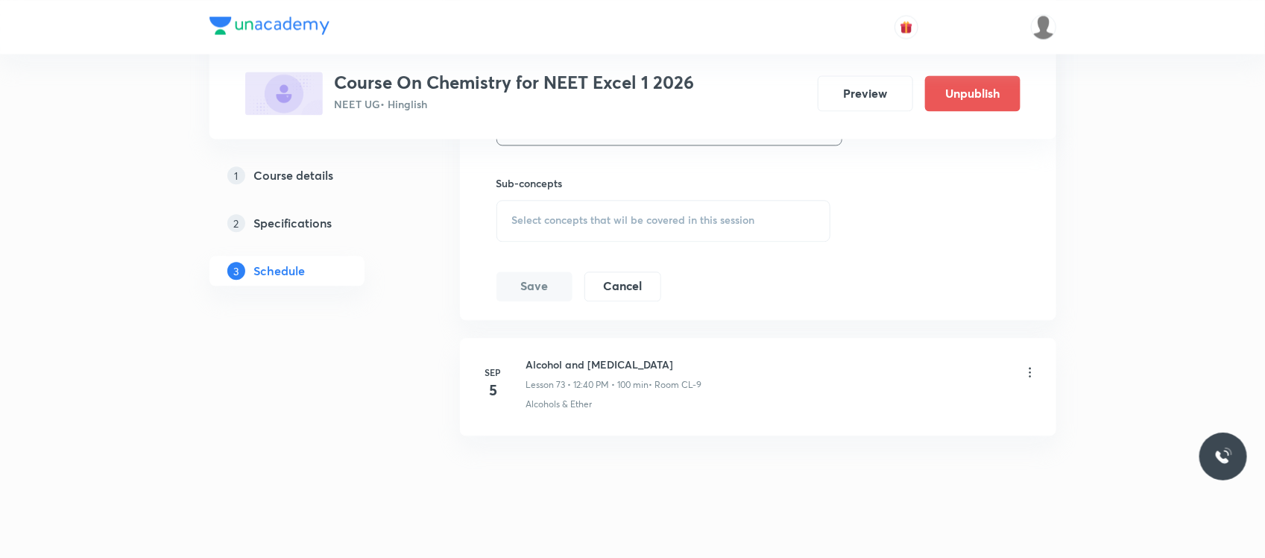
click at [713, 242] on div "Select concepts that wil be covered in this session" at bounding box center [664, 221] width 335 height 42
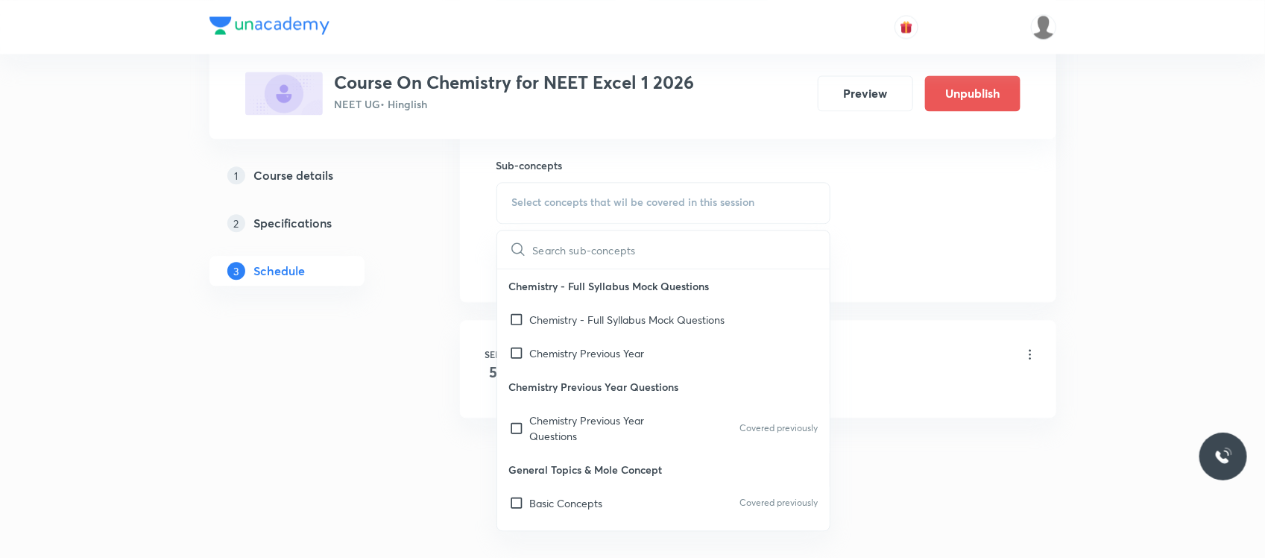
scroll to position [930, 0]
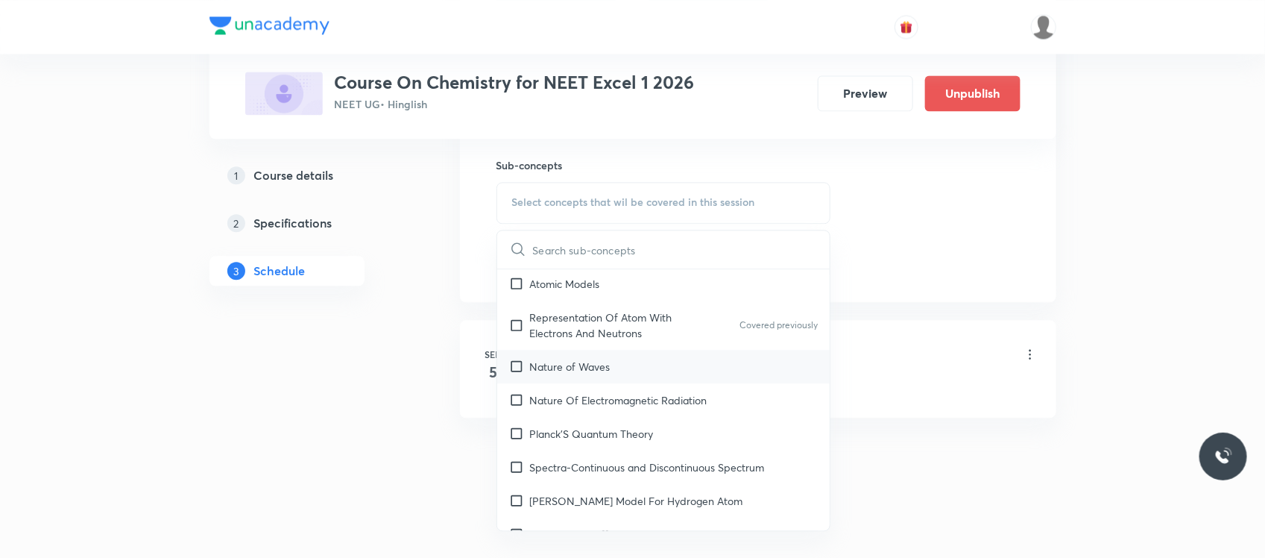
click at [684, 351] on div "Nature of Waves" at bounding box center [663, 367] width 333 height 34
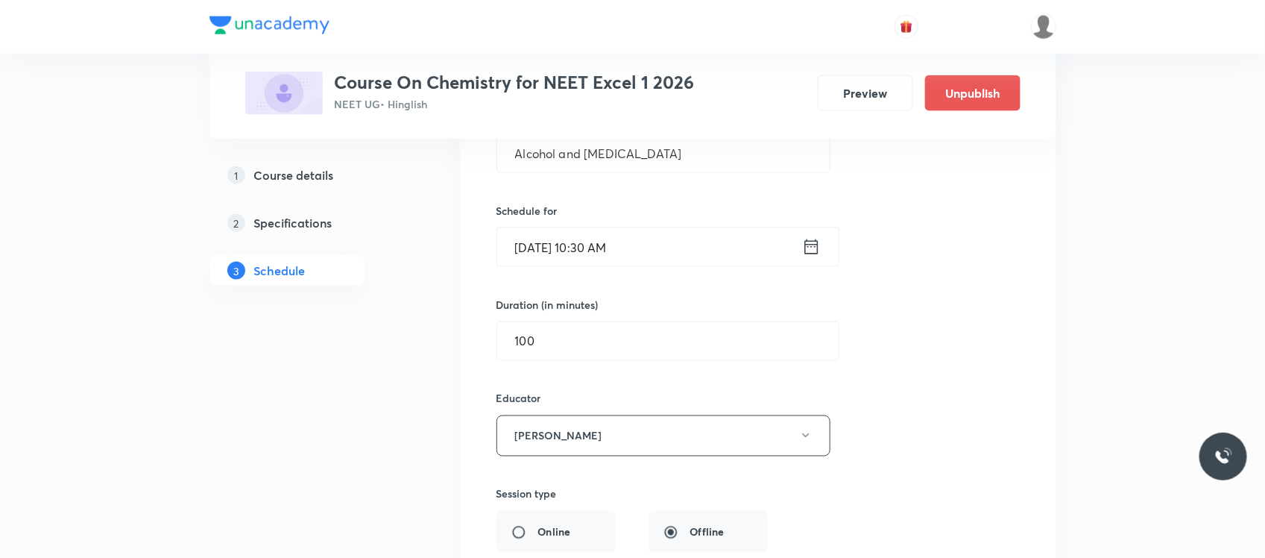
scroll to position [8519, 0]
click at [636, 267] on input "[DATE] 10:30 AM" at bounding box center [649, 248] width 305 height 38
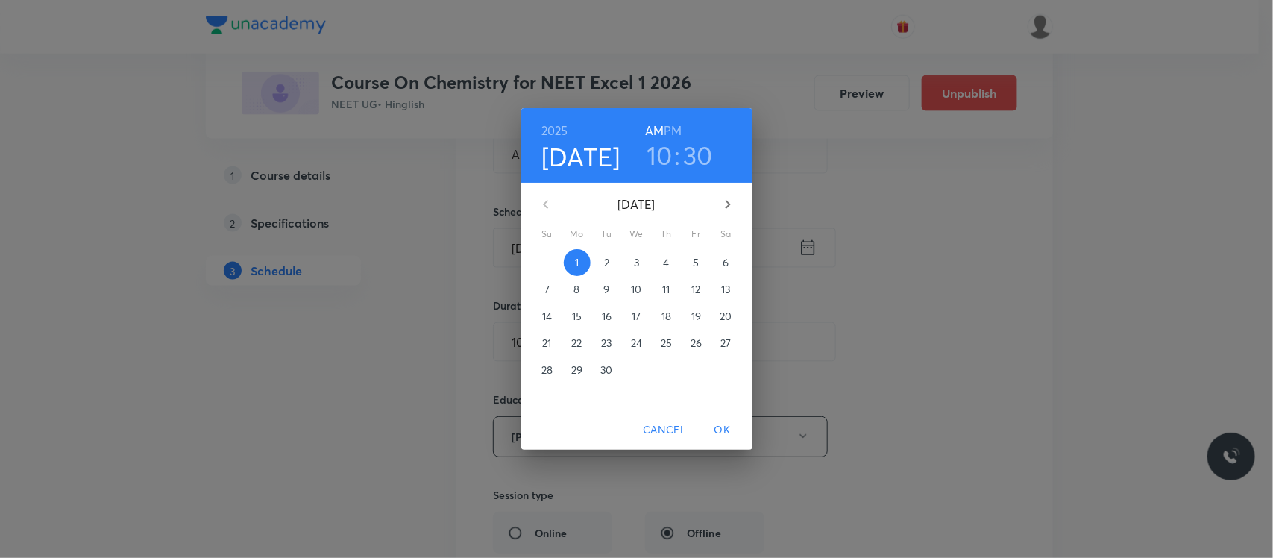
click at [694, 142] on h3 "30" at bounding box center [698, 154] width 30 height 31
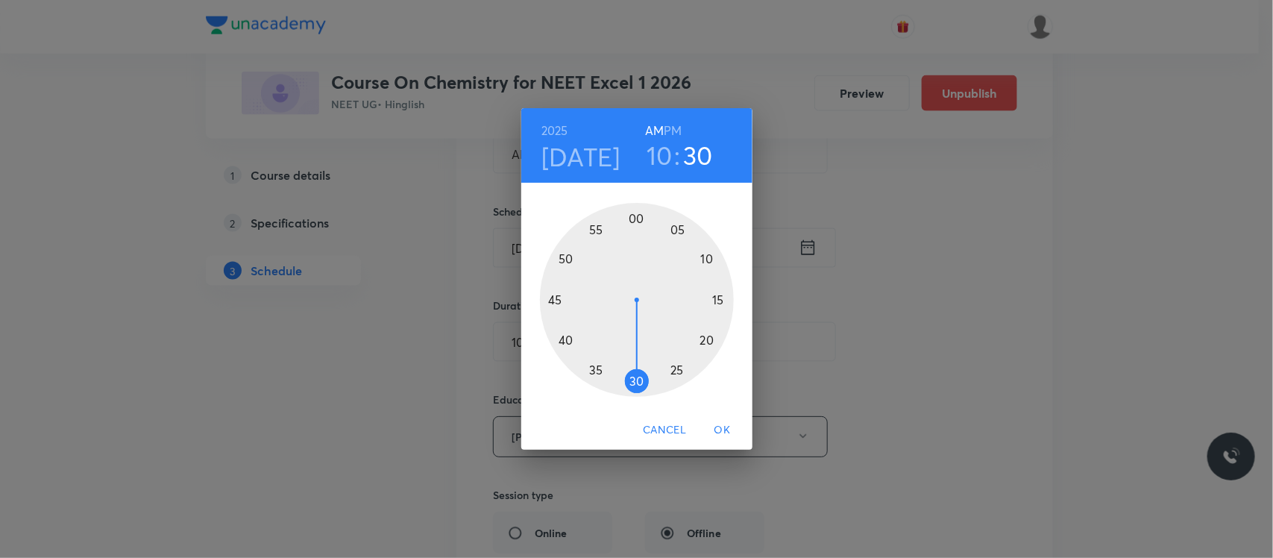
click at [572, 343] on div at bounding box center [637, 300] width 194 height 194
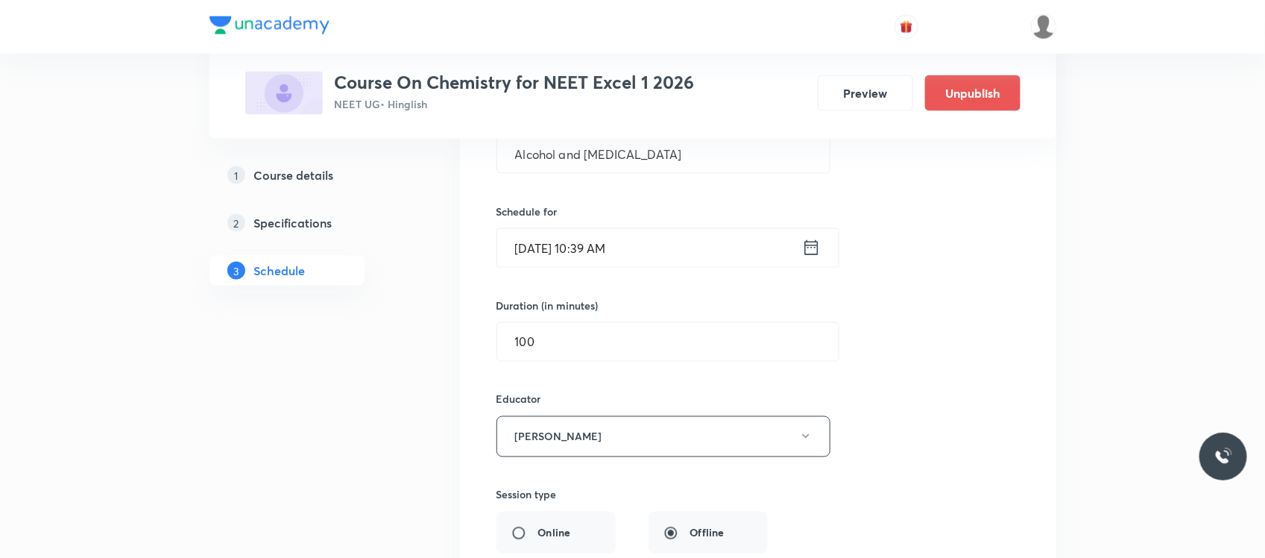
click at [641, 267] on input "Sep 1, 2025, 10:39 AM" at bounding box center [649, 248] width 305 height 38
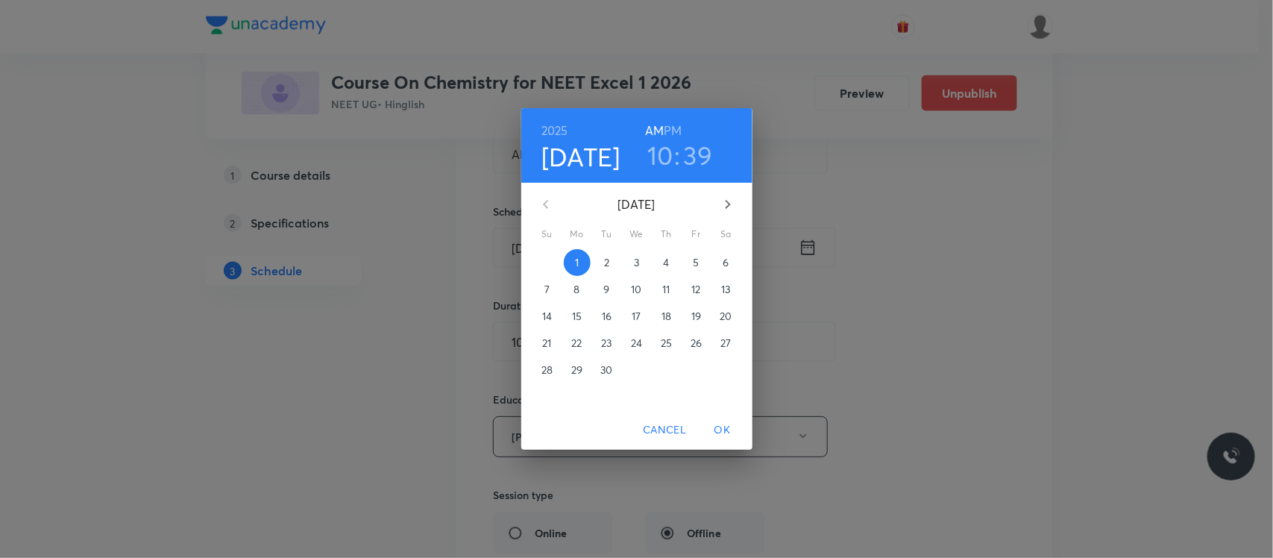
click at [693, 158] on h3 "39" at bounding box center [698, 154] width 29 height 31
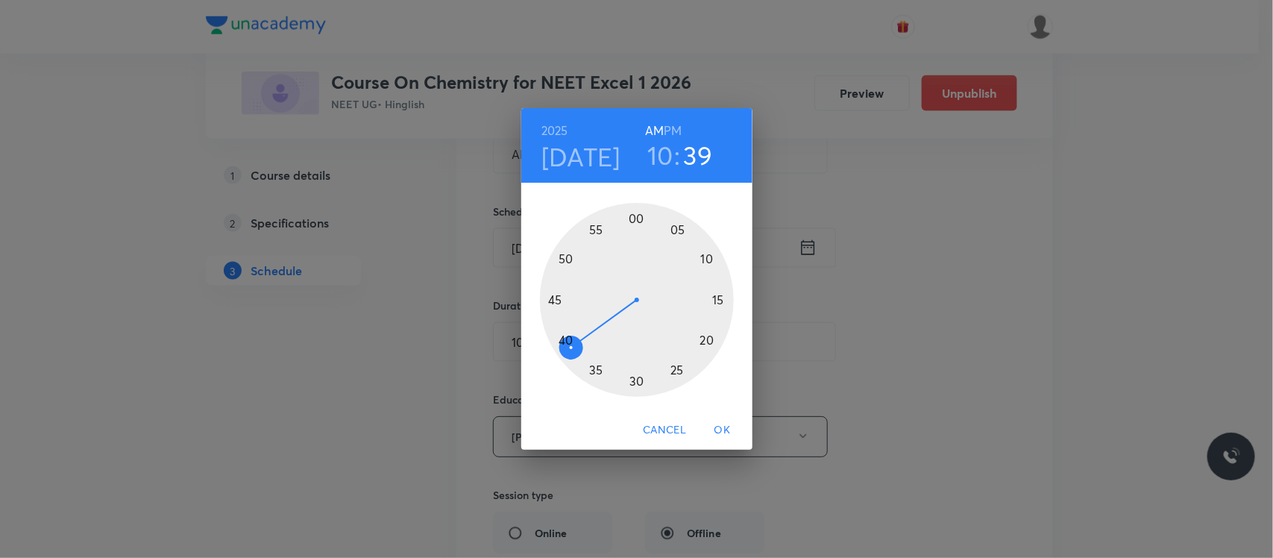
click at [558, 341] on div at bounding box center [637, 300] width 194 height 194
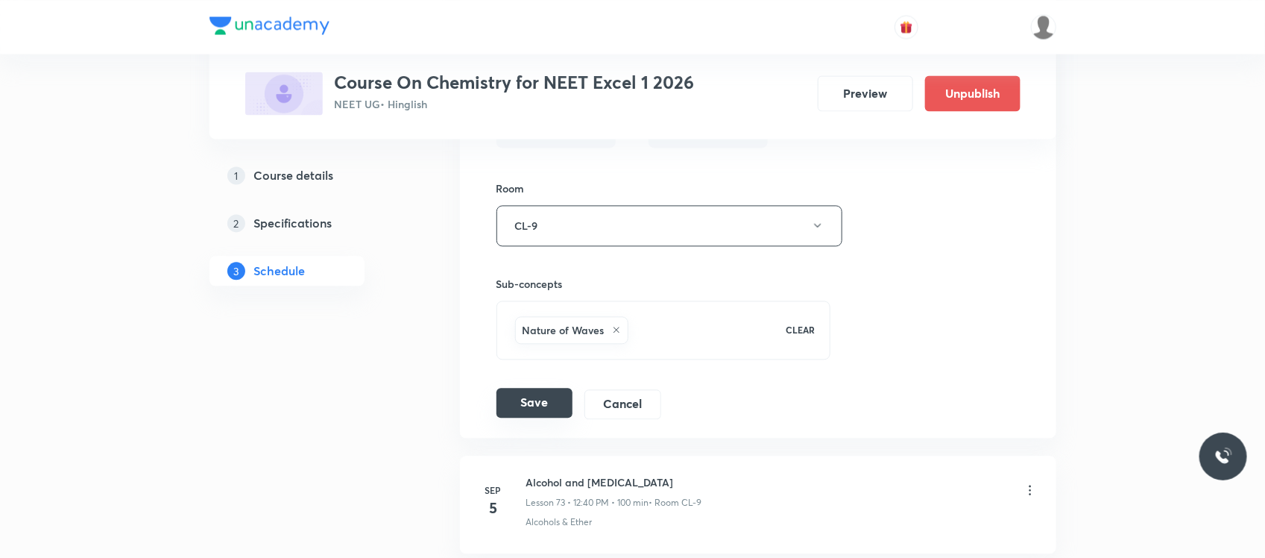
scroll to position [9031, 0]
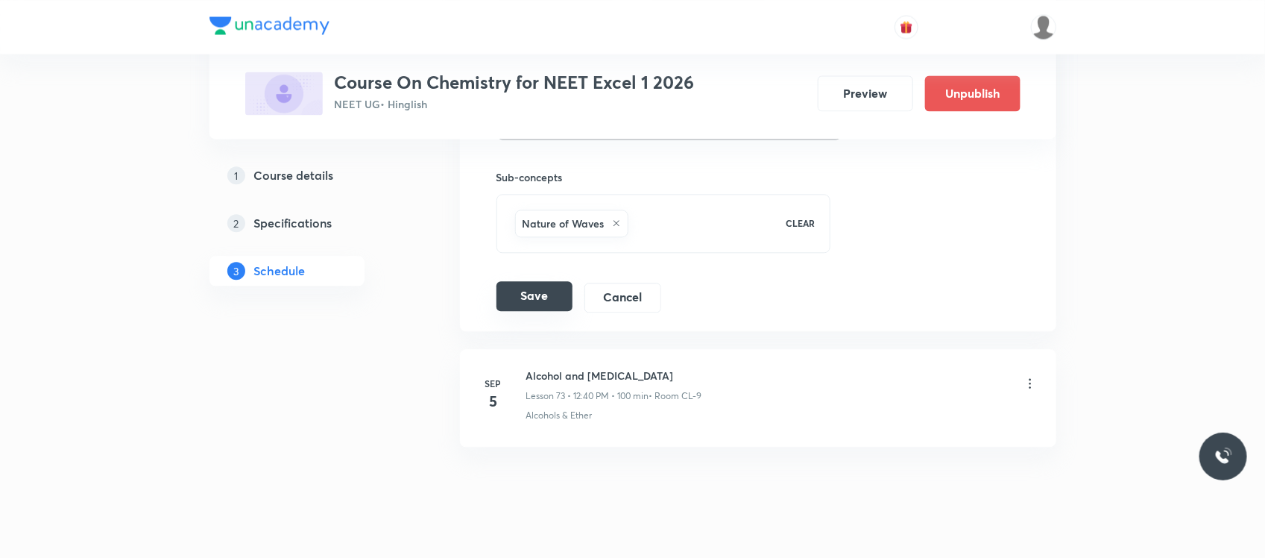
click at [541, 311] on button "Save" at bounding box center [535, 296] width 76 height 30
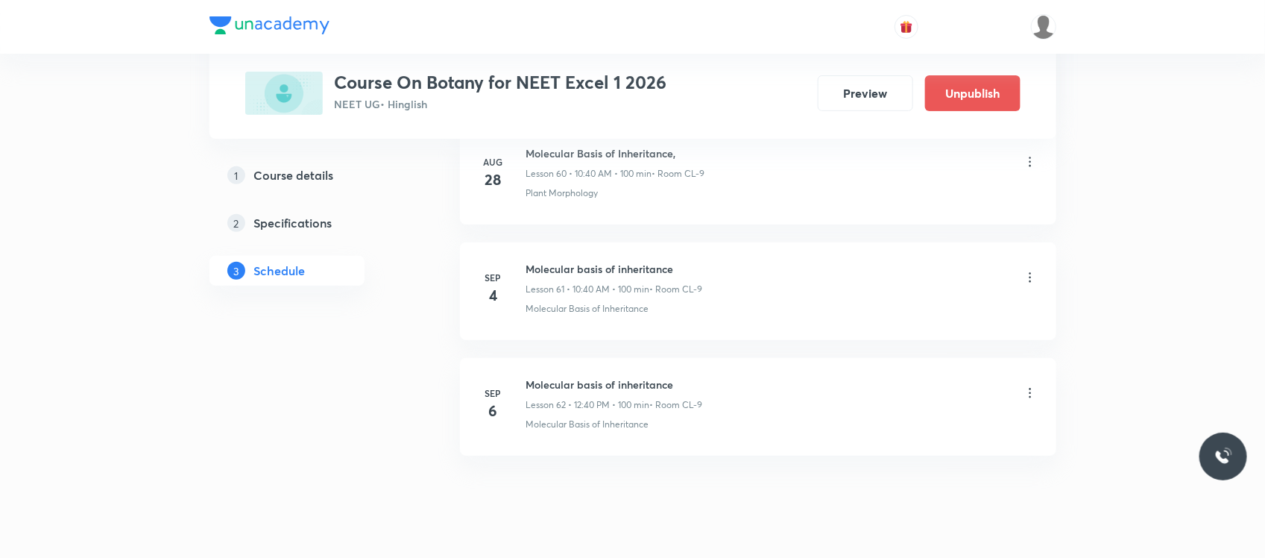
scroll to position [7763, 0]
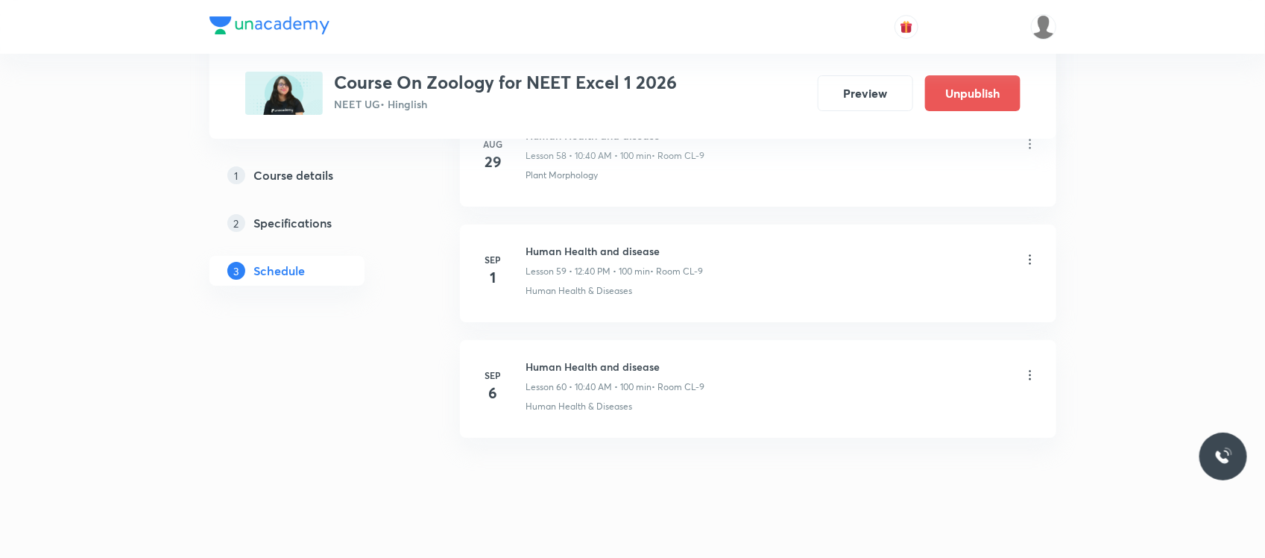
scroll to position [7551, 0]
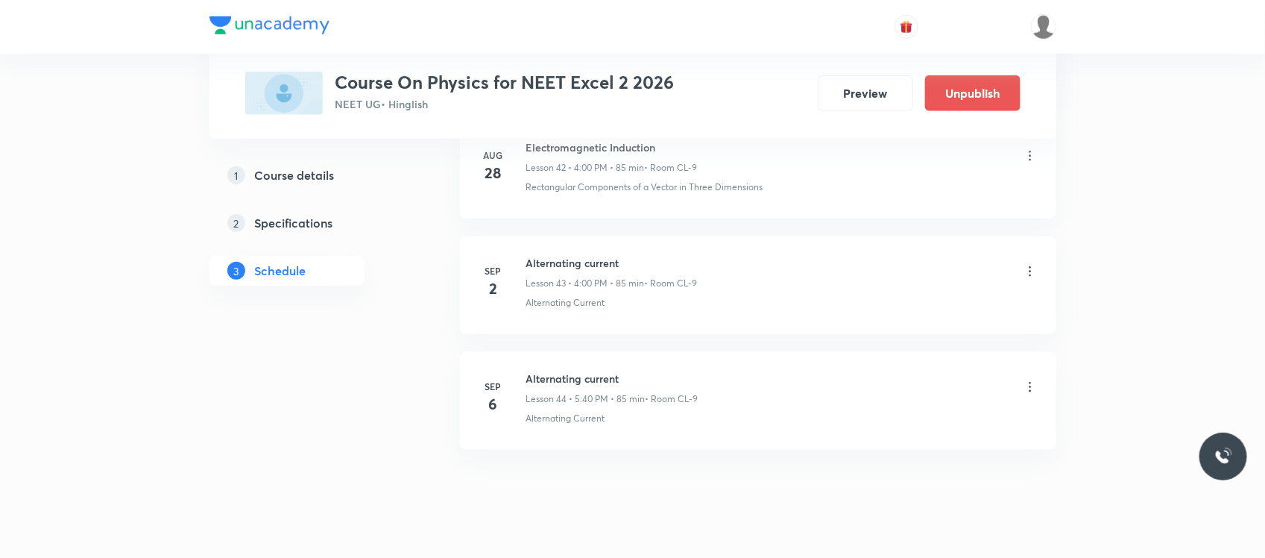
scroll to position [5686, 0]
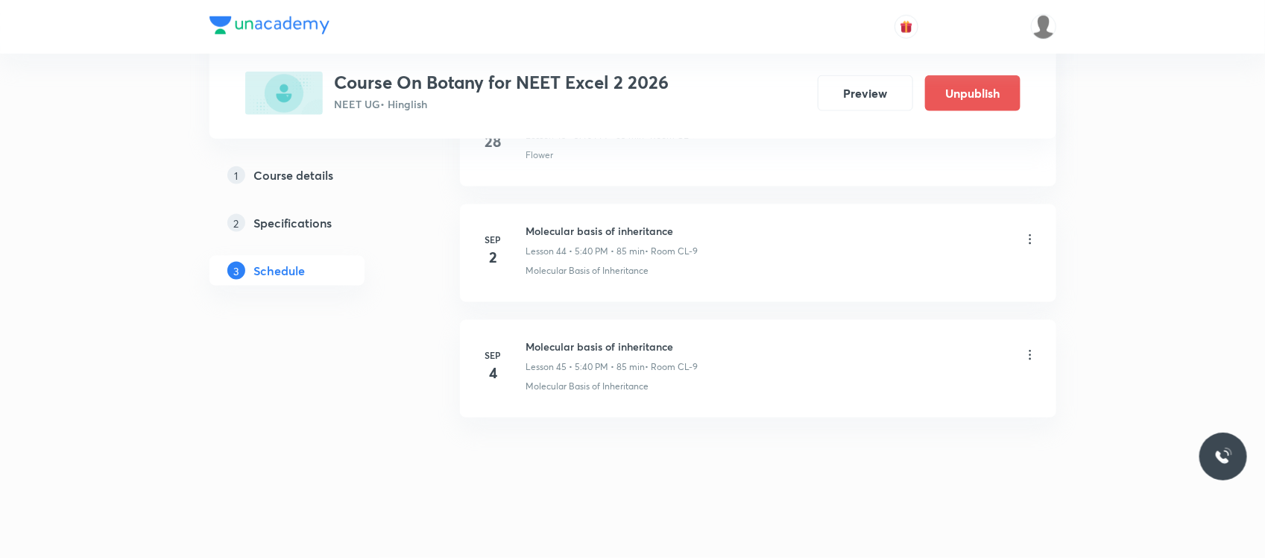
scroll to position [5854, 0]
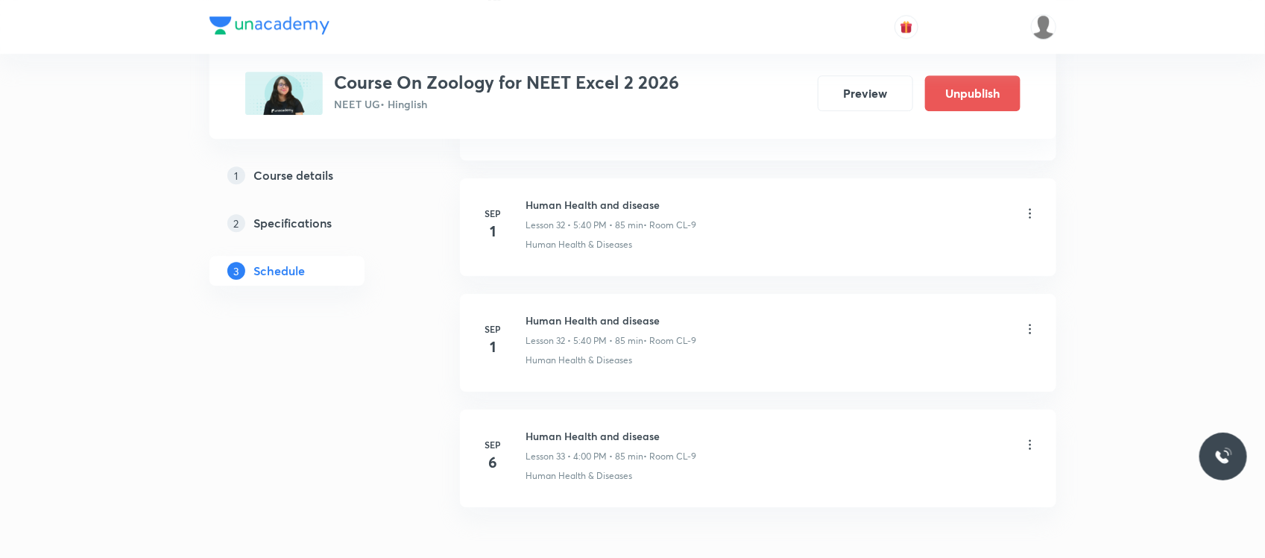
click at [1023, 221] on icon at bounding box center [1030, 213] width 15 height 15
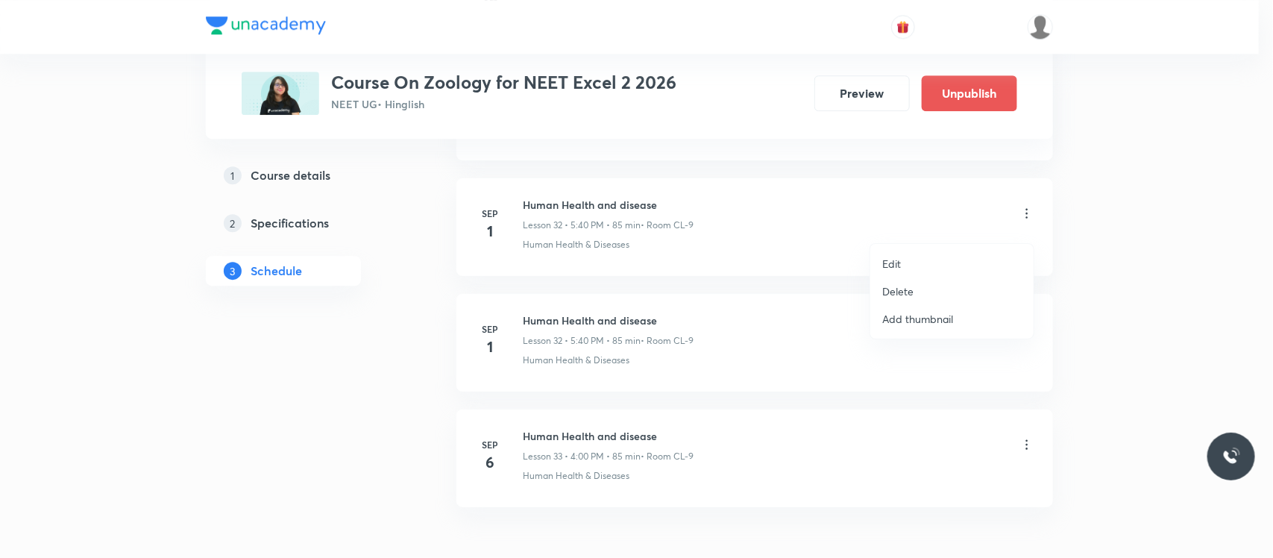
click at [923, 295] on li "Delete" at bounding box center [951, 291] width 163 height 28
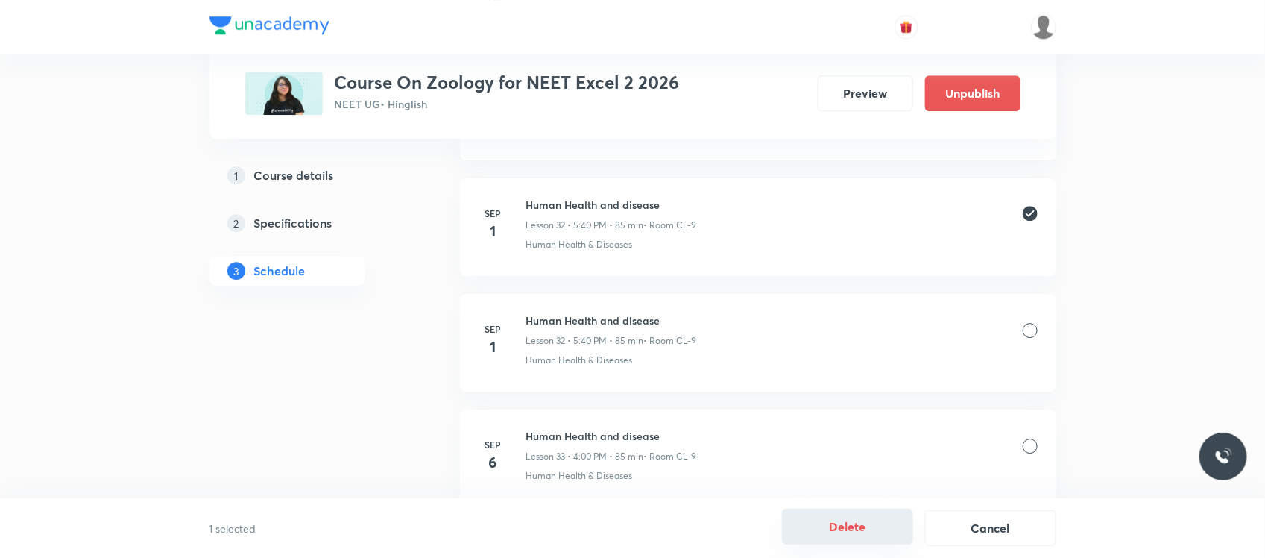
click at [836, 535] on button "Delete" at bounding box center [847, 526] width 131 height 36
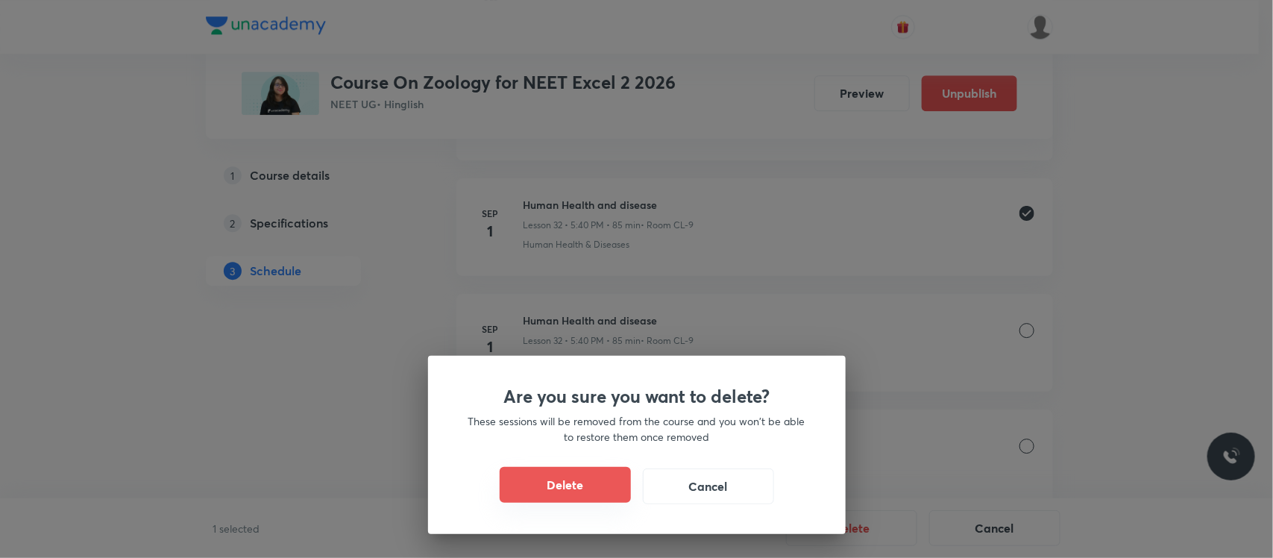
click at [586, 491] on button "Delete" at bounding box center [565, 485] width 131 height 36
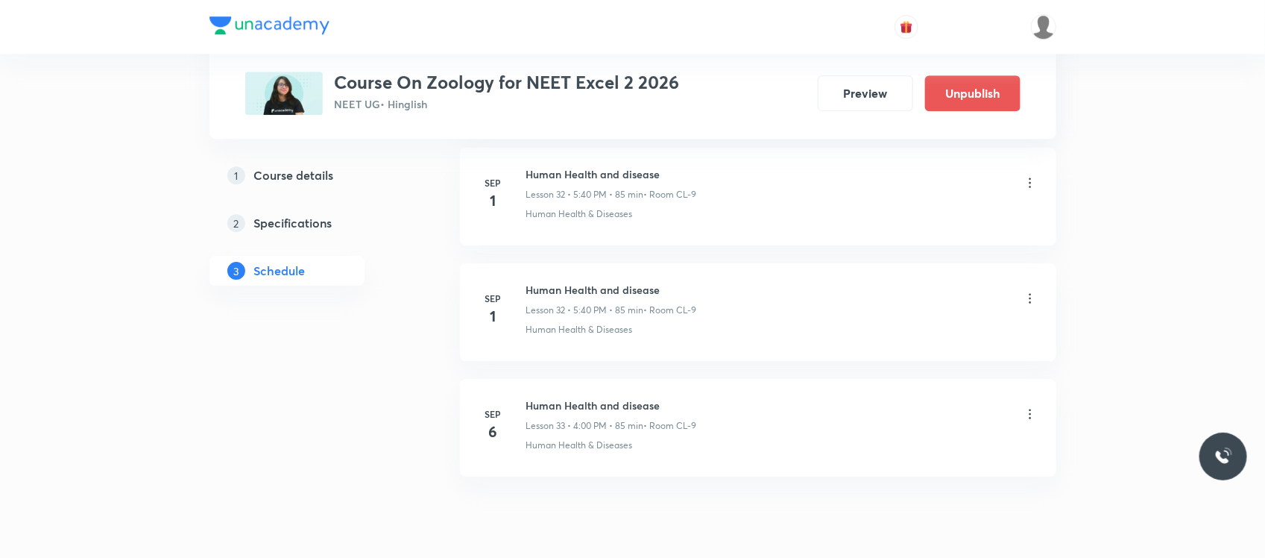
scroll to position [4463, 0]
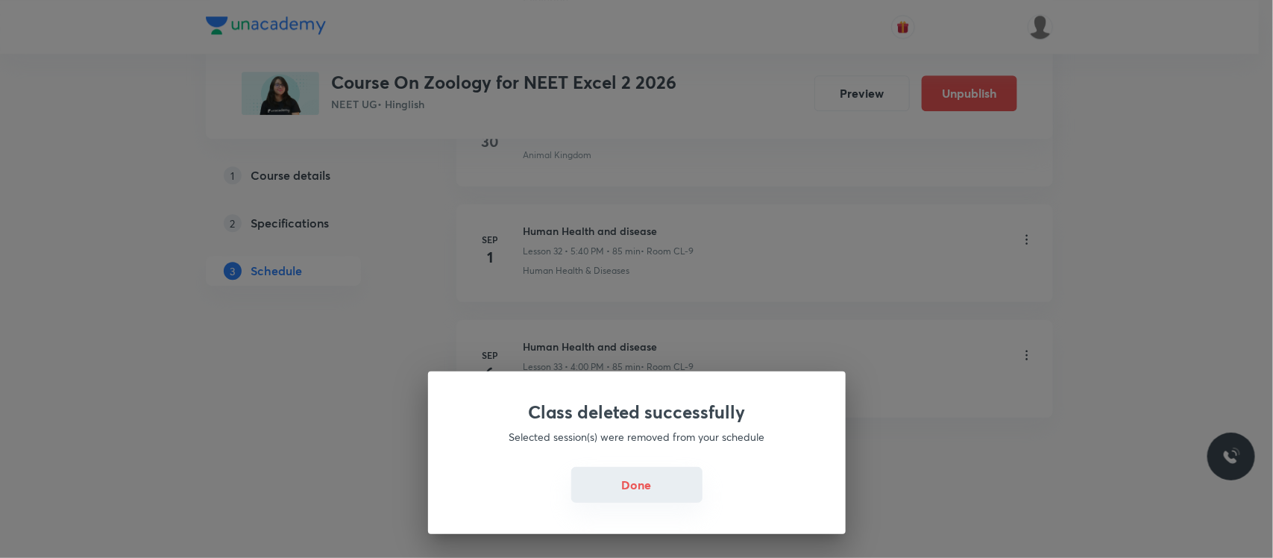
click at [660, 483] on button "Done" at bounding box center [636, 485] width 131 height 36
